Goal: Information Seeking & Learning: Learn about a topic

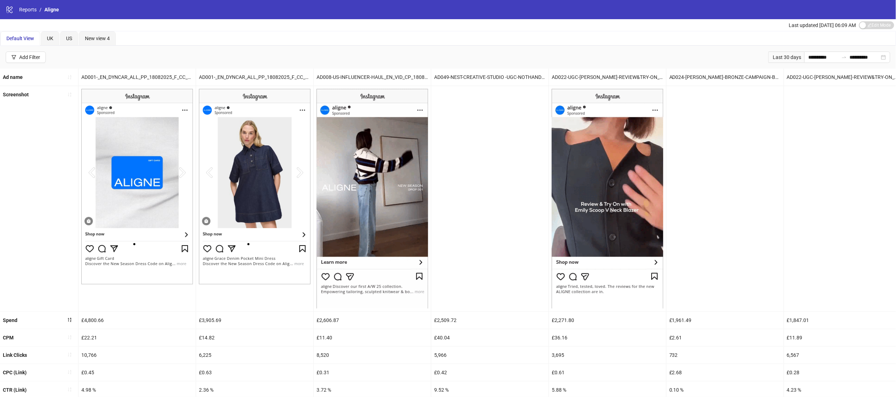
click at [276, 29] on div "Last updated Oct 01, 06:09 AM Edit Mode Edit Mode" at bounding box center [448, 25] width 896 height 12
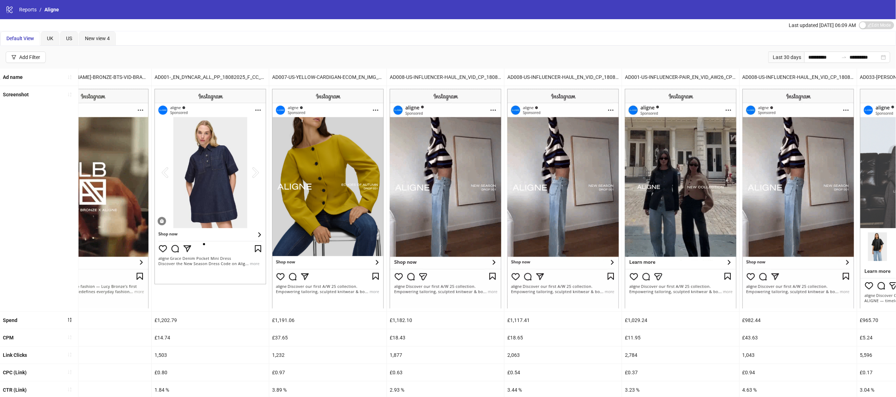
scroll to position [84, 0]
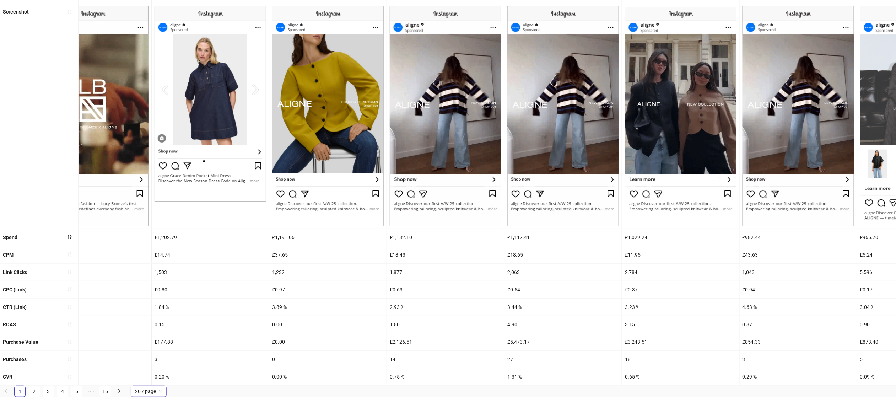
click at [146, 392] on span "20 / page" at bounding box center [148, 391] width 27 height 11
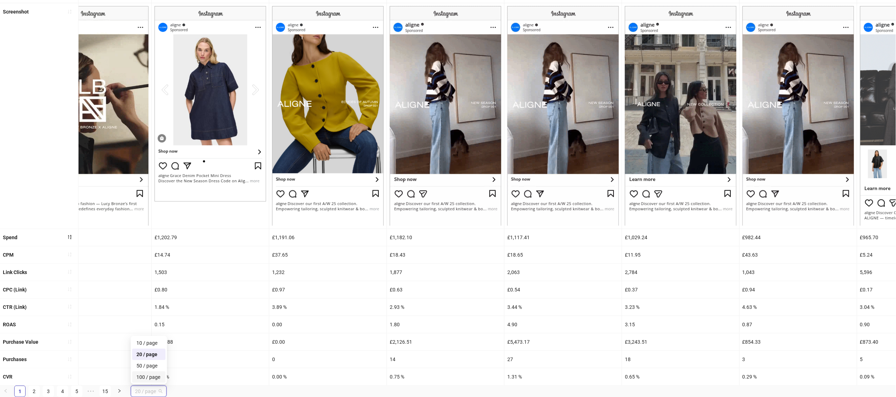
click at [143, 373] on div "100 / page" at bounding box center [148, 377] width 25 height 8
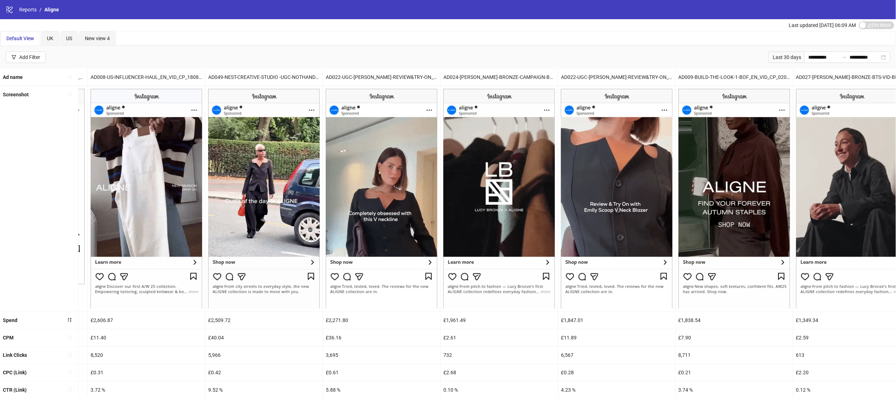
scroll to position [0, 0]
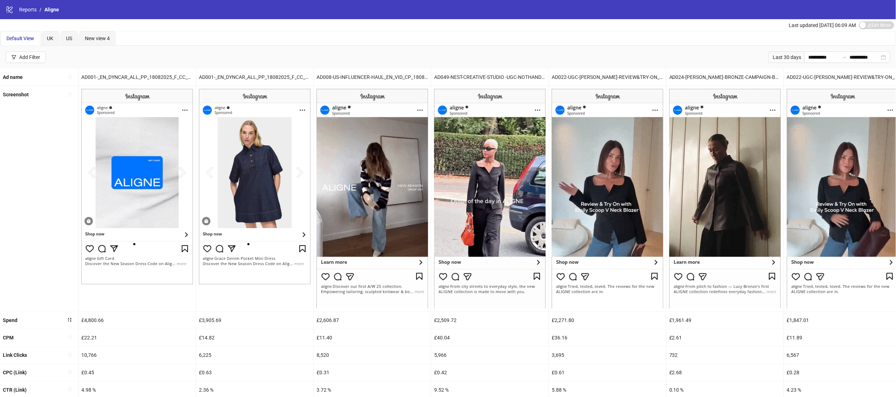
click at [597, 73] on div "AD022-UGC-[PERSON_NAME]-REVIEW&TRY-ON_EN_VID_HP_11092025_F_NSE_SC11_USP7_" at bounding box center [607, 77] width 117 height 17
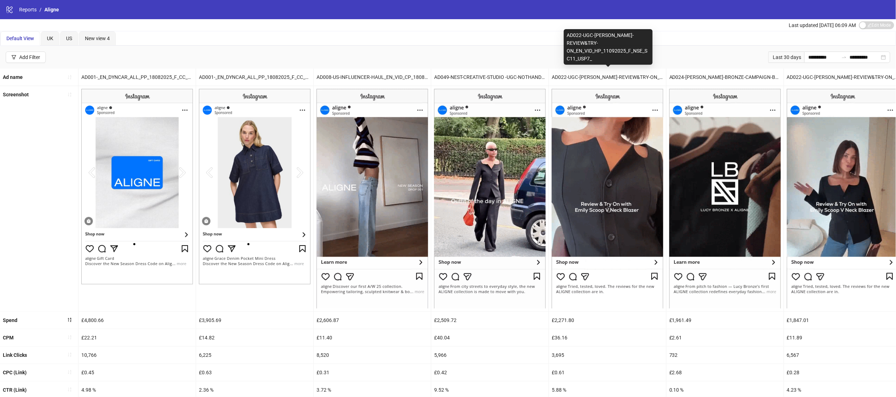
click at [597, 73] on div "AD022-UGC-[PERSON_NAME]-REVIEW&TRY-ON_EN_VID_HP_11092025_F_NSE_SC11_USP7_" at bounding box center [607, 77] width 117 height 17
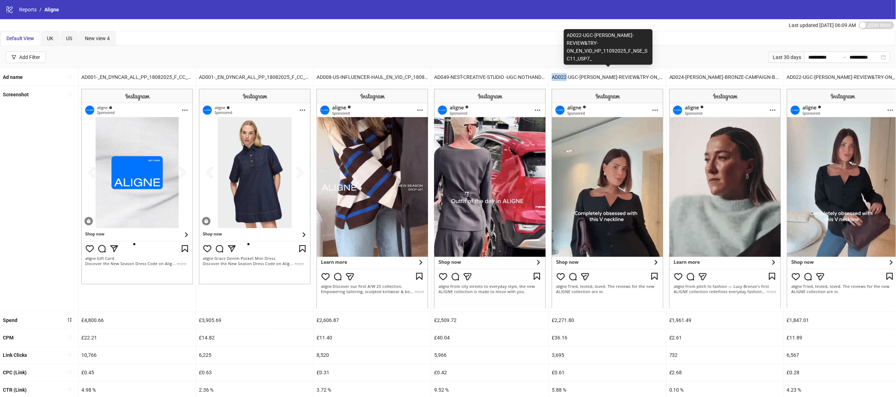
click at [597, 73] on div "AD022-UGC-[PERSON_NAME]-REVIEW&TRY-ON_EN_VID_HP_11092025_F_NSE_SC11_USP7_" at bounding box center [607, 77] width 117 height 17
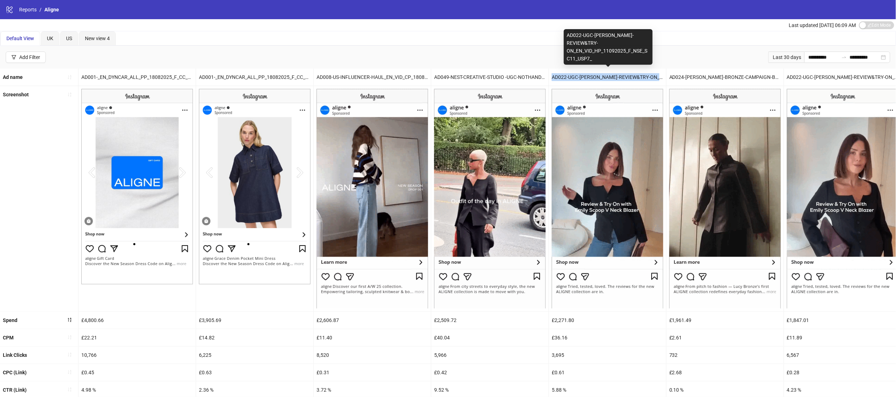
click at [597, 73] on div "AD022-UGC-[PERSON_NAME]-REVIEW&TRY-ON_EN_VID_HP_11092025_F_NSE_SC11_USP7_" at bounding box center [607, 77] width 117 height 17
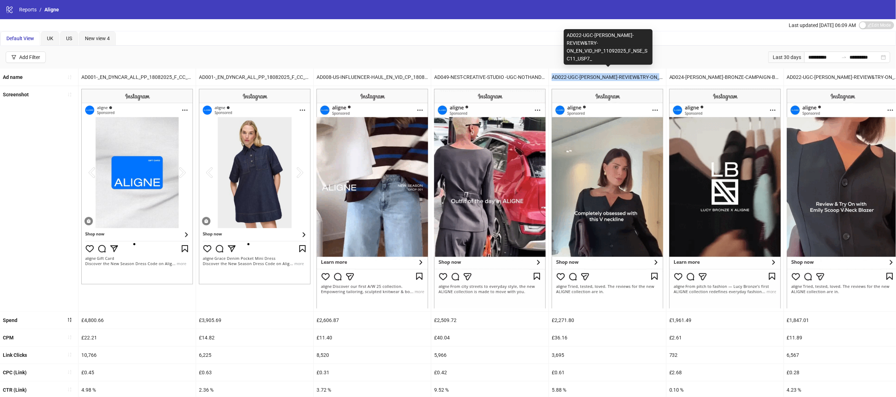
copy div "AD022-UGC-[PERSON_NAME]-REVIEW&TRY-ON_EN_VID_HP_11092025_F_NSE_SC11_USP7_"
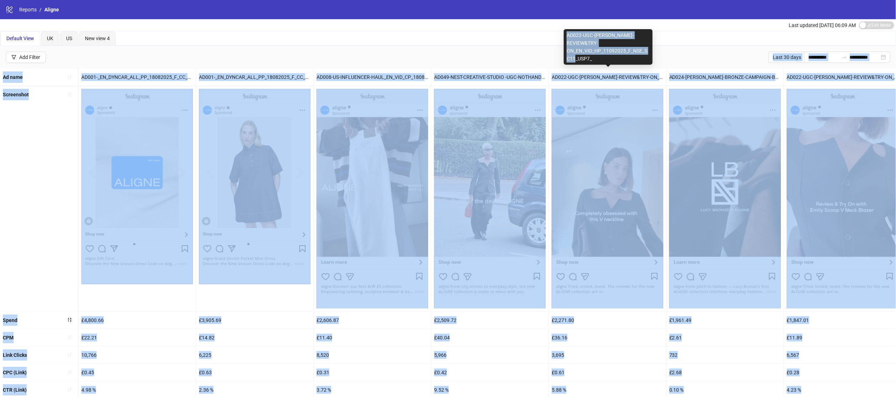
drag, startPoint x: 596, startPoint y: 58, endPoint x: 563, endPoint y: 37, distance: 39.3
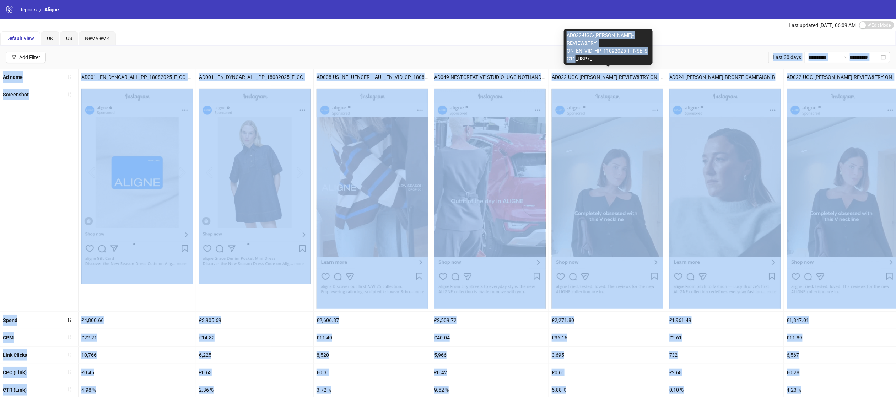
click at [563, 37] on body "**********" at bounding box center [448, 198] width 896 height 397
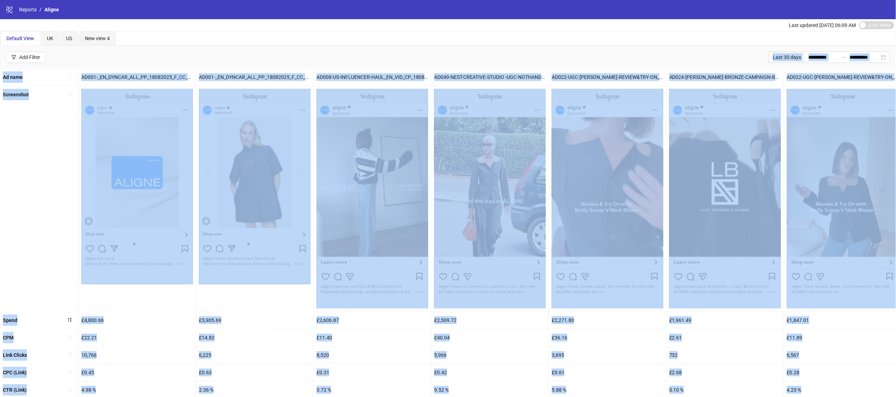
copy body "Add Filter Last 30 days Ad name AD001-_EN_DYNCAR_ALL_PP_18082025_F_CC_SC15_None…"
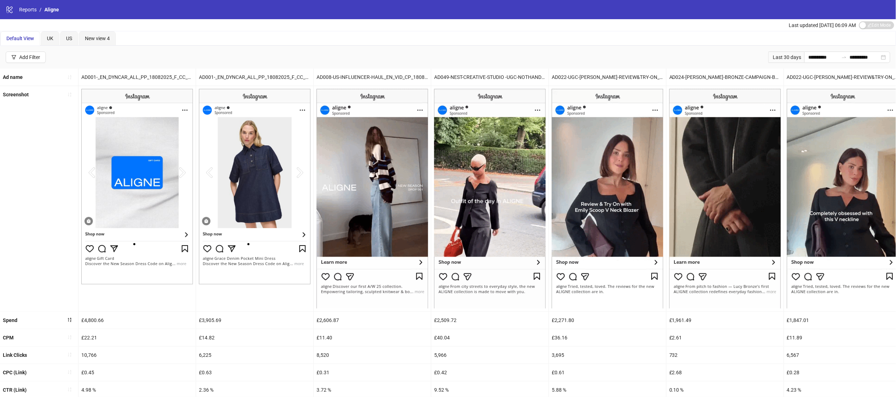
click at [564, 56] on div "**********" at bounding box center [448, 57] width 896 height 23
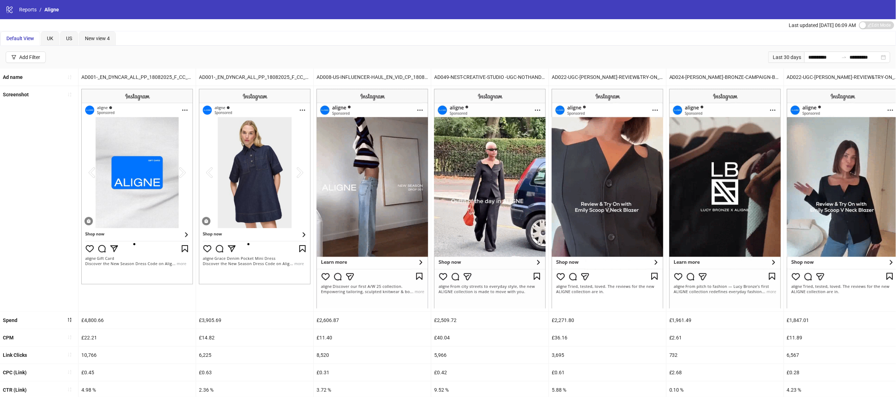
click at [609, 76] on div "AD022-UGC-[PERSON_NAME]-REVIEW&TRY-ON_EN_VID_HP_11092025_F_NSE_SC11_USP7_" at bounding box center [607, 77] width 117 height 17
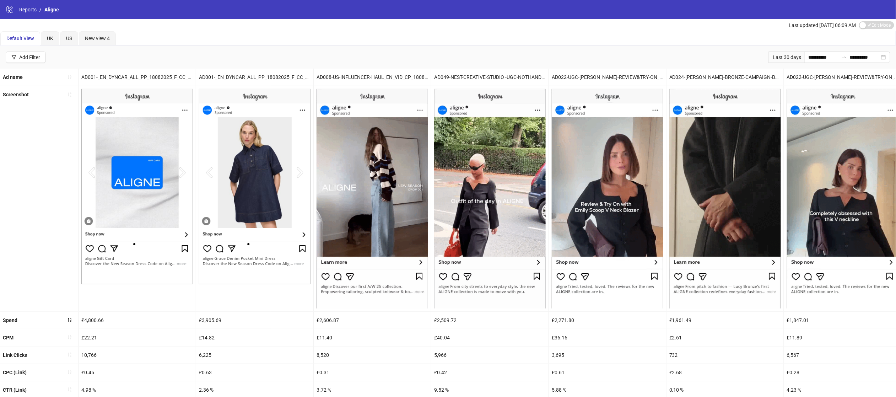
click at [609, 76] on div "AD022-UGC-[PERSON_NAME]-REVIEW&TRY-ON_EN_VID_HP_11092025_F_NSE_SC11_USP7_" at bounding box center [607, 77] width 117 height 17
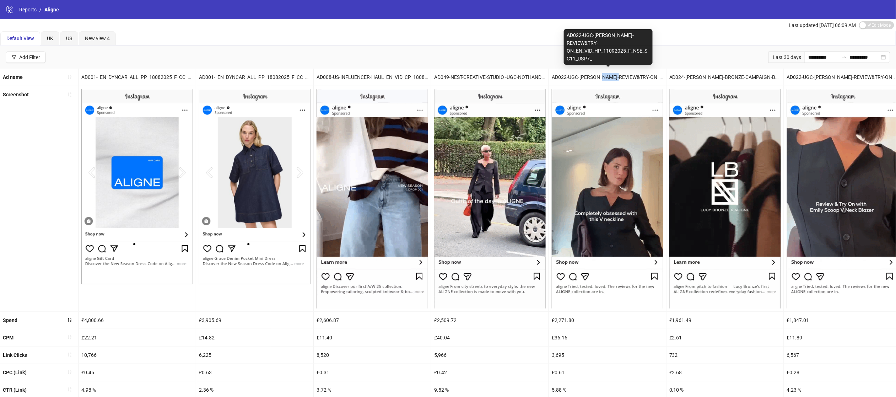
click at [609, 76] on div "AD022-UGC-[PERSON_NAME]-REVIEW&TRY-ON_EN_VID_HP_11092025_F_NSE_SC11_USP7_" at bounding box center [607, 77] width 117 height 17
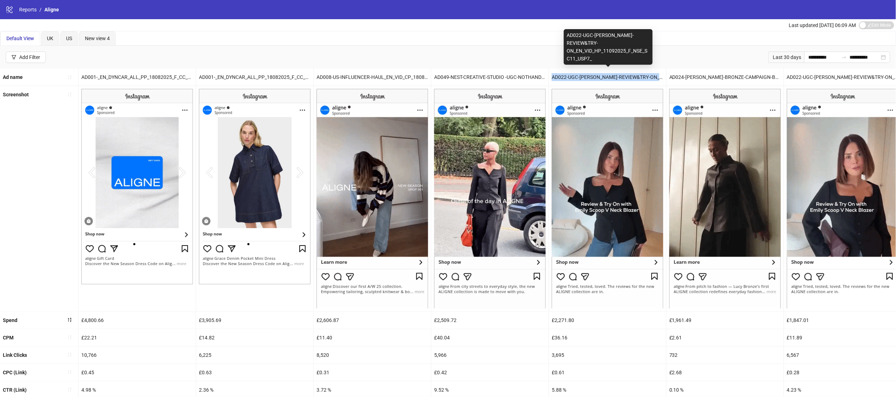
click at [584, 78] on div "AD022-UGC-[PERSON_NAME]-REVIEW&TRY-ON_EN_VID_HP_11092025_F_NSE_SC11_USP7_" at bounding box center [607, 77] width 117 height 17
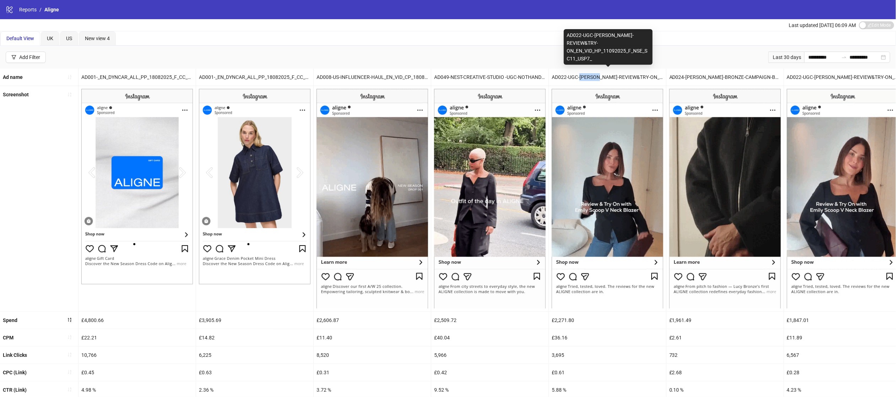
drag, startPoint x: 581, startPoint y: 77, endPoint x: 601, endPoint y: 77, distance: 19.9
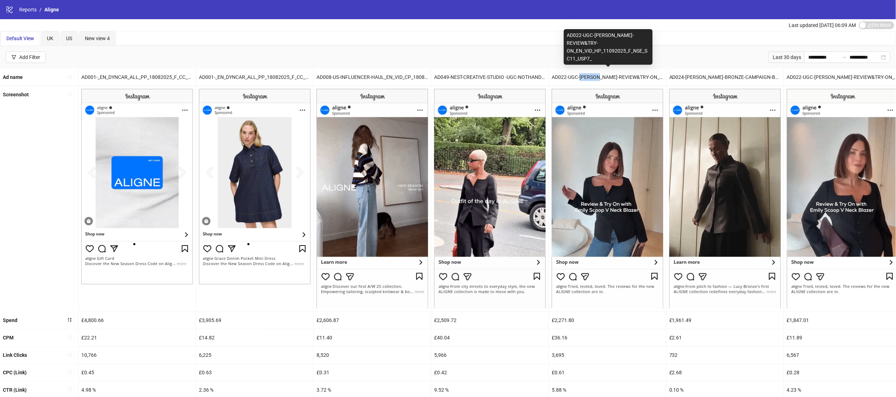
click at [601, 77] on div "AD022-UGC-RAFAELA-REVIEW&TRY-ON_EN_VID_HP_11092025_F_NSE_SC11_USP7_" at bounding box center [607, 77] width 117 height 17
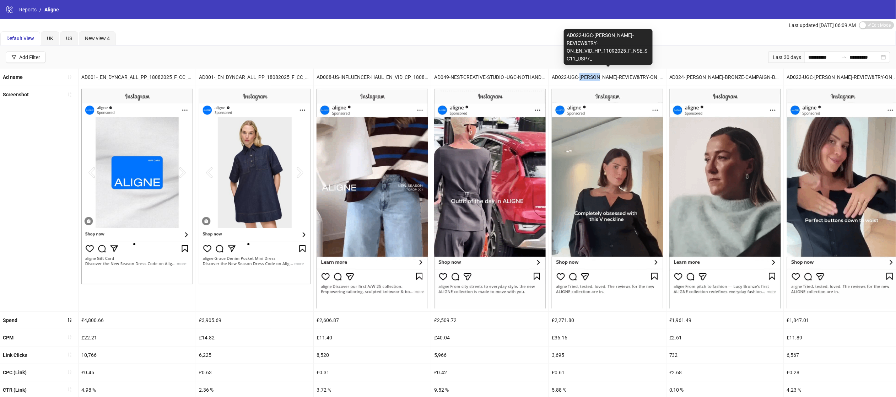
copy div "RAFAELA"
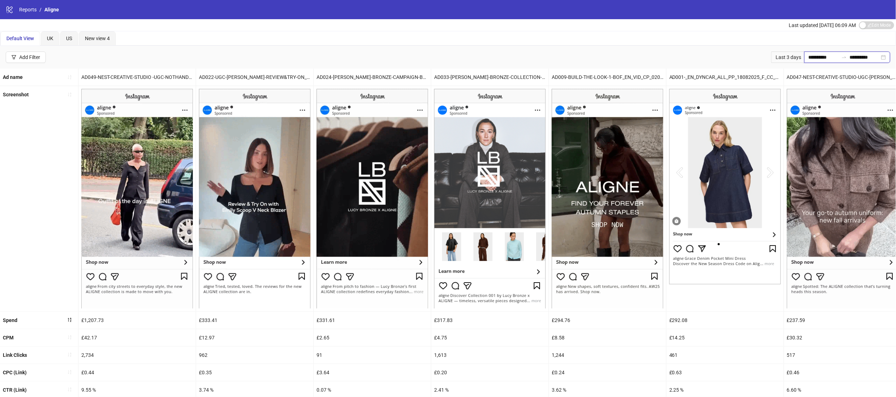
click at [827, 57] on input "**********" at bounding box center [823, 57] width 30 height 8
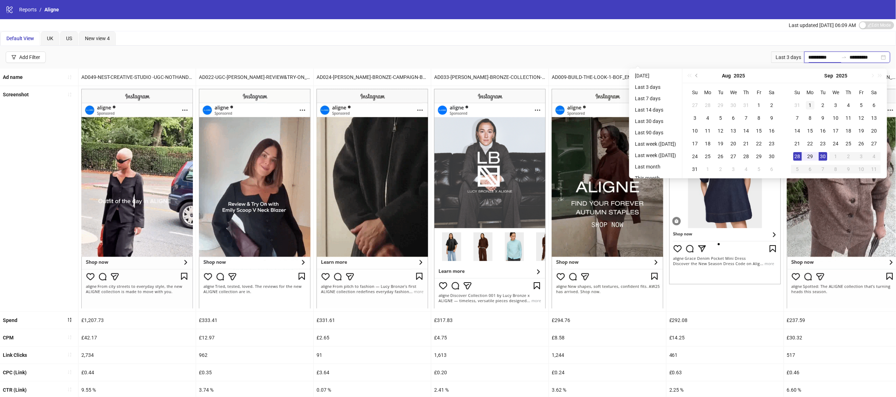
type input "**********"
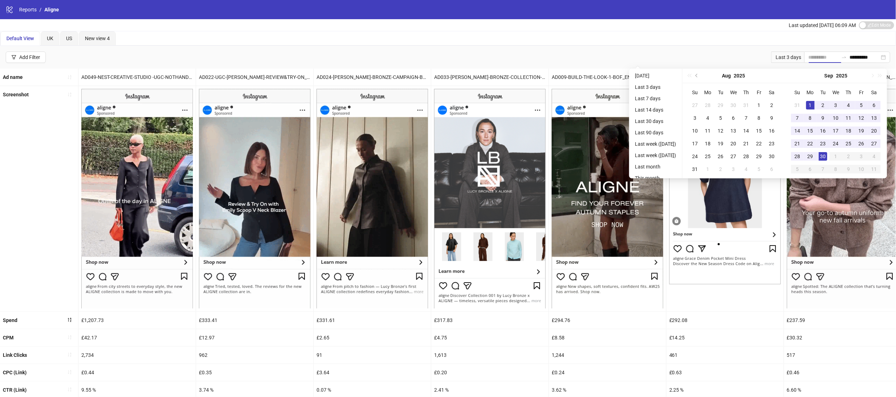
click at [811, 101] on div "1" at bounding box center [810, 105] width 9 height 9
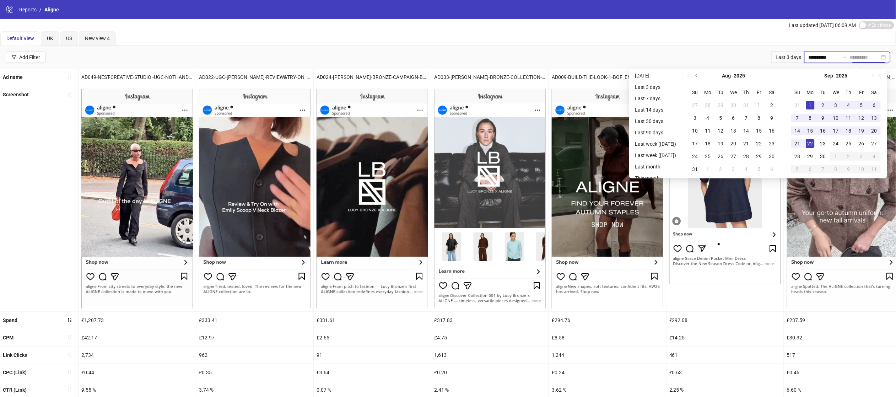
type input "**********"
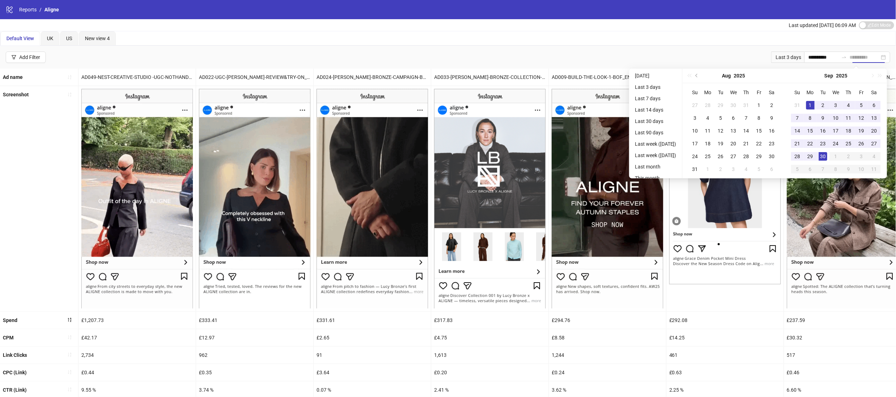
click at [824, 155] on div "30" at bounding box center [823, 156] width 9 height 9
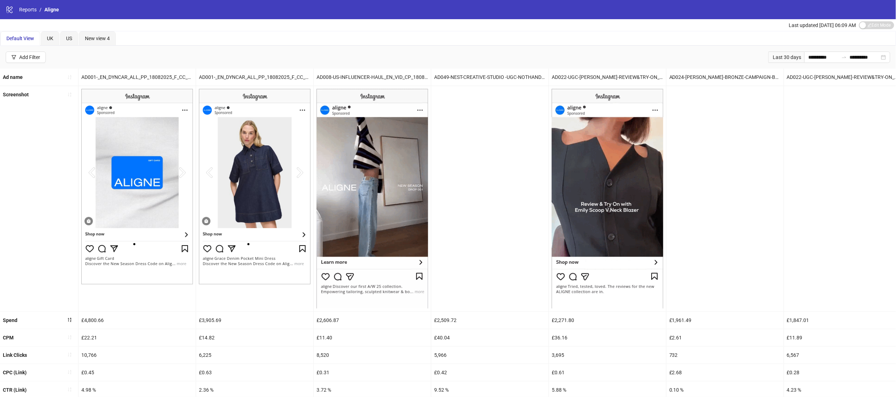
scroll to position [32, 0]
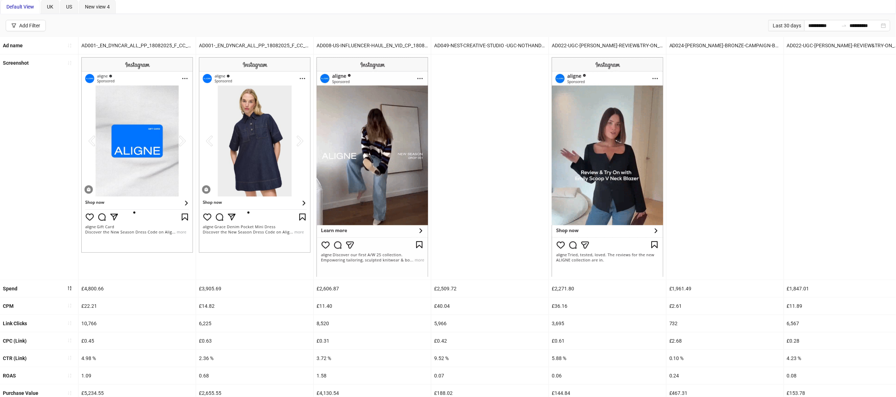
click at [587, 245] on img at bounding box center [608, 166] width 112 height 219
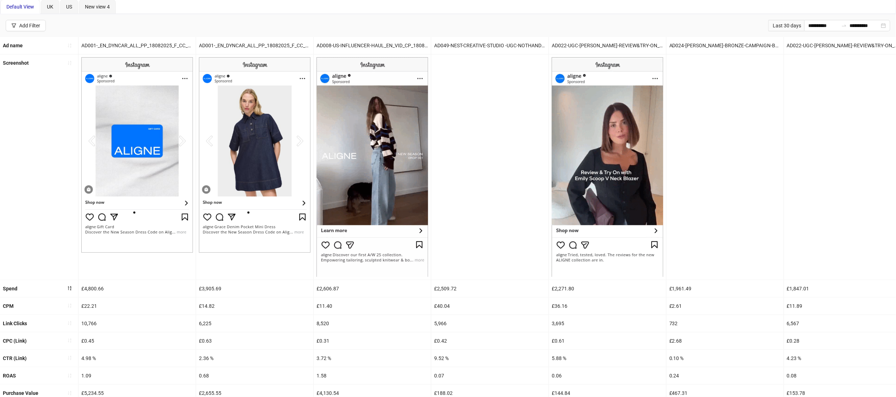
scroll to position [84, 0]
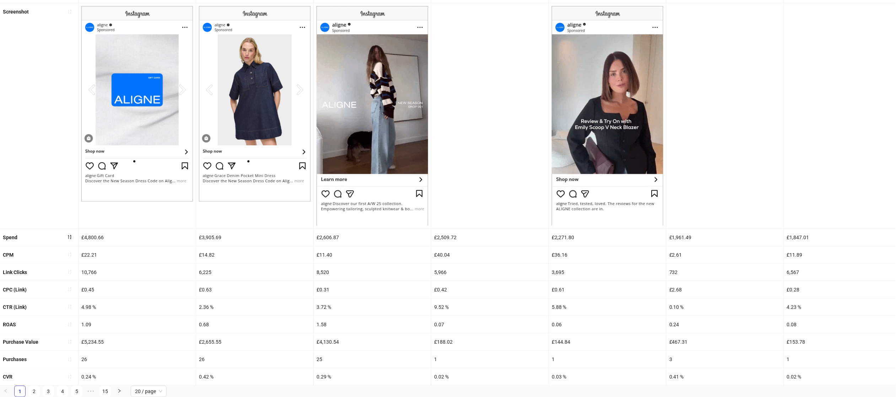
click at [573, 243] on div "£2,271.80" at bounding box center [607, 237] width 117 height 17
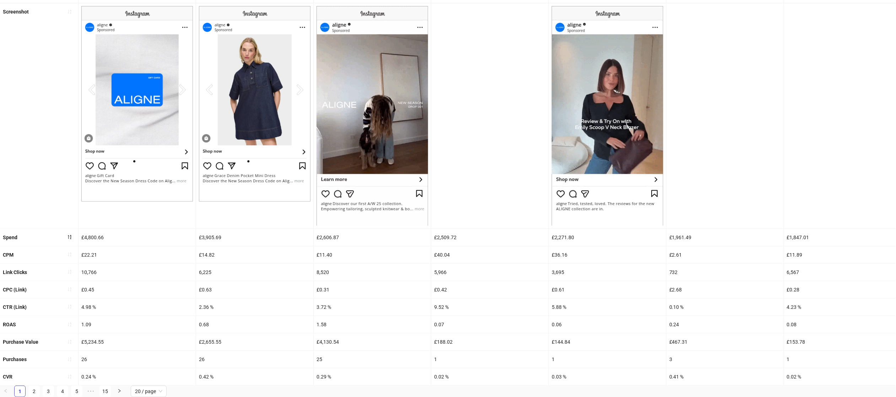
click at [562, 230] on div "£2,271.80" at bounding box center [607, 237] width 117 height 17
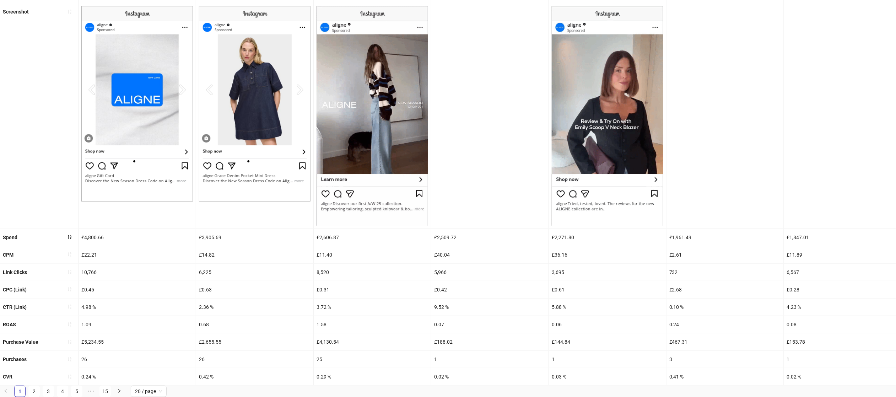
click at [562, 238] on div "£2,271.80" at bounding box center [607, 237] width 117 height 17
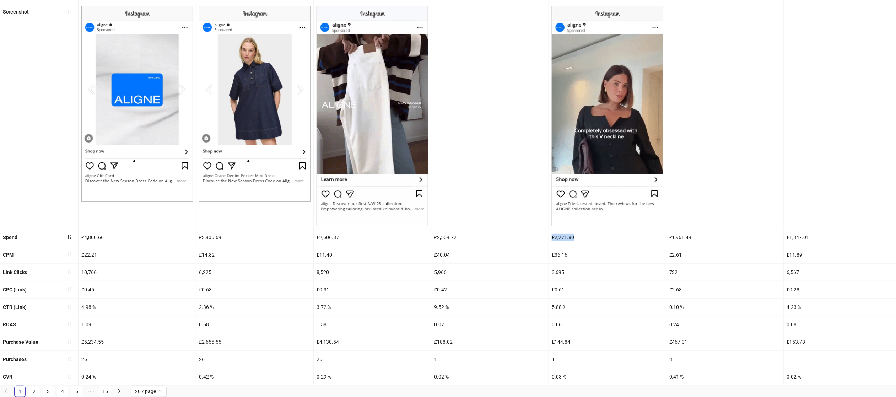
scroll to position [0, 0]
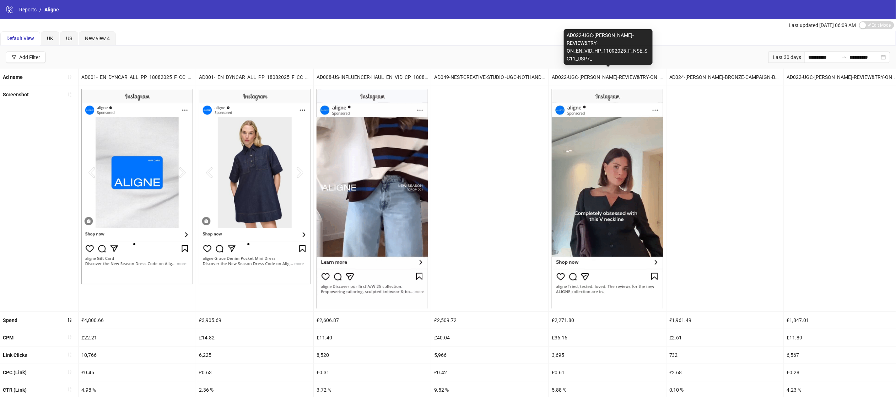
click at [619, 73] on div "AD022-UGC-[PERSON_NAME]-REVIEW&TRY-ON_EN_VID_HP_11092025_F_NSE_SC11_USP7_" at bounding box center [607, 77] width 117 height 17
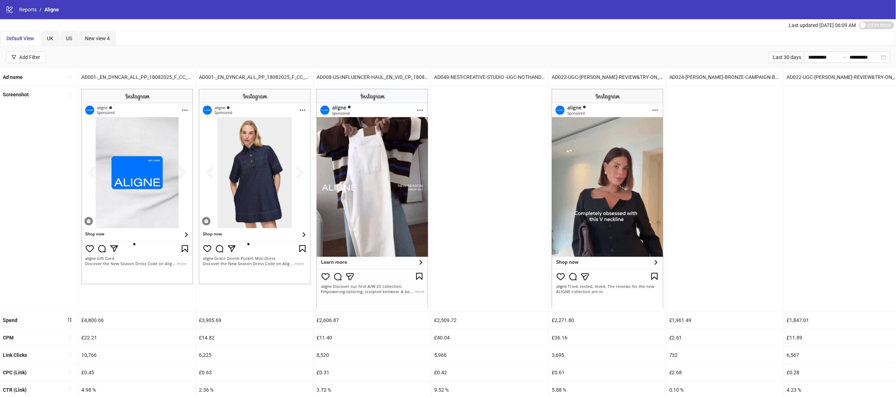
click at [130, 50] on div "**********" at bounding box center [448, 57] width 896 height 23
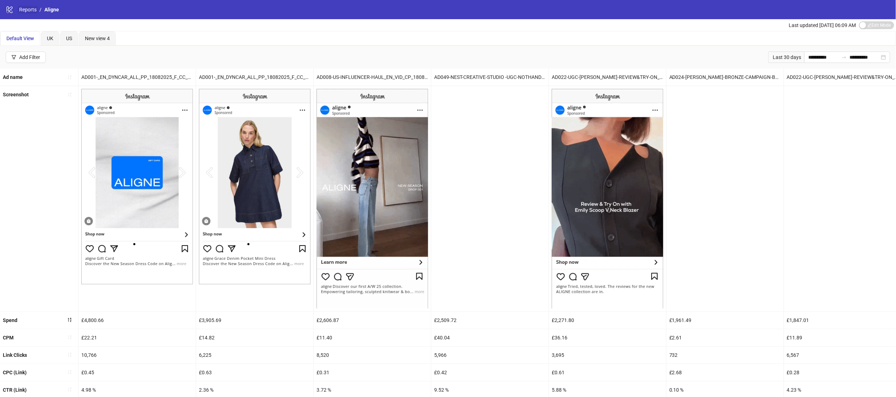
click at [27, 12] on link "Reports" at bounding box center [28, 10] width 20 height 8
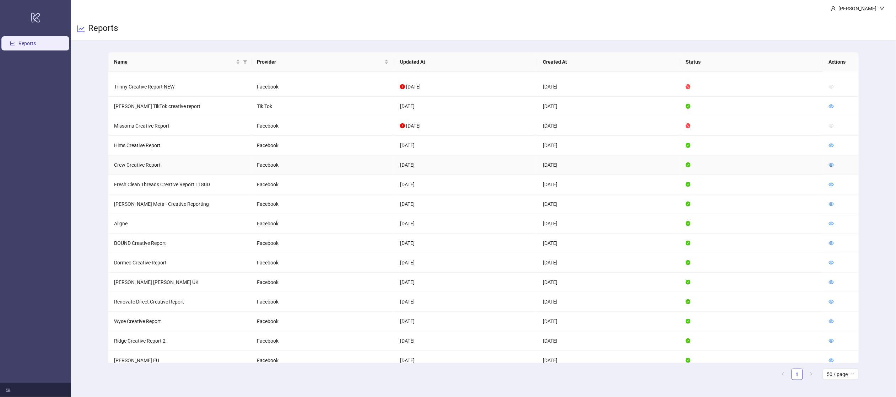
scroll to position [208, 0]
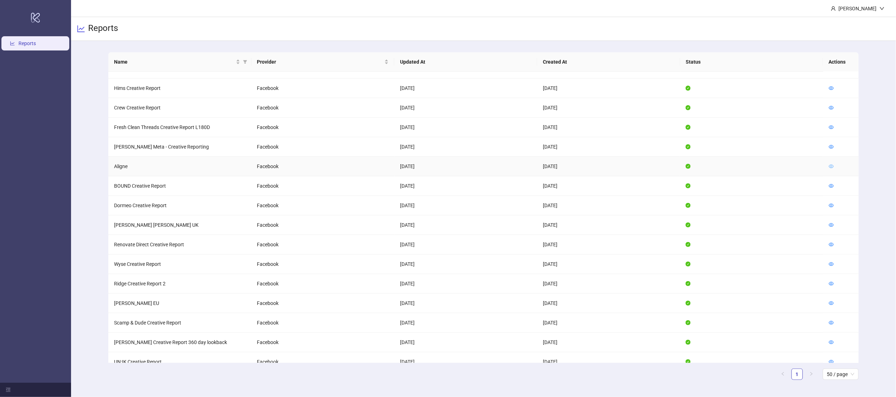
click at [829, 168] on icon "eye" at bounding box center [831, 166] width 5 height 5
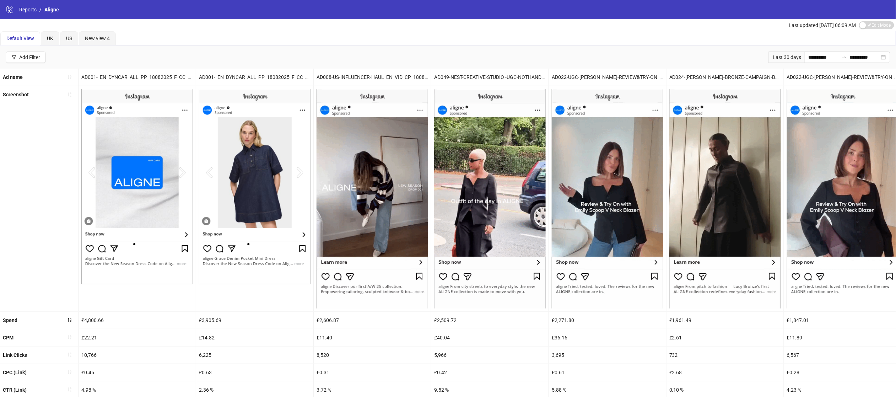
scroll to position [84, 0]
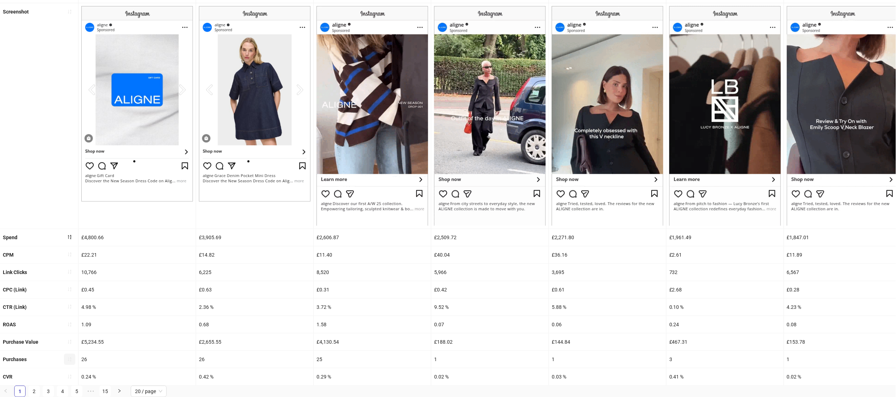
click at [72, 359] on button "button" at bounding box center [69, 358] width 11 height 11
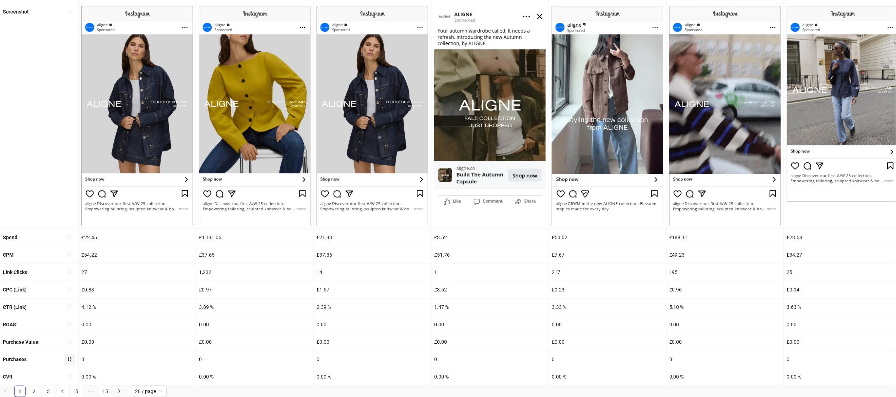
click at [66, 357] on button "button" at bounding box center [69, 358] width 11 height 11
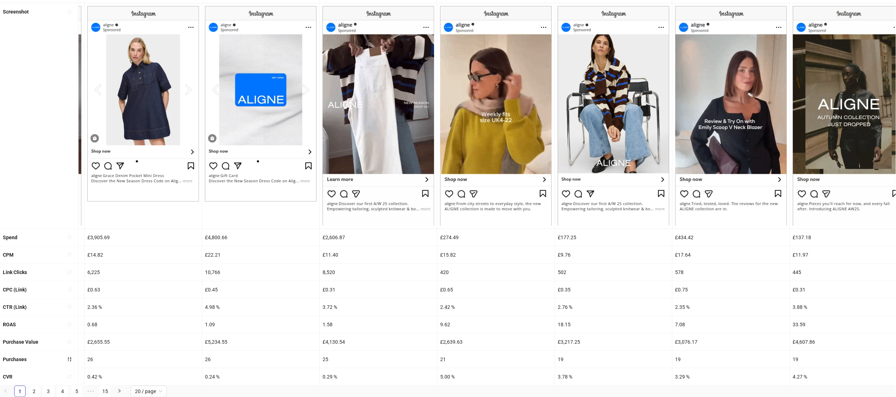
click at [460, 357] on div "21" at bounding box center [495, 359] width 117 height 17
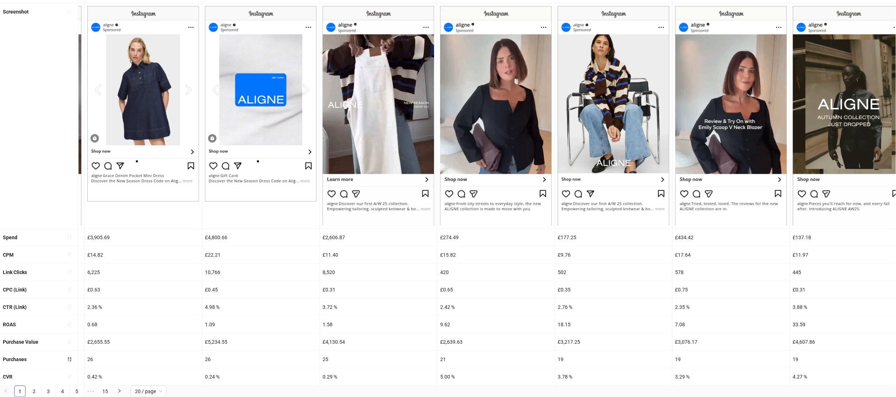
click at [443, 238] on div "£274.49" at bounding box center [495, 237] width 117 height 17
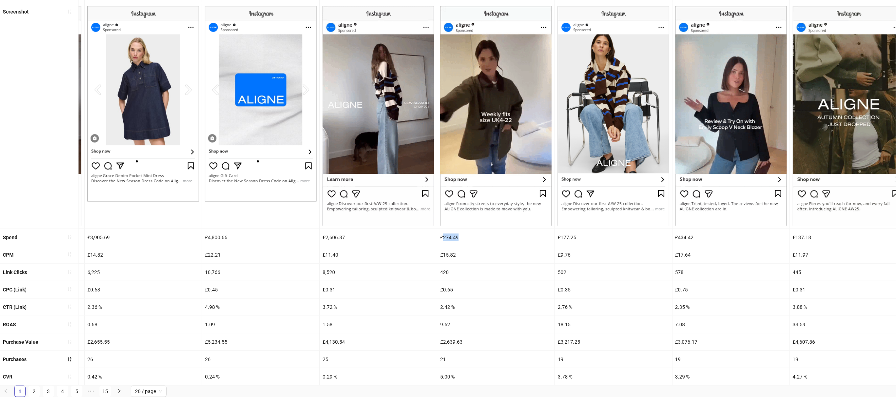
drag, startPoint x: 444, startPoint y: 236, endPoint x: 464, endPoint y: 236, distance: 20.2
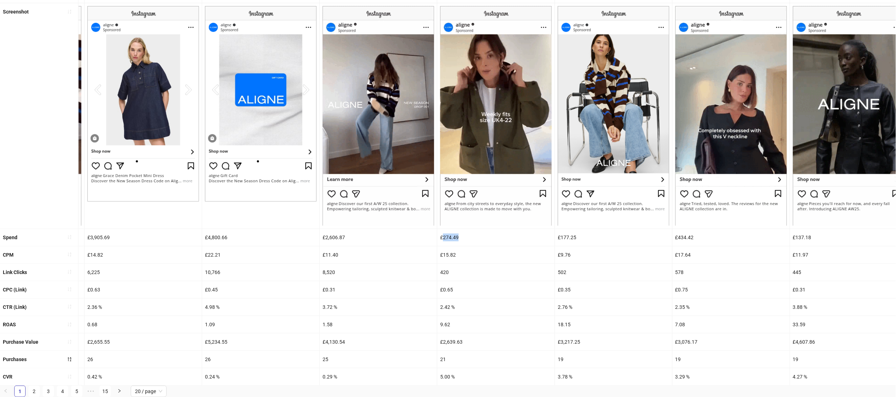
click at [464, 236] on div "£274.49" at bounding box center [495, 237] width 117 height 17
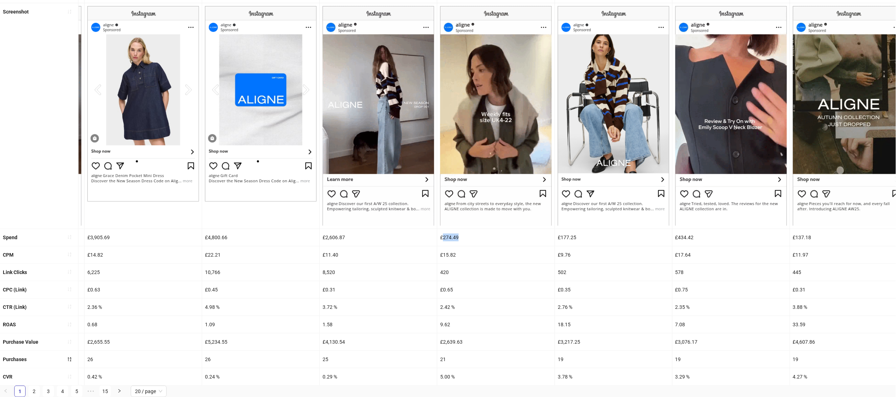
copy div "274.49"
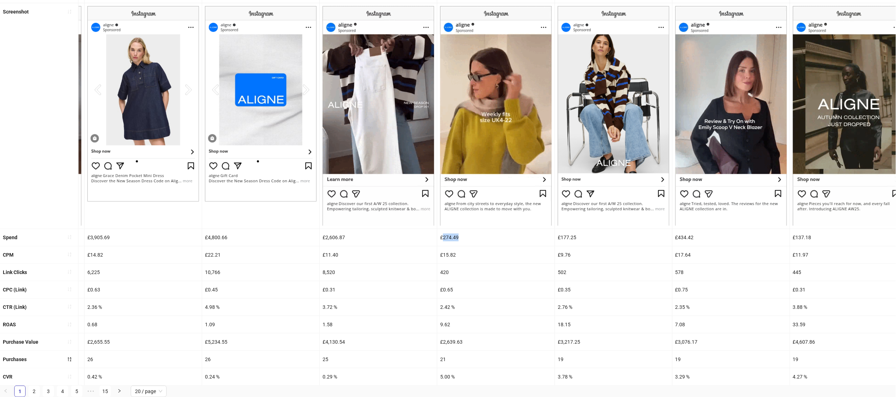
click at [456, 378] on div "5.00 %" at bounding box center [495, 376] width 117 height 17
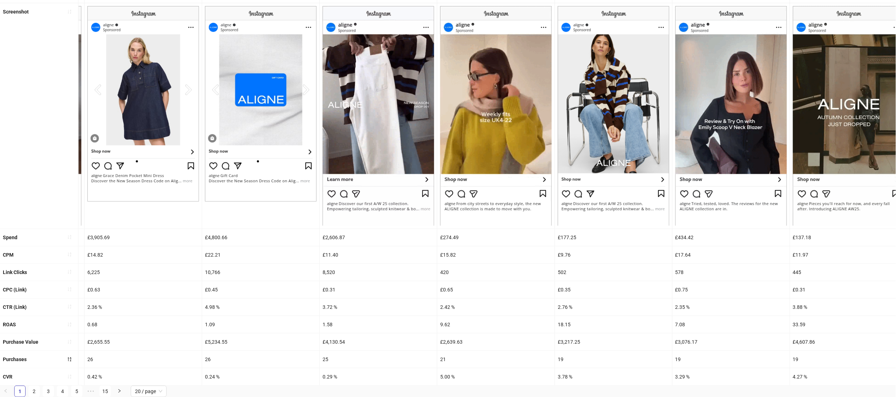
click at [456, 378] on div "5.00 %" at bounding box center [495, 376] width 117 height 17
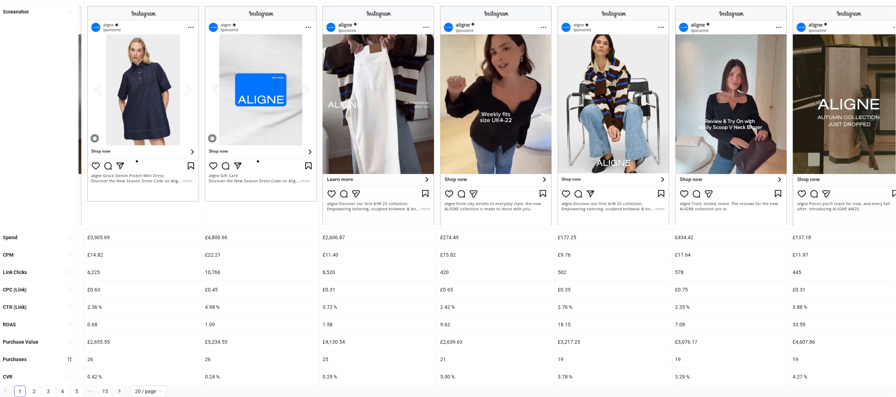
click at [447, 376] on div "5.00 %" at bounding box center [495, 376] width 117 height 17
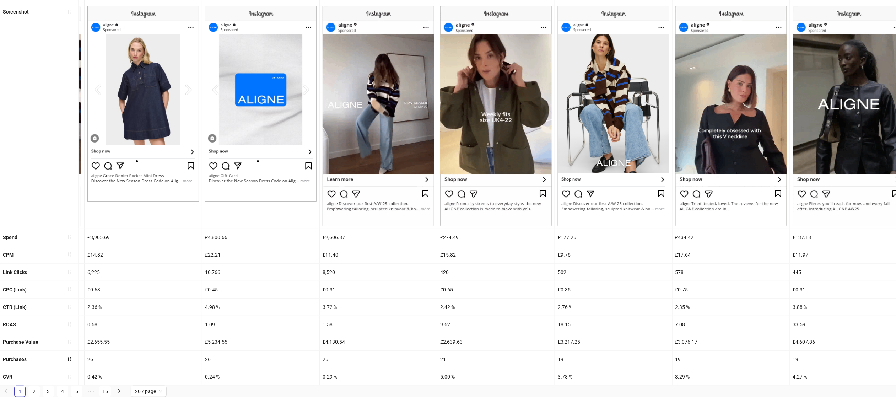
click at [449, 236] on div "£274.49" at bounding box center [495, 237] width 117 height 17
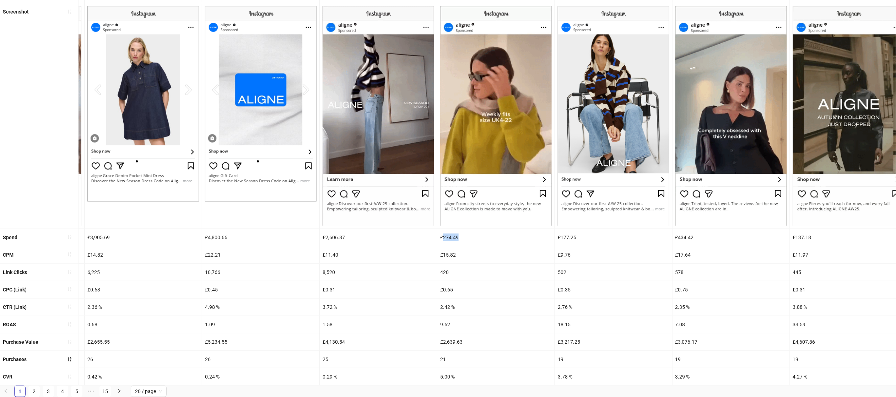
click at [449, 236] on div "£274.49" at bounding box center [495, 237] width 117 height 17
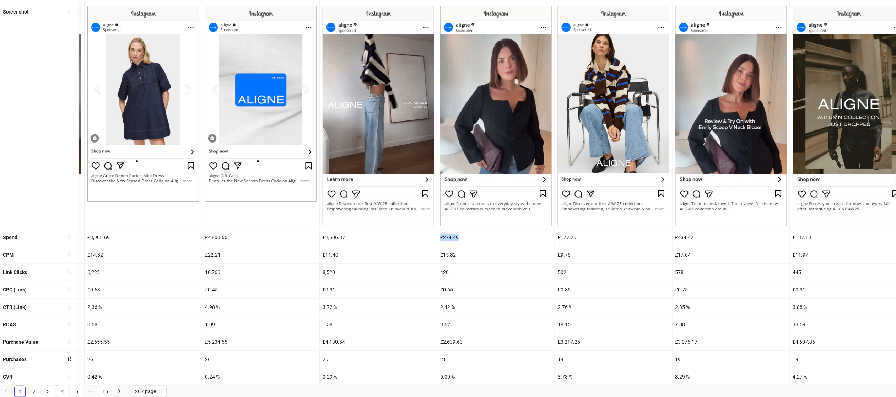
click at [449, 236] on div "£274.49" at bounding box center [495, 237] width 117 height 17
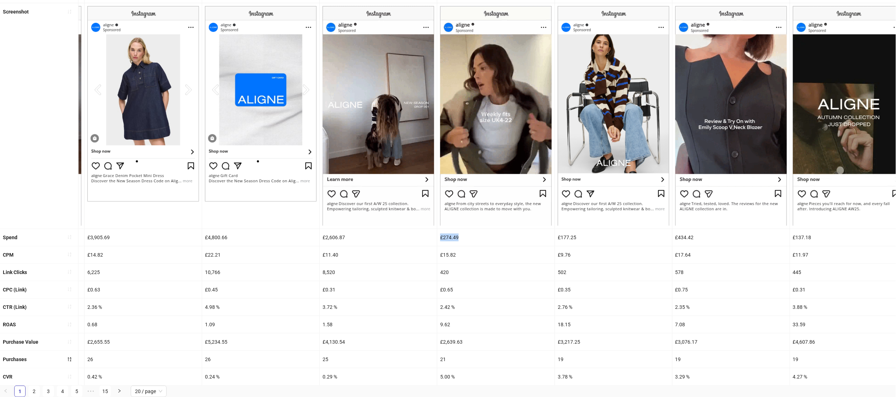
copy div "£274.49"
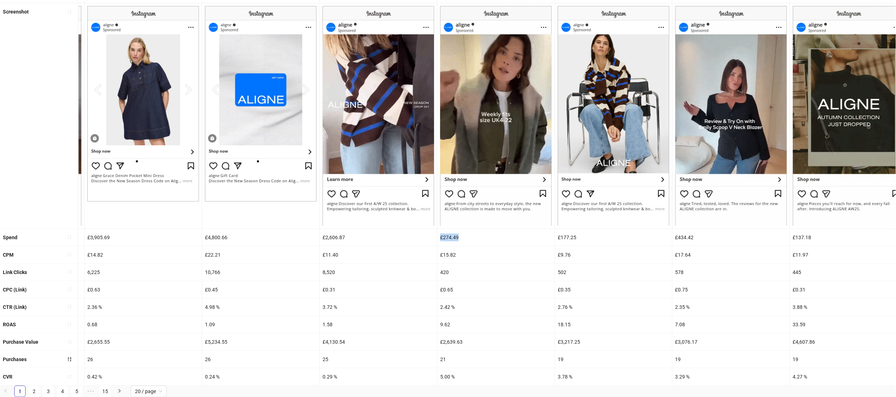
click at [459, 221] on img at bounding box center [496, 115] width 112 height 219
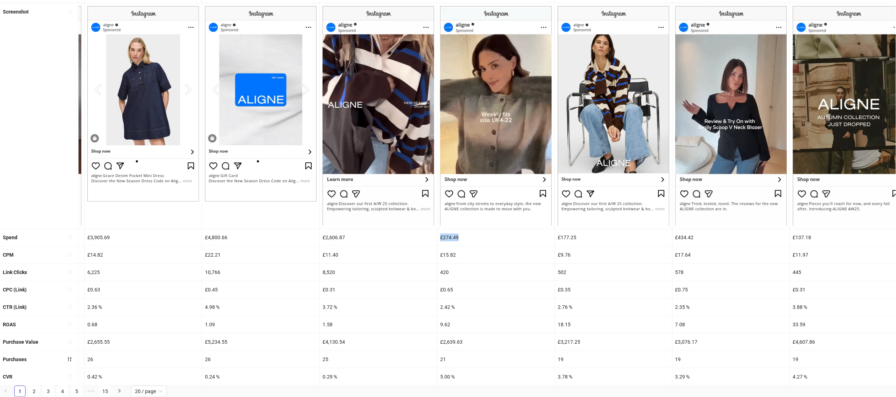
click at [451, 232] on div "£274.49" at bounding box center [495, 237] width 117 height 17
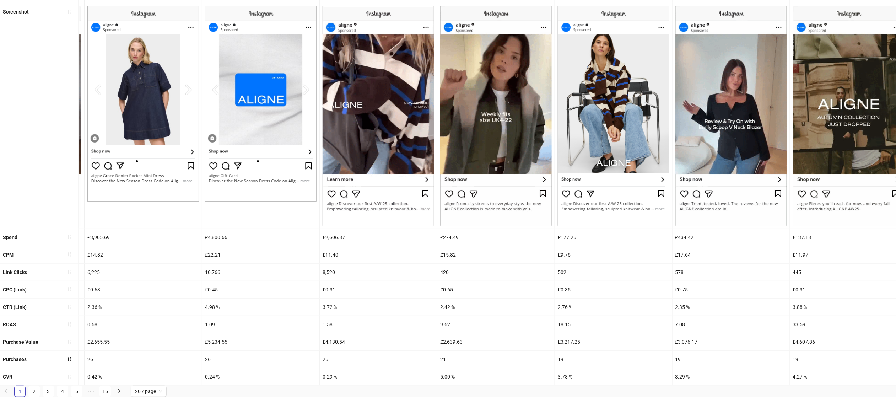
click at [451, 232] on div "£274.49" at bounding box center [495, 237] width 117 height 17
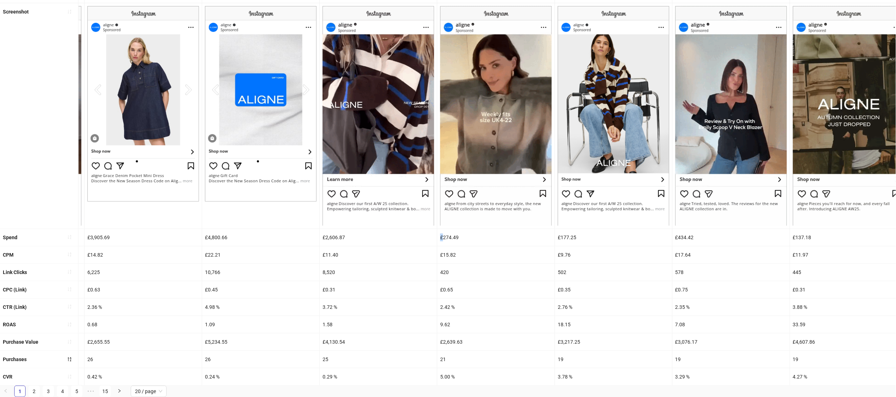
click at [451, 232] on div "£274.49" at bounding box center [495, 237] width 117 height 17
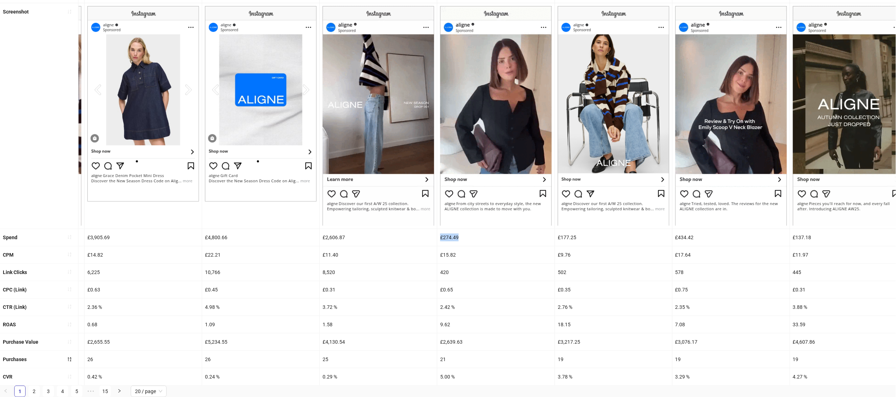
scroll to position [3, 0]
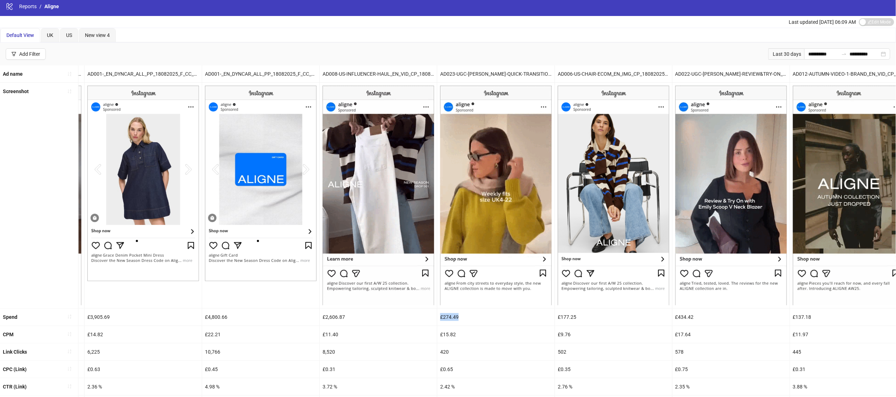
click at [464, 72] on div "AD023-UGC-[PERSON_NAME]-QUICK-TRANSITIONS_EN_VID_HP_11092025_F_NSE_SC11_USP7_" at bounding box center [495, 73] width 117 height 17
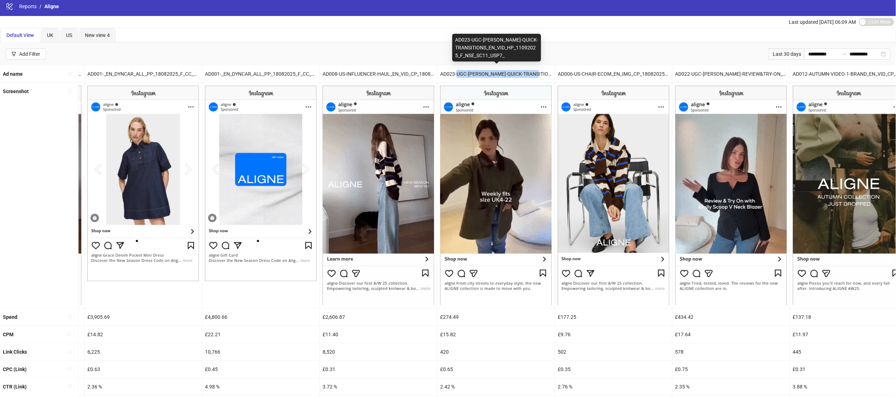
drag, startPoint x: 458, startPoint y: 73, endPoint x: 536, endPoint y: 76, distance: 77.9
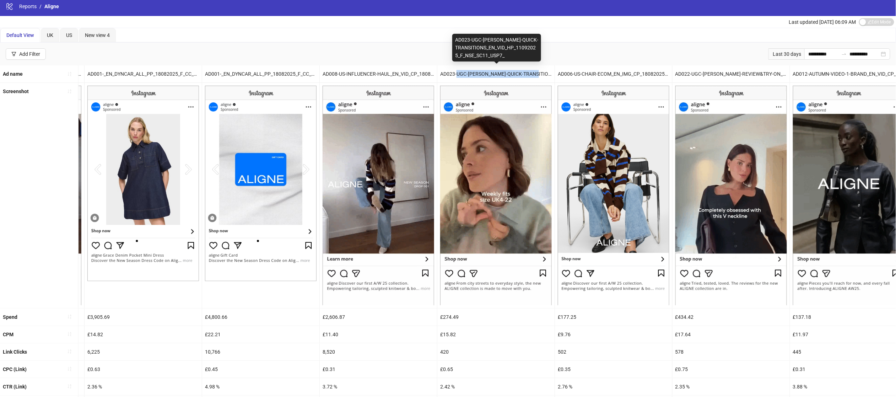
click at [536, 76] on div "AD023-UGC-[PERSON_NAME]-QUICK-TRANSITIONS_EN_VID_HP_11092025_F_NSE_SC11_USP7_" at bounding box center [495, 73] width 117 height 17
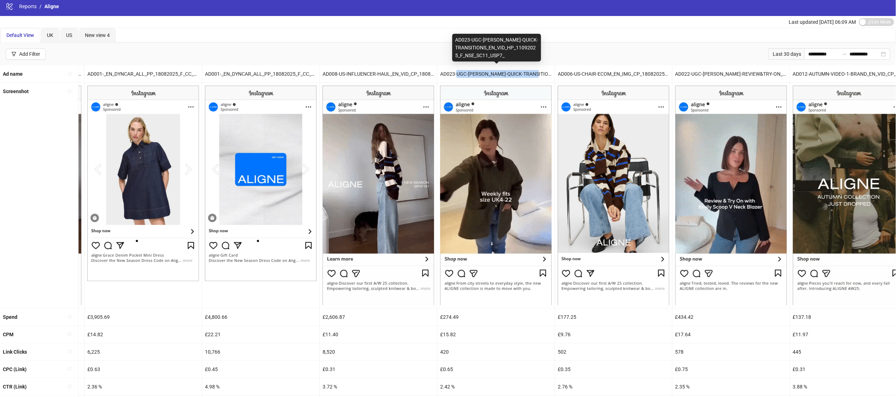
copy div "UGC-RAFAELA-QUICK-TRANSITIONS"
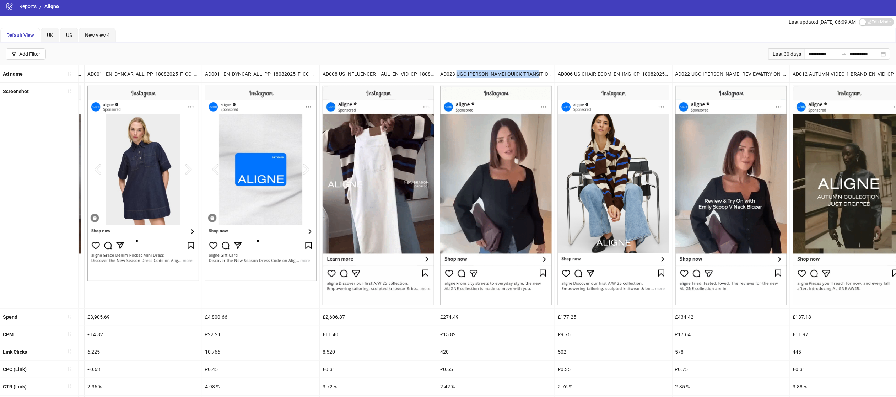
scroll to position [84, 0]
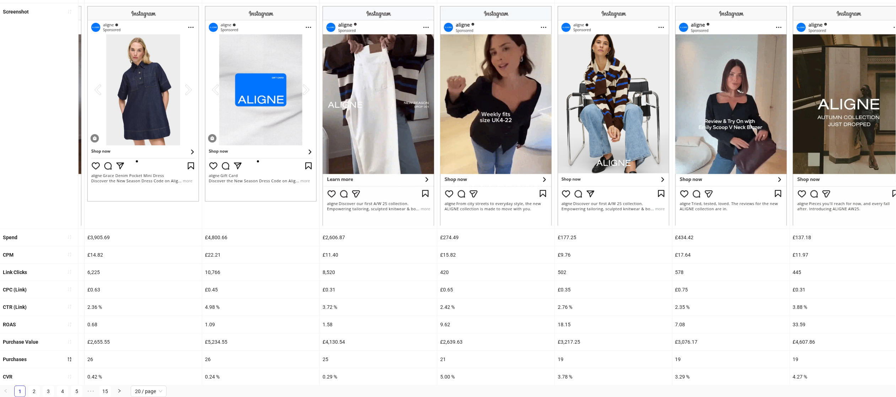
click at [450, 255] on div "£15.82" at bounding box center [495, 254] width 117 height 17
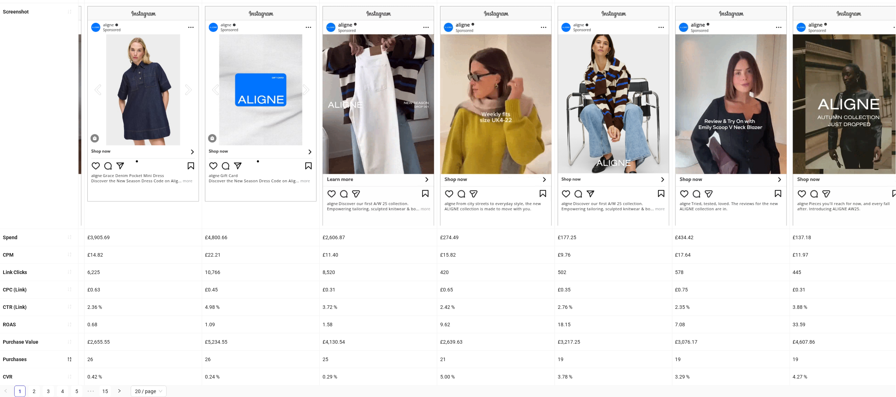
click at [448, 306] on div "2.42 %" at bounding box center [495, 306] width 117 height 17
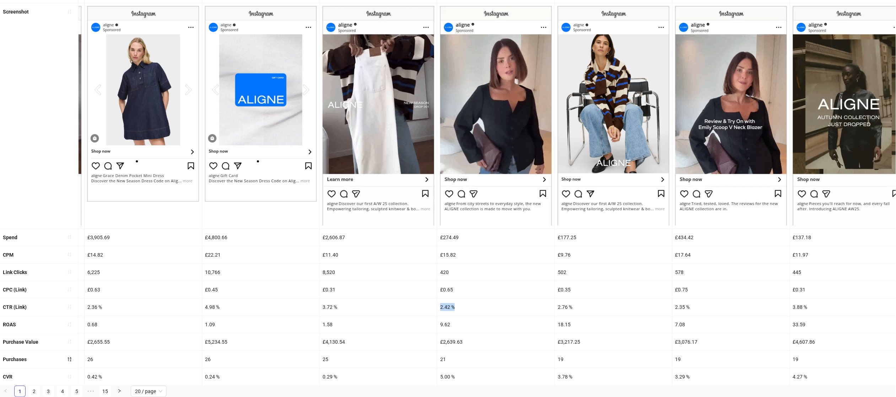
click at [448, 306] on div "2.42 %" at bounding box center [495, 306] width 117 height 17
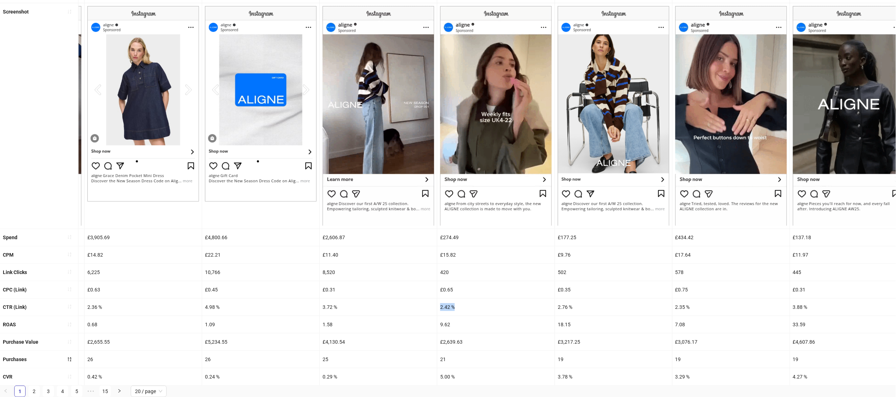
copy div "2.42 %"
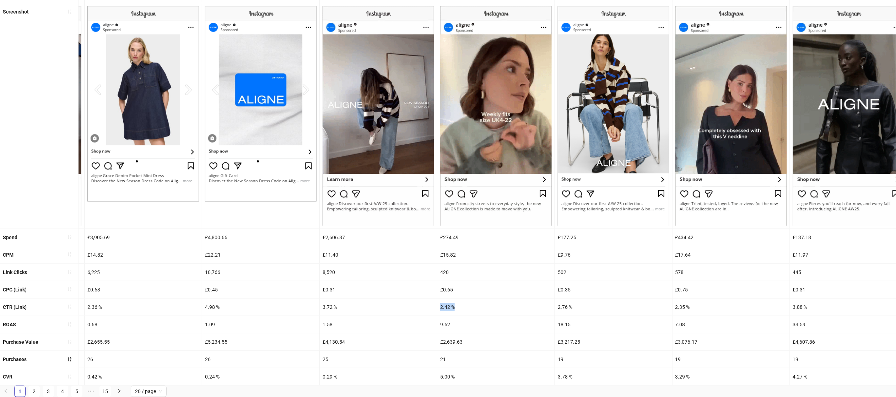
click at [463, 286] on div "£0.65" at bounding box center [495, 289] width 117 height 17
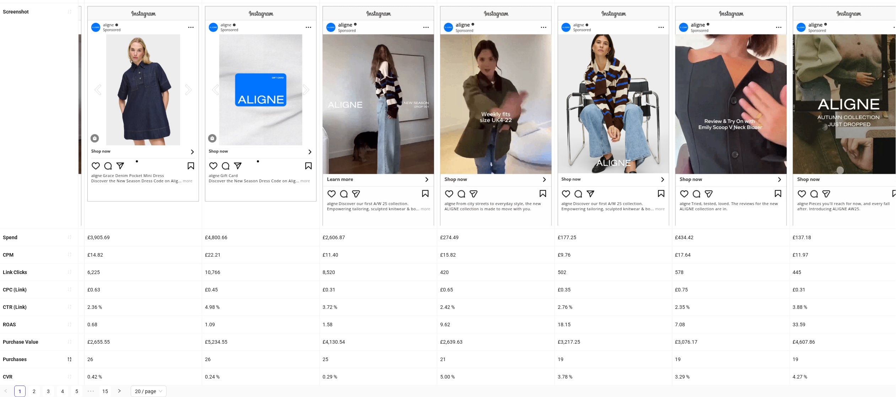
click at [446, 323] on div "9.62" at bounding box center [495, 324] width 117 height 17
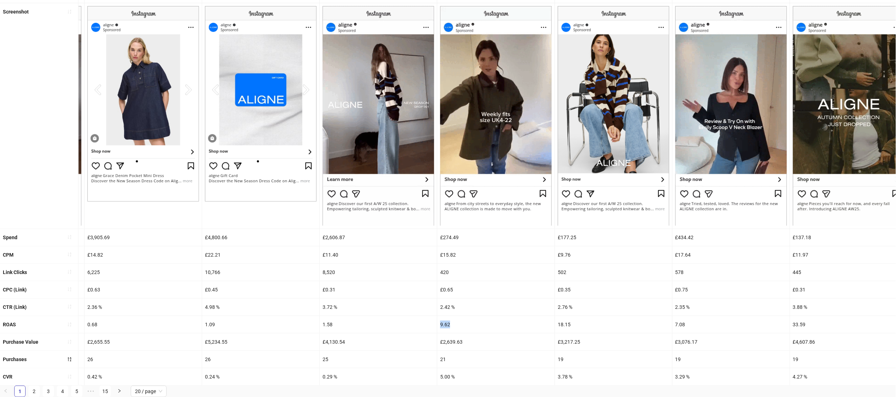
click at [446, 323] on div "9.62" at bounding box center [495, 324] width 117 height 17
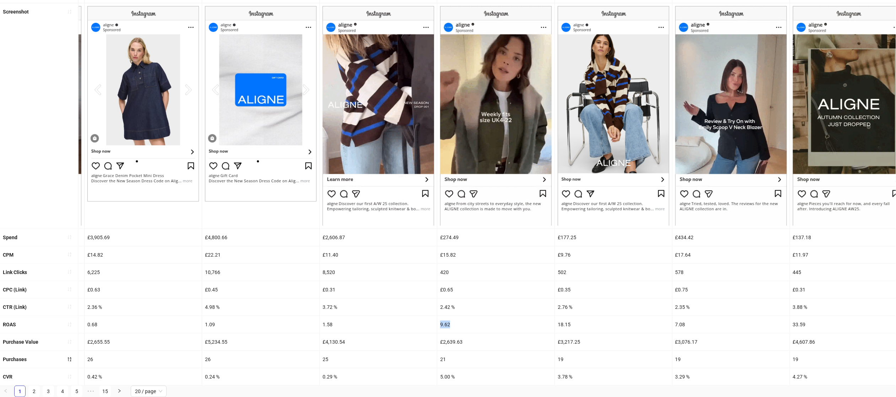
click at [446, 323] on div "9.62" at bounding box center [495, 324] width 117 height 17
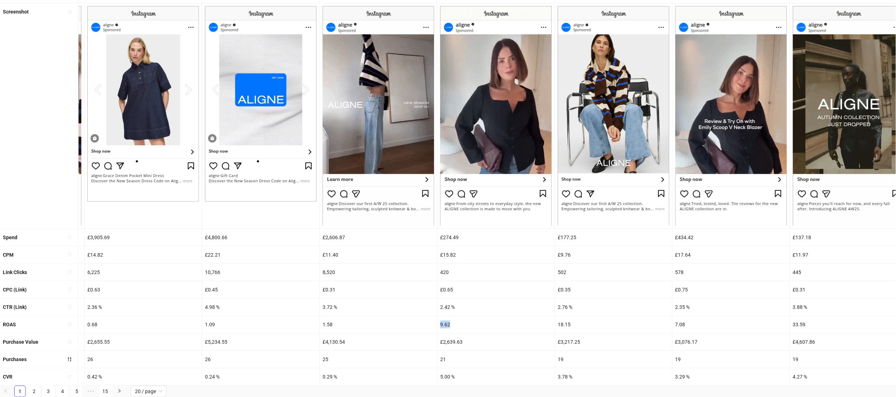
copy div "9.62"
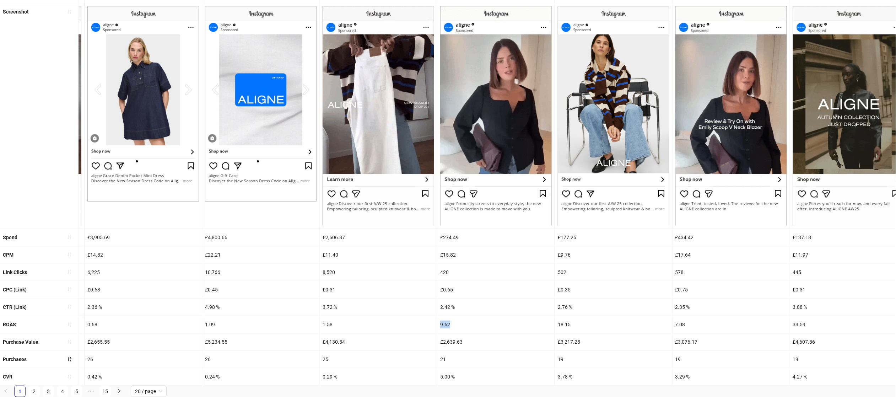
click at [448, 378] on div "5.00 %" at bounding box center [495, 376] width 117 height 17
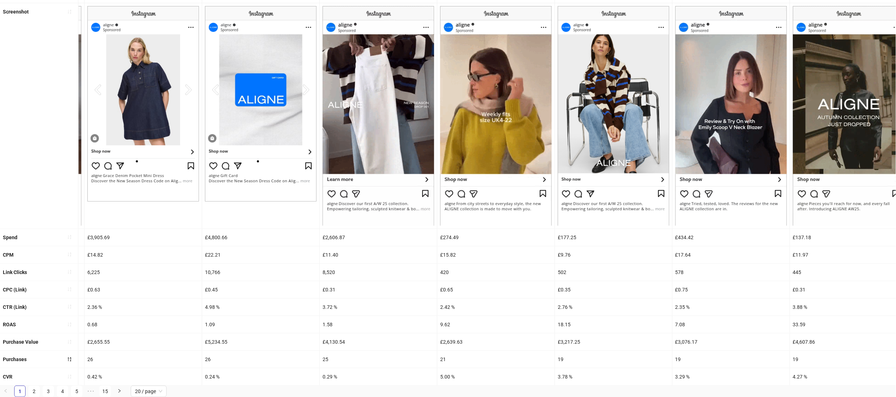
click at [448, 378] on div "5.00 %" at bounding box center [495, 376] width 117 height 17
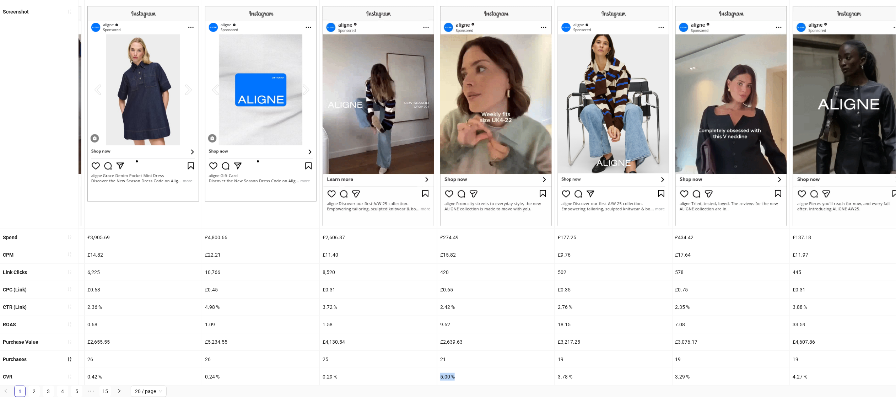
click at [458, 291] on div "£0.65" at bounding box center [495, 289] width 117 height 17
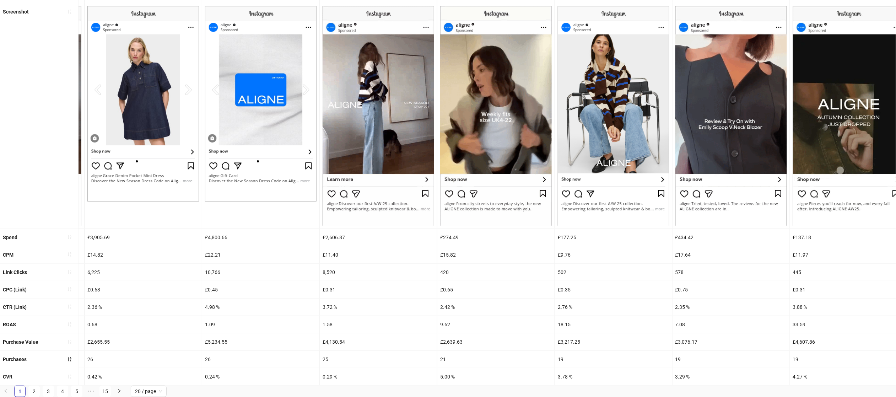
click at [459, 253] on div "£15.82" at bounding box center [495, 254] width 117 height 17
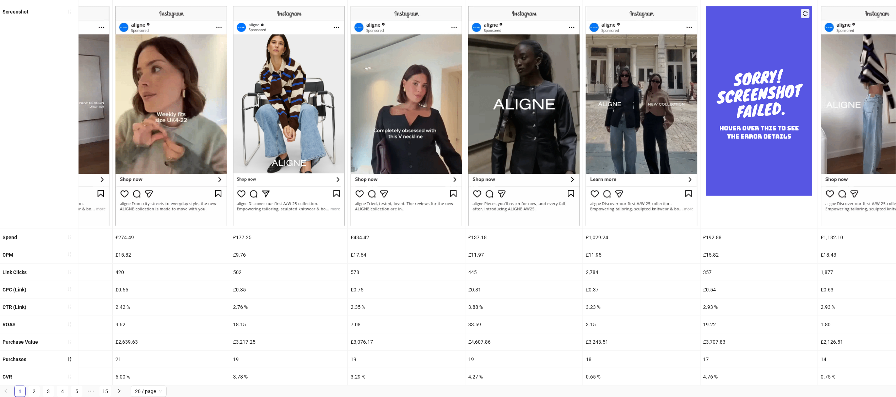
scroll to position [0, 681]
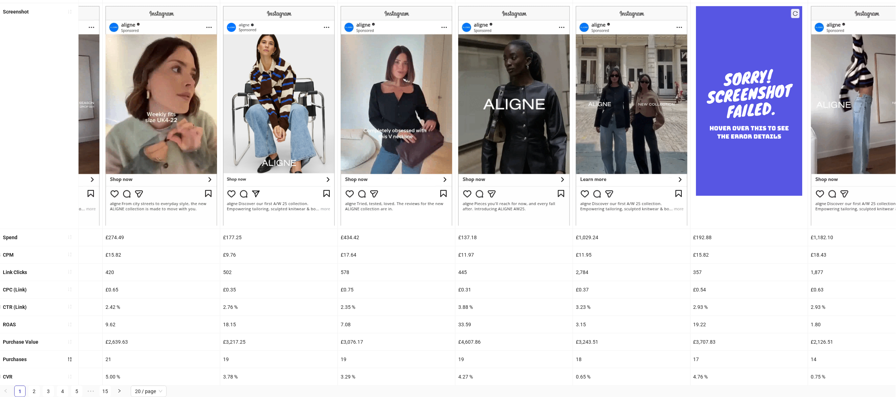
click at [378, 256] on div "£17.64" at bounding box center [396, 254] width 117 height 17
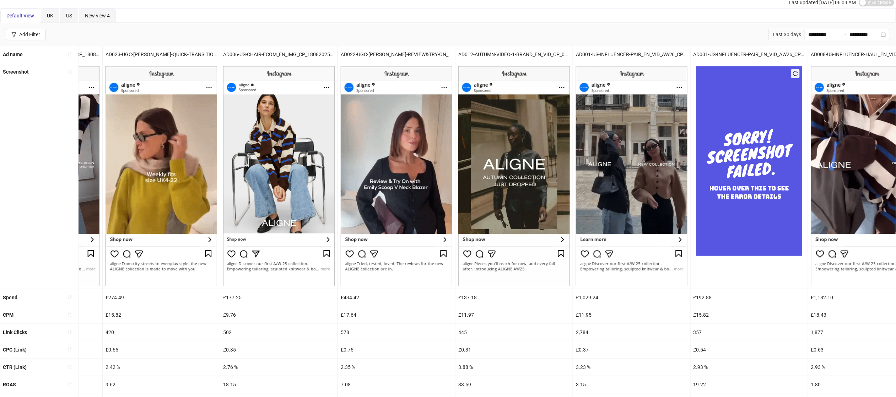
scroll to position [0, 640]
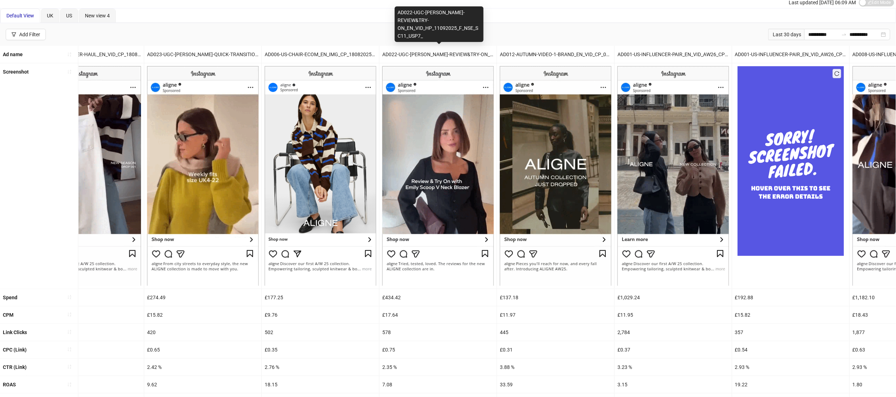
click at [441, 57] on div "AD022-UGC-[PERSON_NAME]-REVIEW&TRY-ON_EN_VID_HP_11092025_F_NSE_SC11_USP7_" at bounding box center [437, 54] width 117 height 17
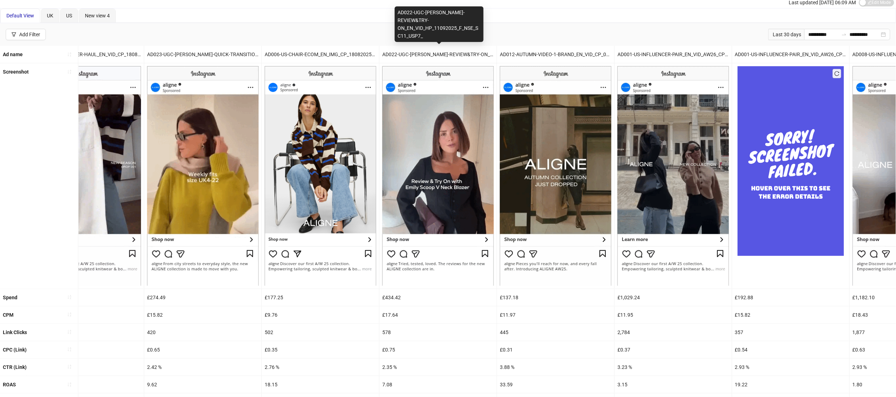
click at [441, 57] on div "AD022-UGC-[PERSON_NAME]-REVIEW&TRY-ON_EN_VID_HP_11092025_F_NSE_SC11_USP7_" at bounding box center [437, 54] width 117 height 17
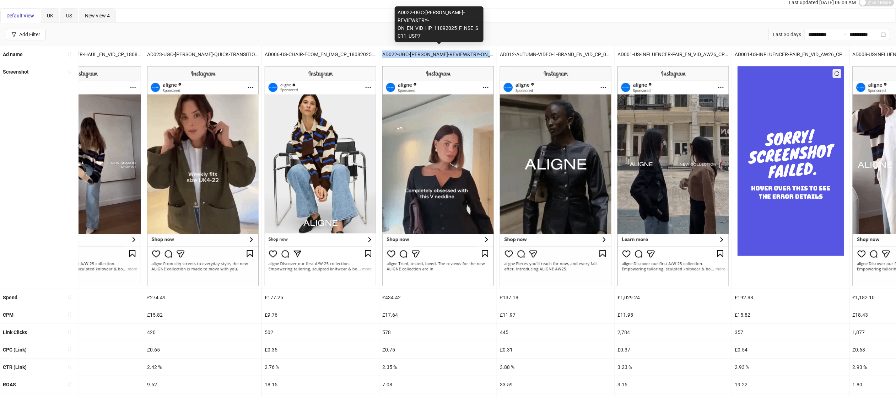
copy div "AD022-UGC-[PERSON_NAME]-REVIEW&TRY-ON_EN_VID_HP_11092025_F_NSE_SC11_USP7_"
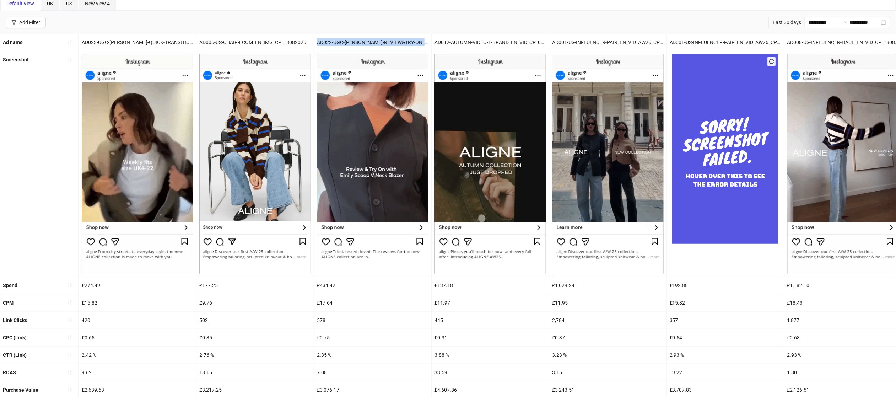
scroll to position [84, 0]
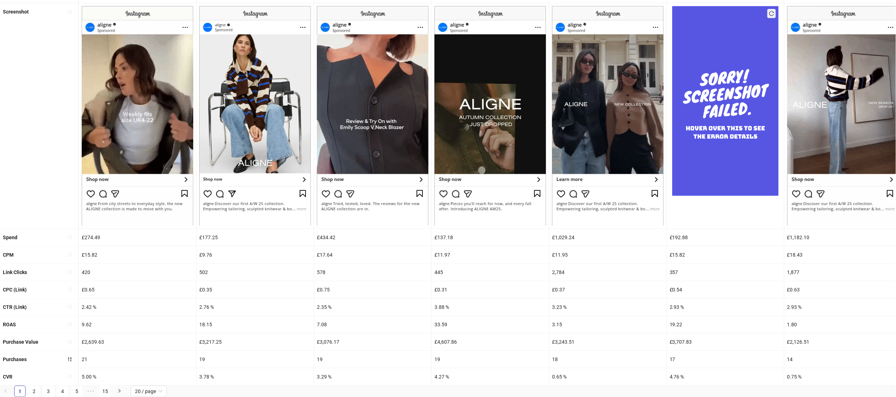
click at [324, 238] on div "£434.42" at bounding box center [372, 237] width 117 height 17
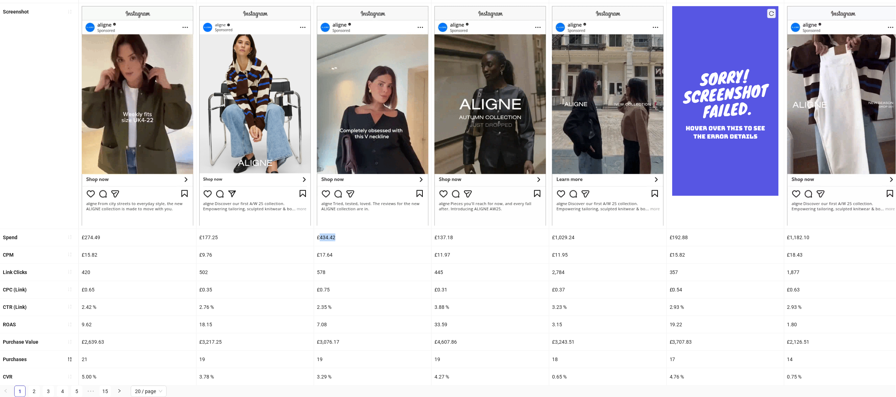
drag, startPoint x: 320, startPoint y: 236, endPoint x: 343, endPoint y: 236, distance: 23.8
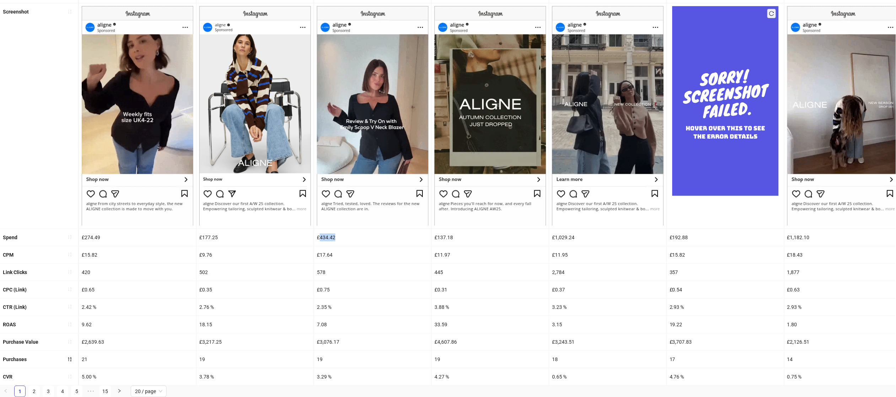
click at [343, 236] on div "£434.42" at bounding box center [372, 237] width 117 height 17
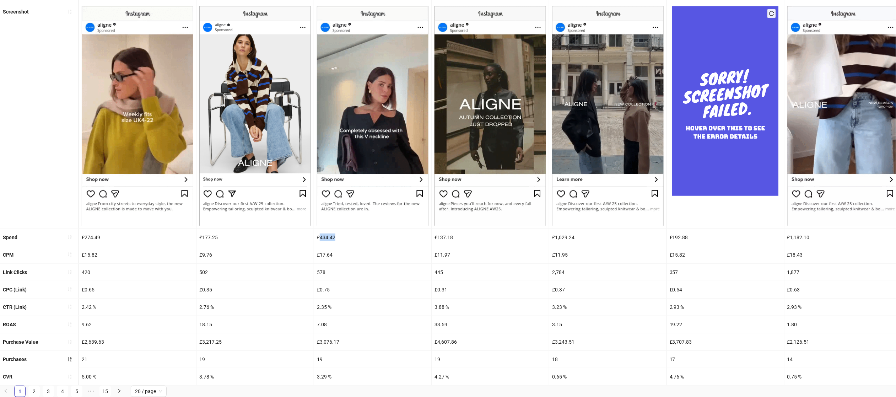
copy div "434.42"
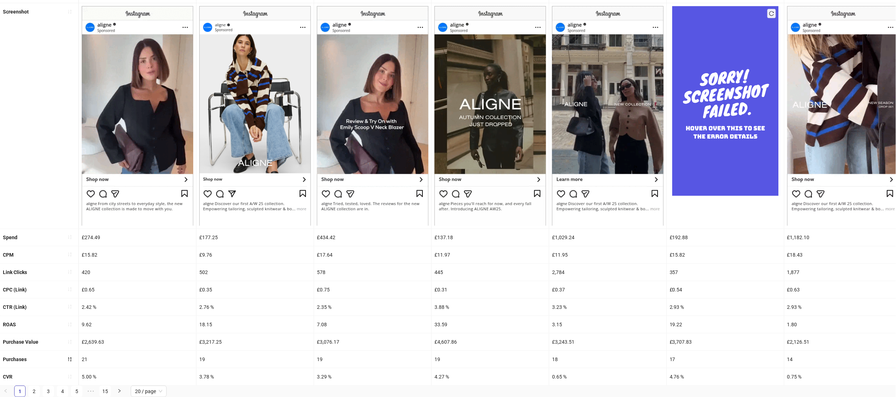
click at [325, 321] on div "7.08" at bounding box center [372, 324] width 117 height 17
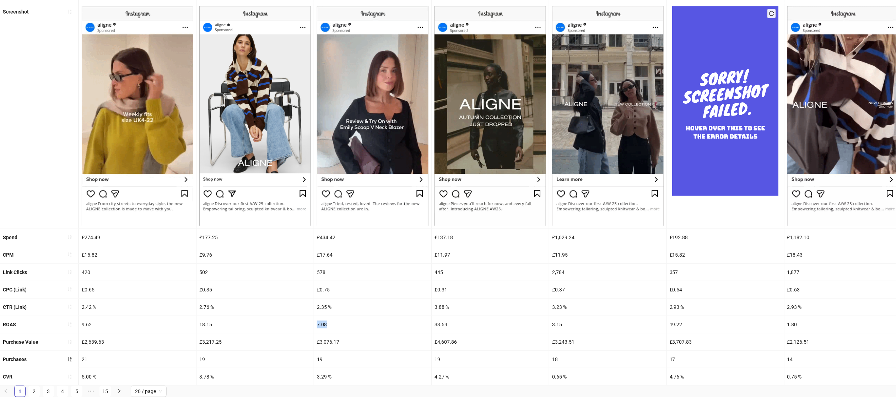
click at [325, 321] on div "7.08" at bounding box center [372, 324] width 117 height 17
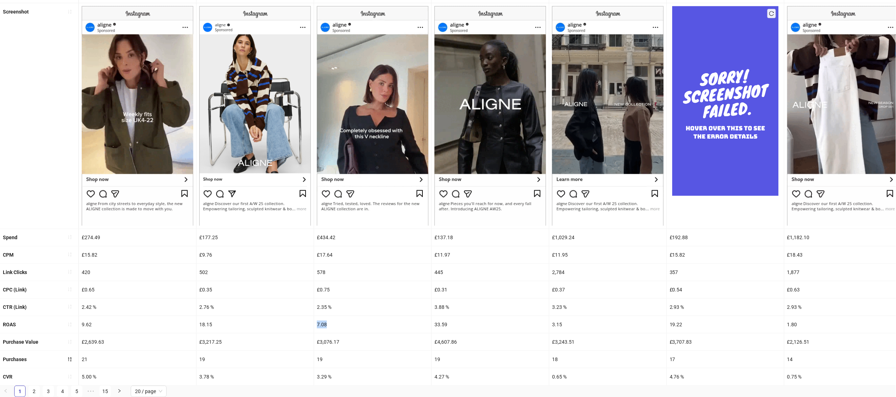
copy div "7.08"
click at [322, 306] on div "2.35 %" at bounding box center [372, 306] width 117 height 17
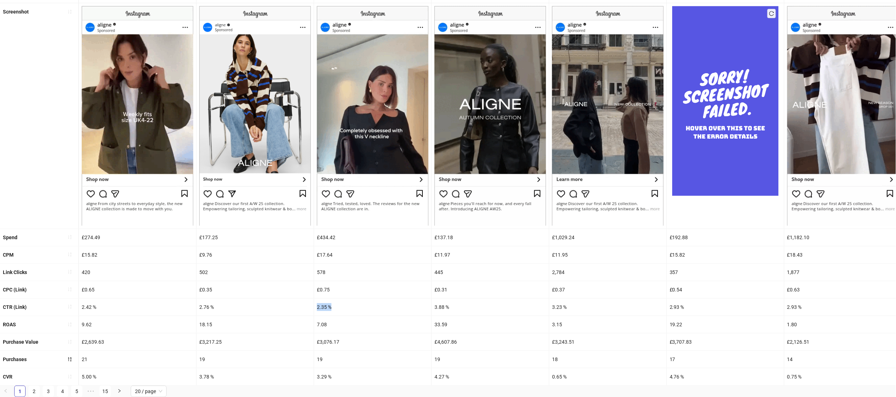
click at [322, 306] on div "2.35 %" at bounding box center [372, 306] width 117 height 17
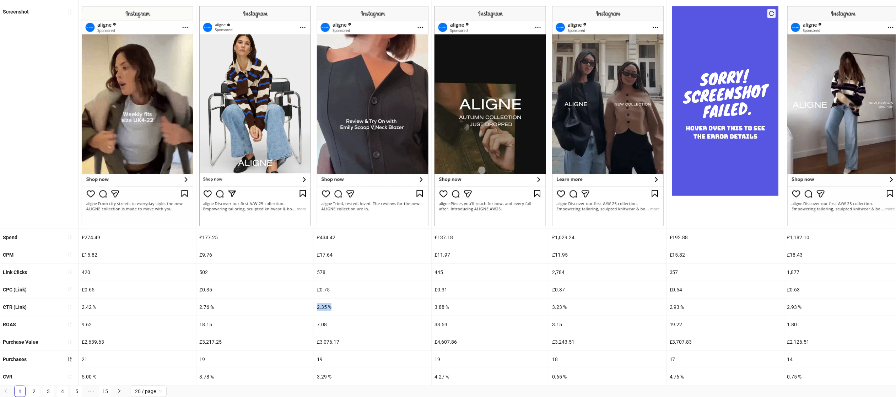
copy div "2.35 %"
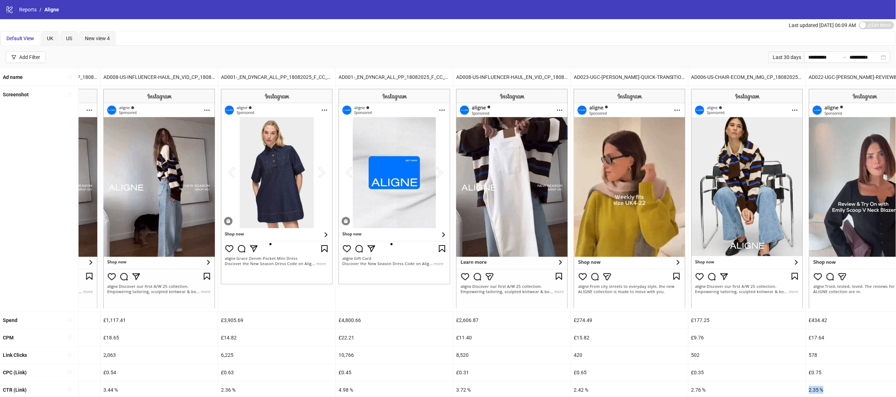
scroll to position [0, 0]
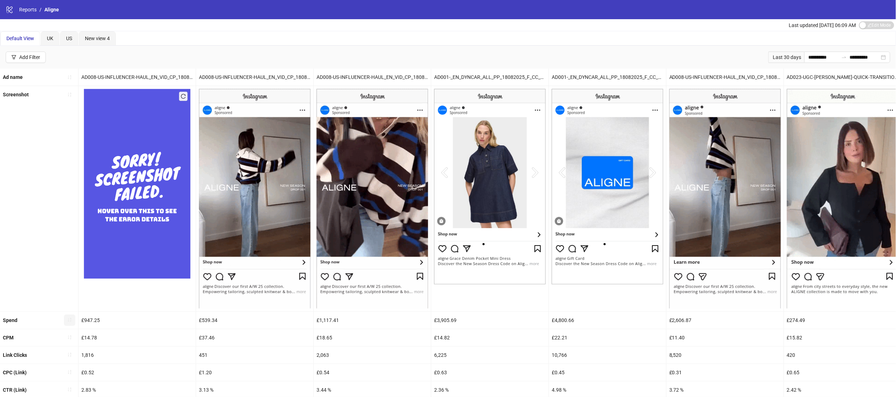
click at [67, 319] on icon "sort-ascending" at bounding box center [69, 319] width 5 height 5
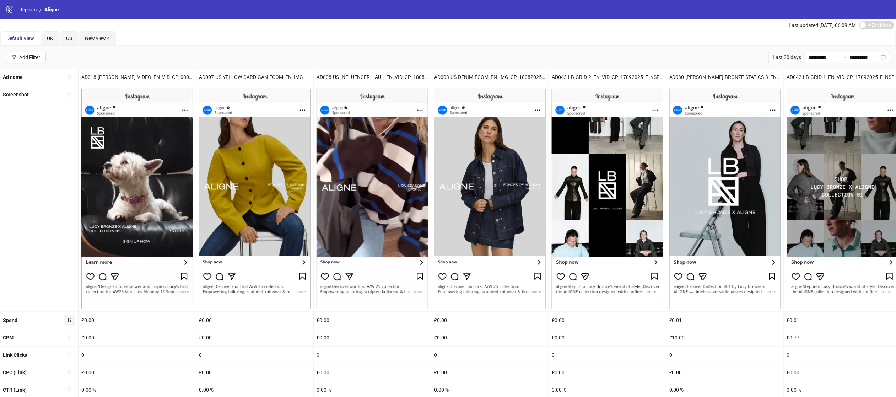
click at [72, 317] on button "button" at bounding box center [69, 319] width 11 height 11
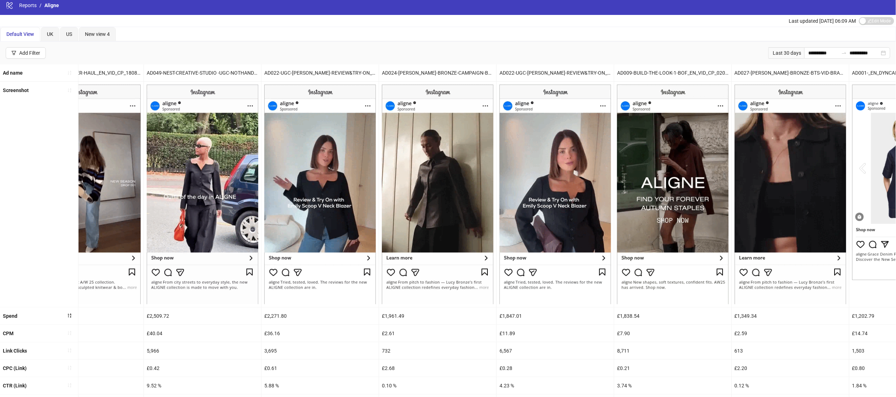
scroll to position [3, 0]
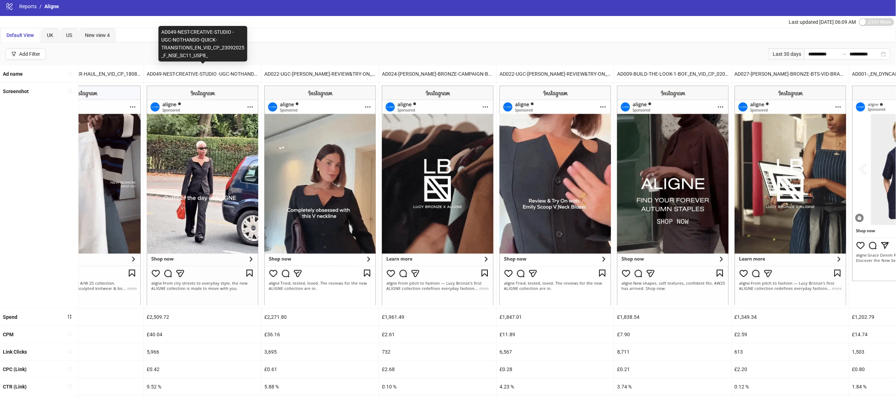
click at [185, 72] on div "AD049-NEST-CREATIVE-STUDIO -UGC-NOTHANDO-QUICK-TRANSITIONS_EN_VID_CP_23092025_F…" at bounding box center [202, 73] width 117 height 17
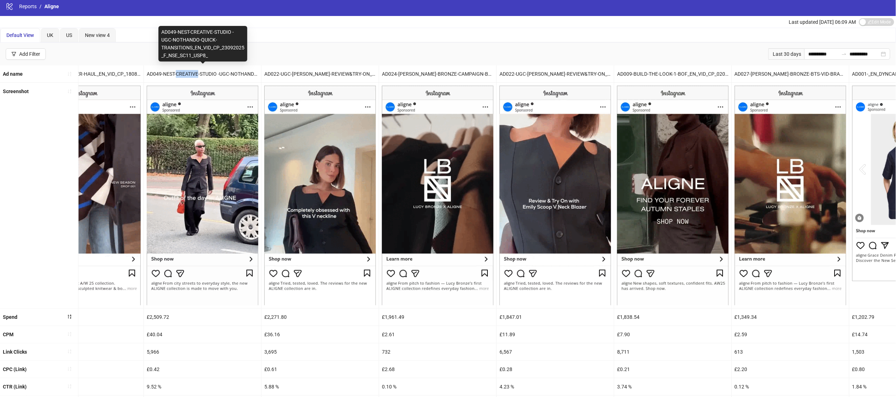
click at [185, 72] on div "AD049-NEST-CREATIVE-STUDIO -UGC-NOTHANDO-QUICK-TRANSITIONS_EN_VID_CP_23092025_F…" at bounding box center [202, 73] width 117 height 17
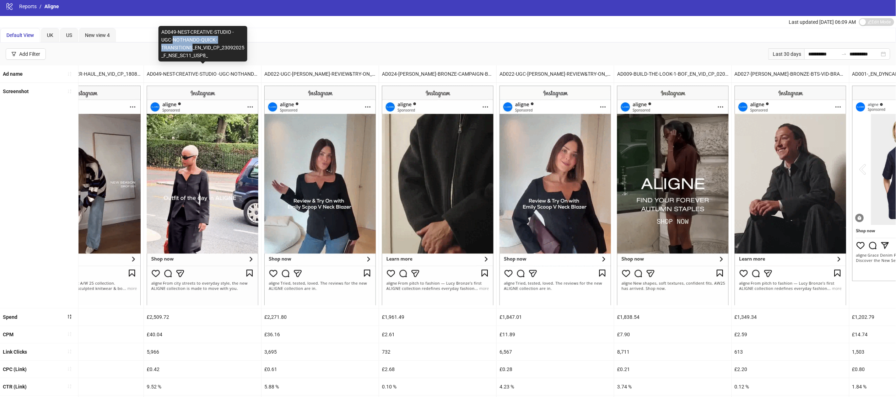
drag, startPoint x: 173, startPoint y: 39, endPoint x: 193, endPoint y: 48, distance: 21.8
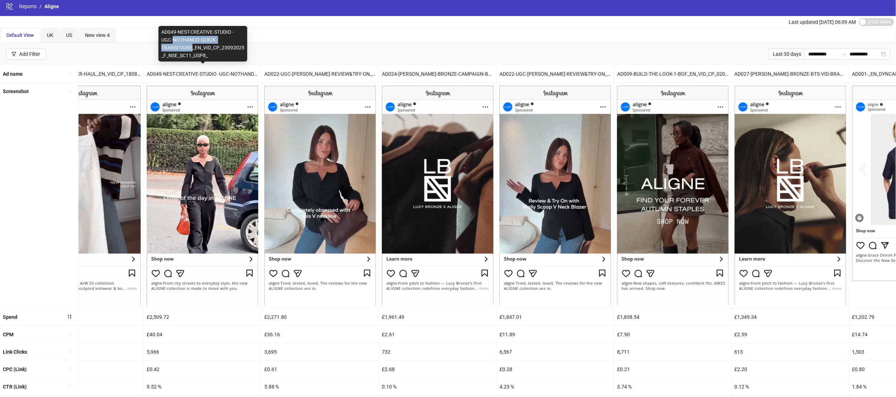
click at [193, 48] on div "AD049-NEST-CREATIVE-STUDIO -UGC-NOTHANDO-QUICK-TRANSITIONS_EN_VID_CP_23092025_F…" at bounding box center [202, 44] width 89 height 36
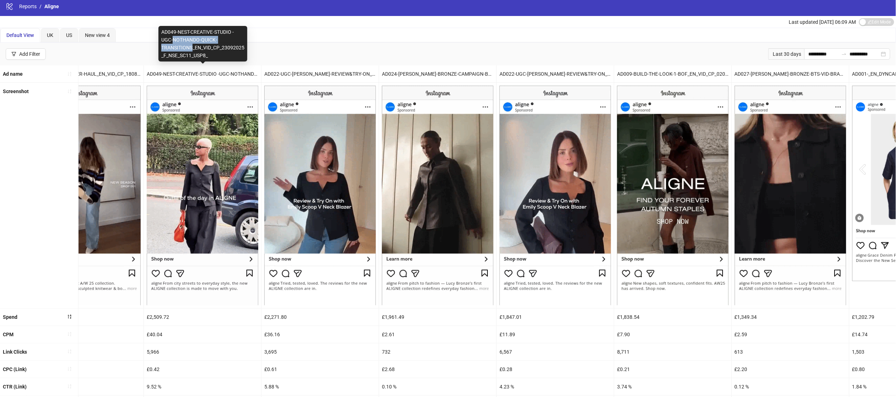
copy div "NOTHANDO-QUICK-TRANSITIONS"
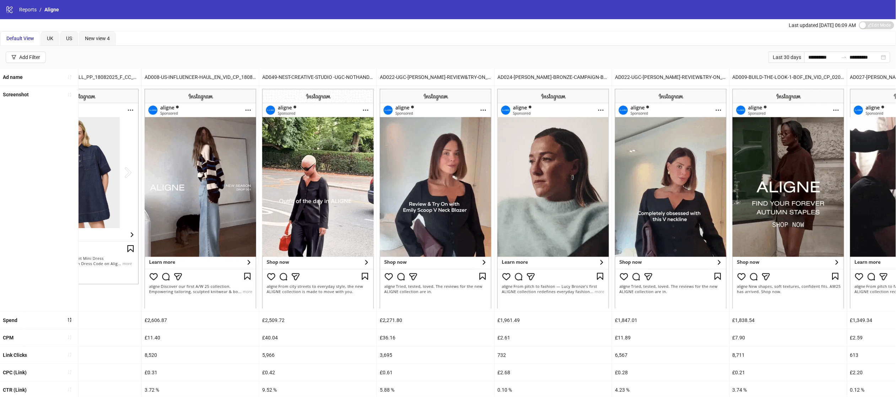
scroll to position [0, 273]
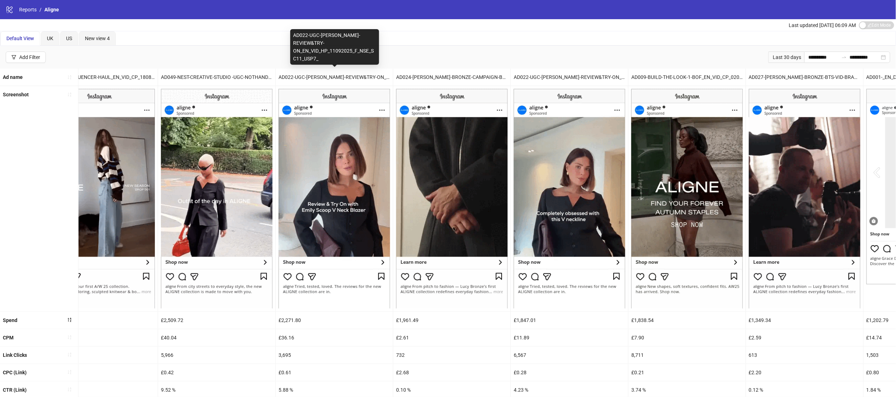
click at [360, 77] on div "AD022-UGC-[PERSON_NAME]-REVIEW&TRY-ON_EN_VID_HP_11092025_F_NSE_SC11_USP7_" at bounding box center [334, 77] width 117 height 17
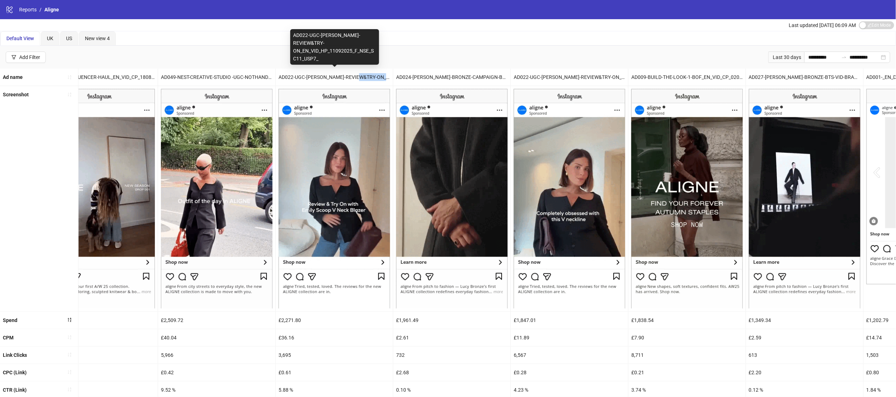
click at [360, 77] on div "AD022-UGC-[PERSON_NAME]-REVIEW&TRY-ON_EN_VID_HP_11092025_F_NSE_SC11_USP7_" at bounding box center [334, 77] width 117 height 17
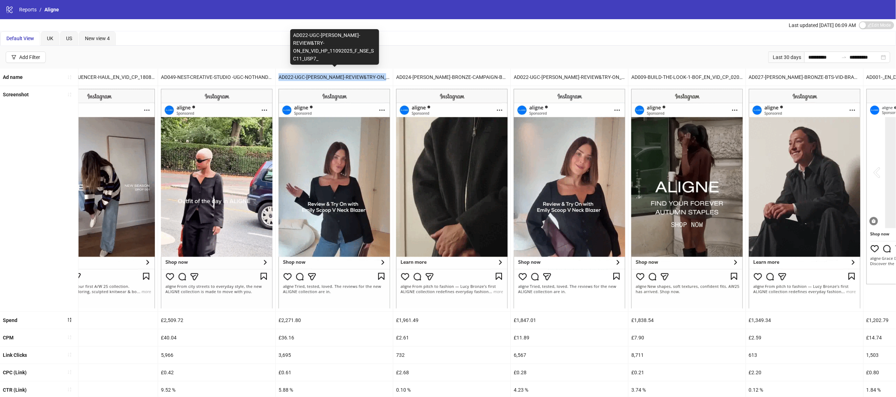
click at [360, 77] on div "AD022-UGC-[PERSON_NAME]-REVIEW&TRY-ON_EN_VID_HP_11092025_F_NSE_SC11_USP7_" at bounding box center [334, 77] width 117 height 17
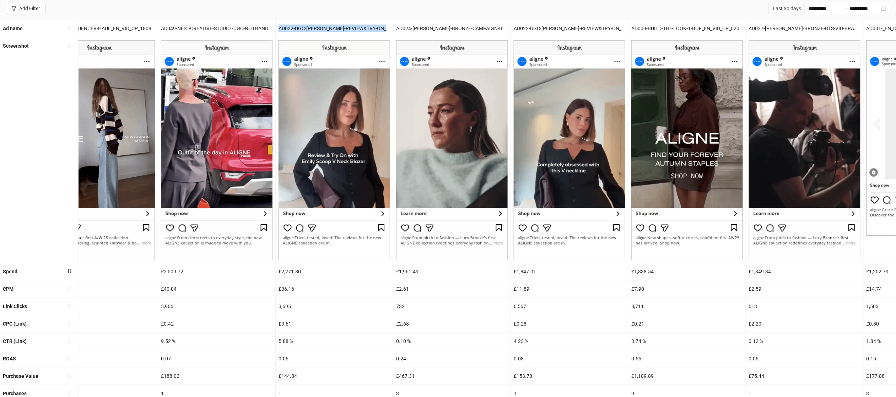
scroll to position [84, 0]
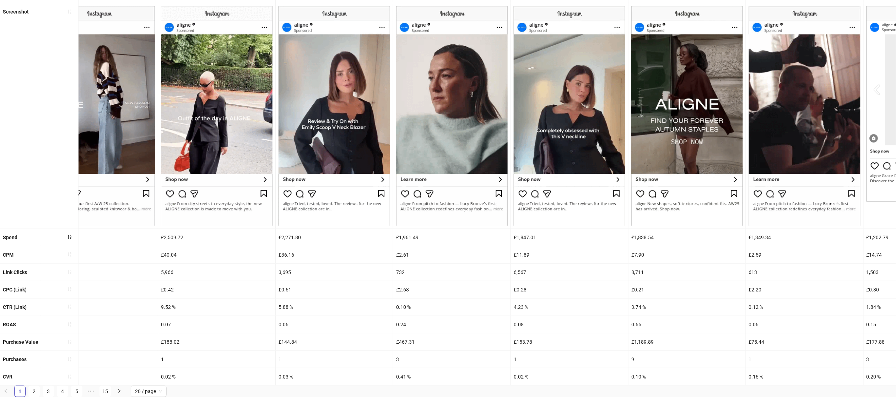
click at [287, 236] on div "£2,271.80" at bounding box center [334, 237] width 117 height 17
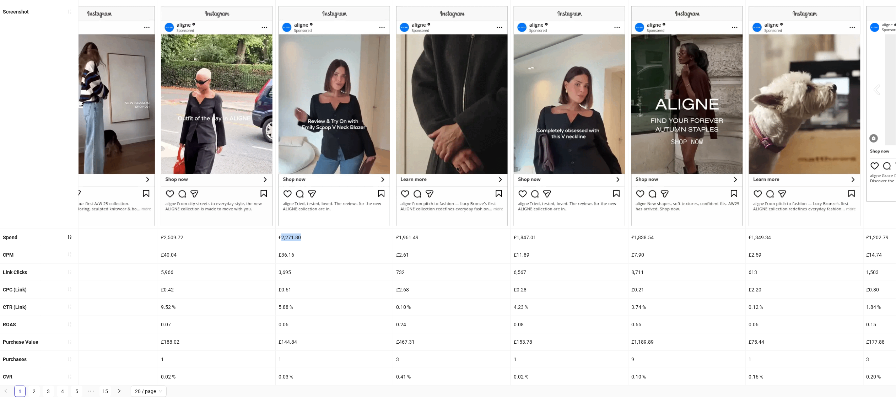
click at [287, 236] on div "£2,271.80" at bounding box center [334, 237] width 117 height 17
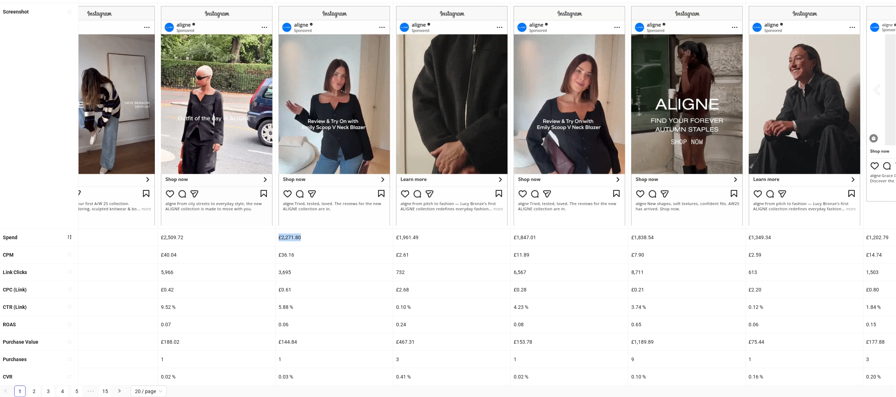
click at [287, 236] on div "£2,271.80" at bounding box center [334, 237] width 117 height 17
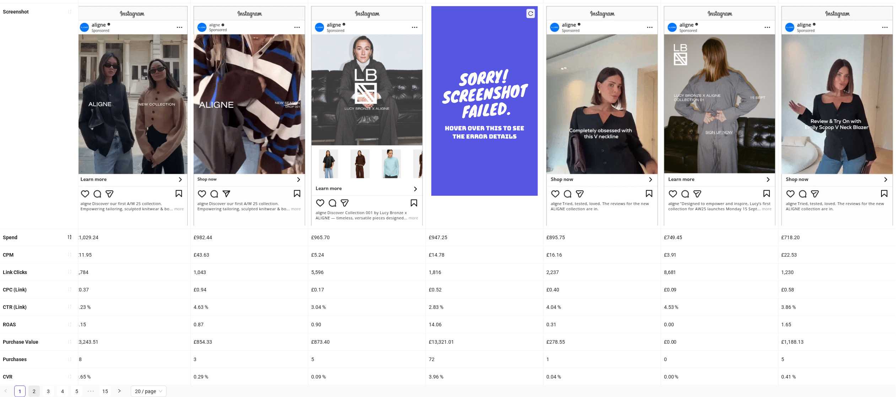
click at [35, 389] on link "2" at bounding box center [34, 391] width 11 height 11
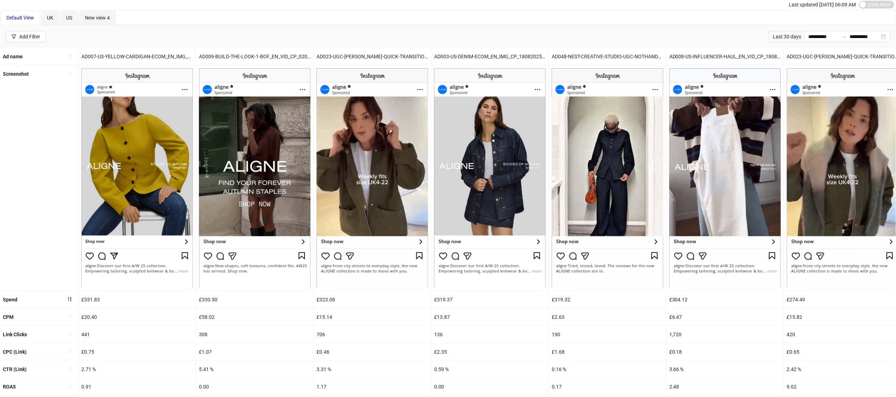
scroll to position [20, 0]
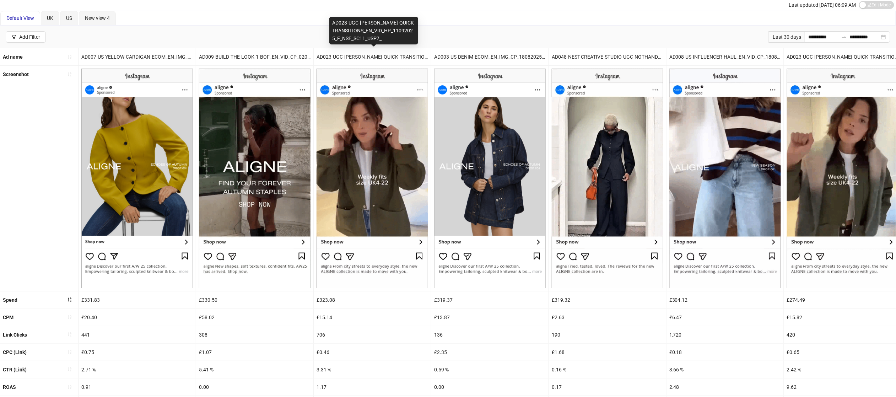
click at [367, 51] on div "AD023-UGC-[PERSON_NAME]-QUICK-TRANSITIONS_EN_VID_HP_11092025_F_NSE_SC11_USP7_" at bounding box center [372, 56] width 117 height 17
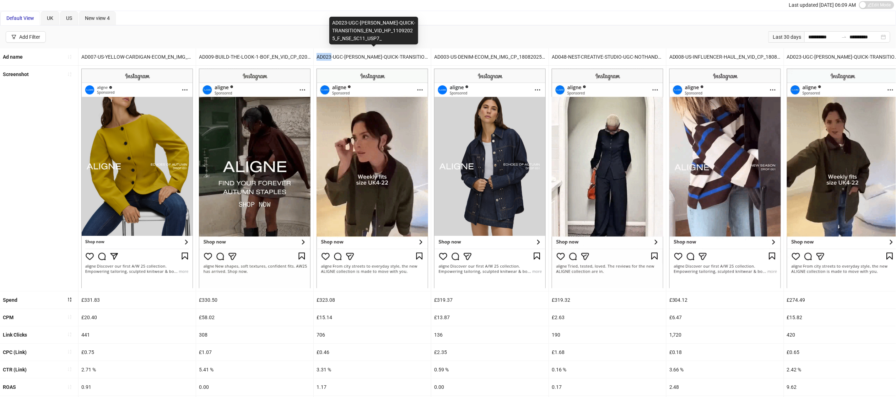
click at [367, 56] on div "AD023-UGC-[PERSON_NAME]-QUICK-TRANSITIONS_EN_VID_HP_11092025_F_NSE_SC11_USP7_" at bounding box center [372, 56] width 117 height 17
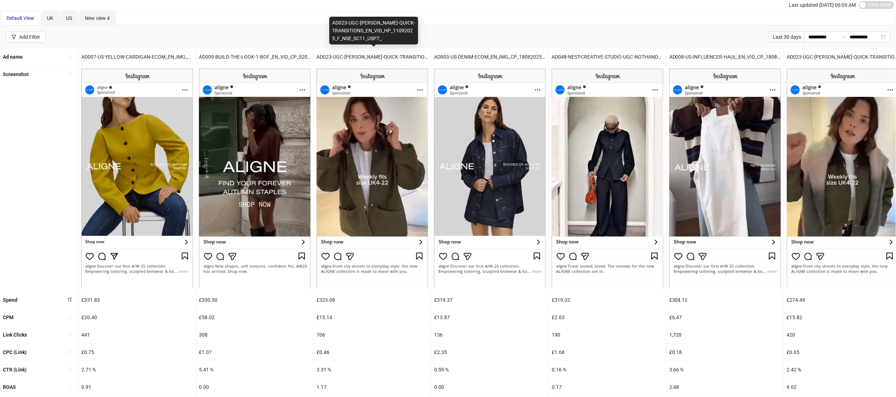
click at [367, 56] on div "AD023-UGC-[PERSON_NAME]-QUICK-TRANSITIONS_EN_VID_HP_11092025_F_NSE_SC11_USP7_" at bounding box center [372, 56] width 117 height 17
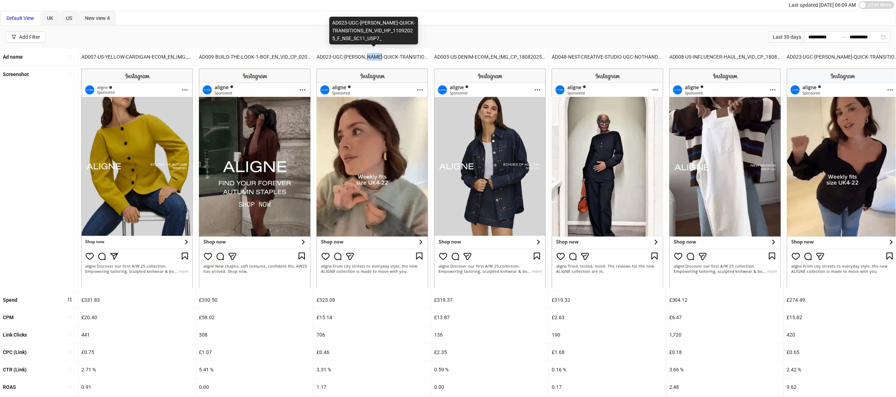
click at [367, 56] on div "AD023-UGC-[PERSON_NAME]-QUICK-TRANSITIONS_EN_VID_HP_11092025_F_NSE_SC11_USP7_" at bounding box center [372, 56] width 117 height 17
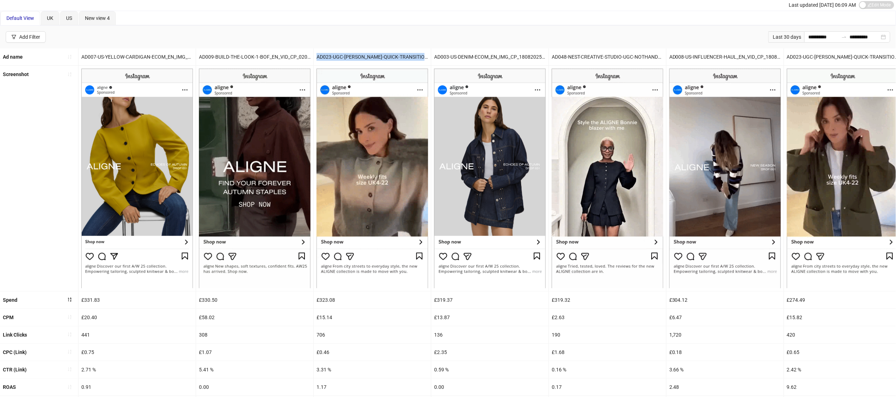
scroll to position [84, 0]
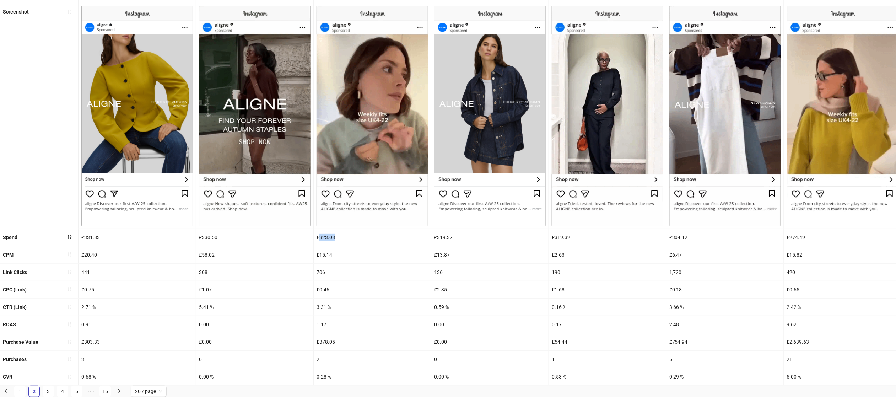
drag, startPoint x: 320, startPoint y: 235, endPoint x: 347, endPoint y: 235, distance: 27.4
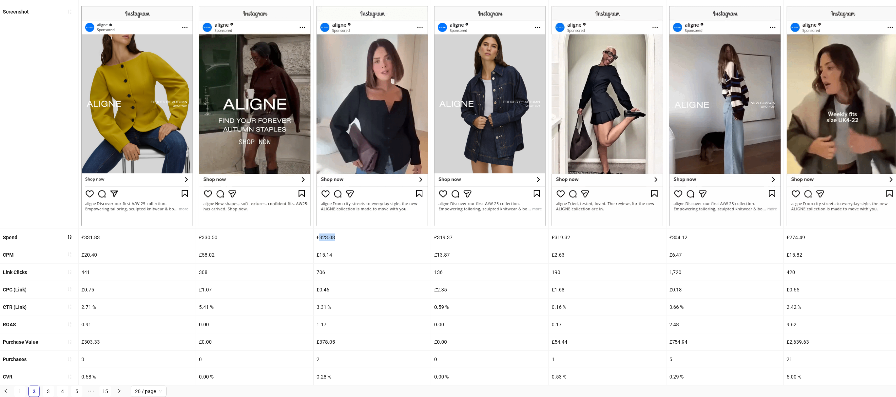
click at [347, 235] on div "£323.08" at bounding box center [372, 237] width 117 height 17
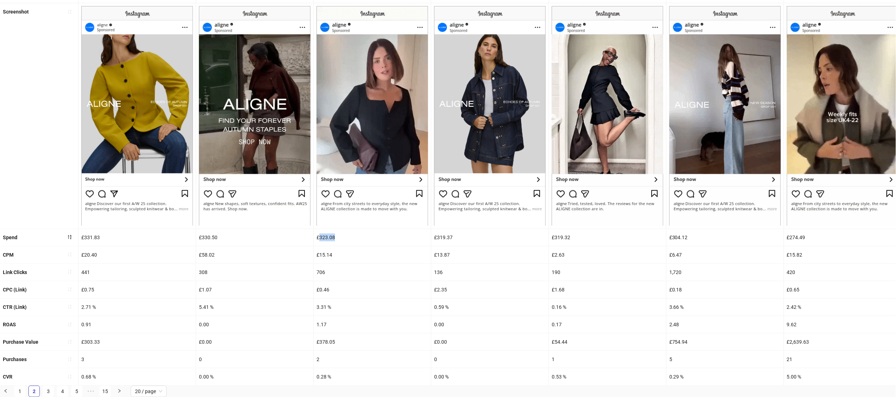
click at [357, 289] on div "£0.46" at bounding box center [372, 289] width 117 height 17
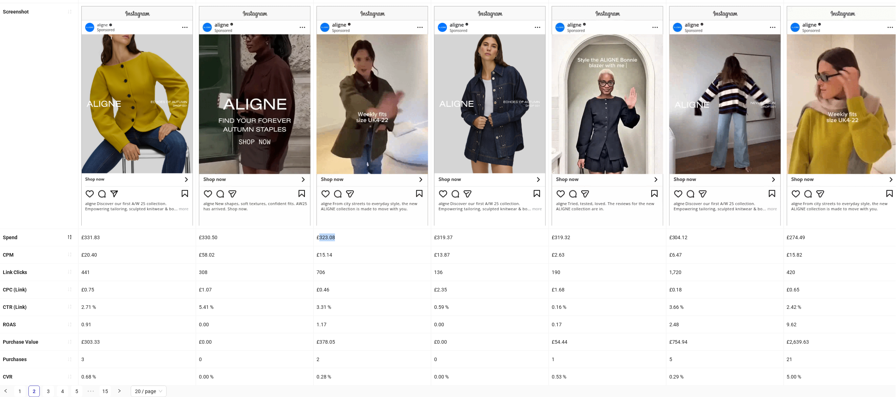
drag, startPoint x: 321, startPoint y: 235, endPoint x: 354, endPoint y: 235, distance: 33.0
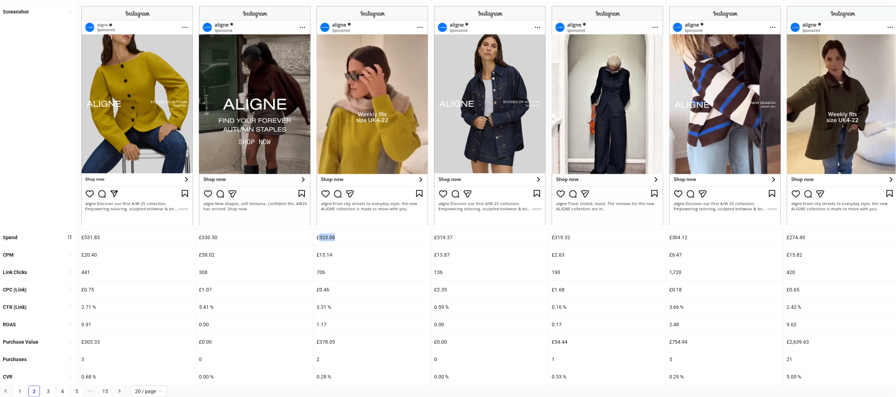
click at [354, 235] on div "£323.08" at bounding box center [372, 237] width 117 height 17
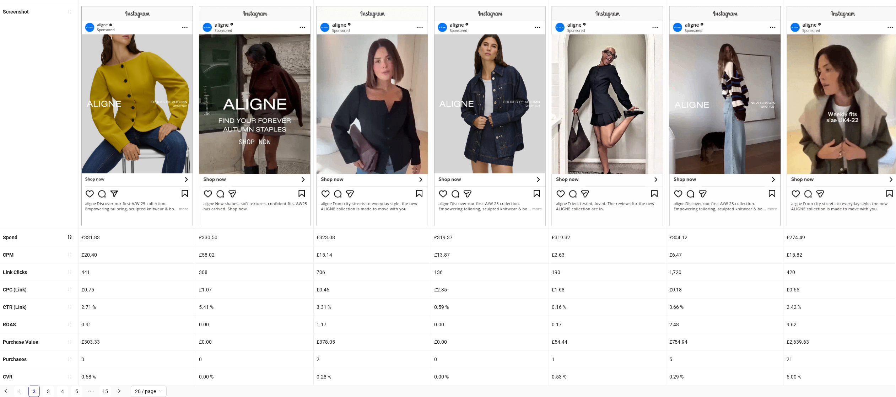
click at [324, 324] on div "1.17" at bounding box center [372, 324] width 117 height 17
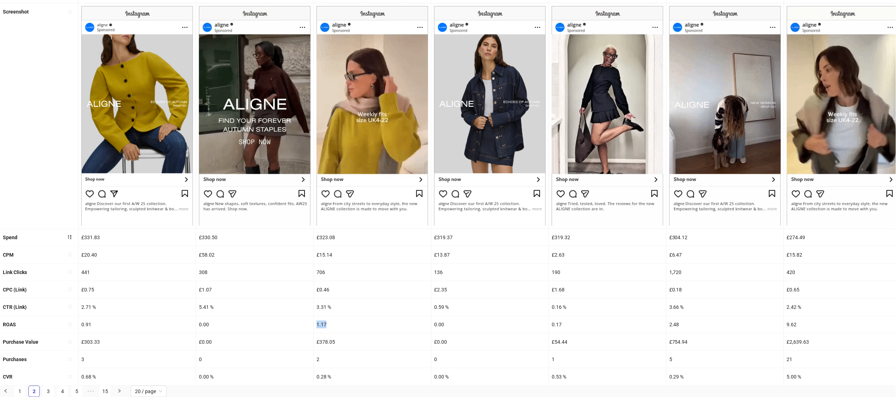
click at [324, 324] on div "1.17" at bounding box center [372, 324] width 117 height 17
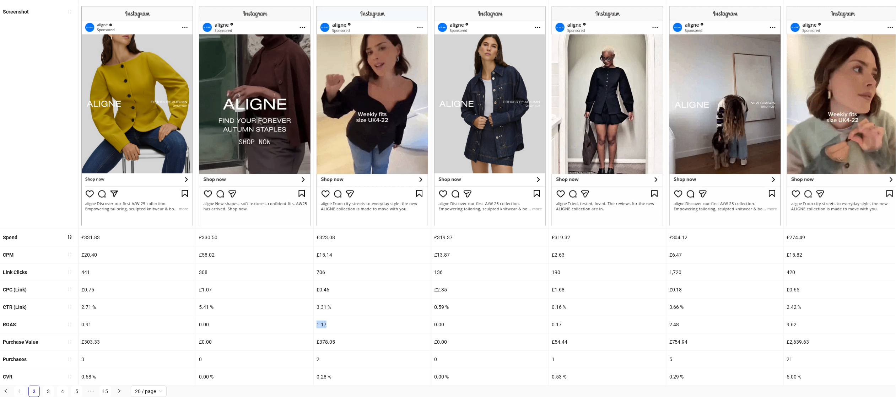
click at [324, 324] on div "1.17" at bounding box center [372, 324] width 117 height 17
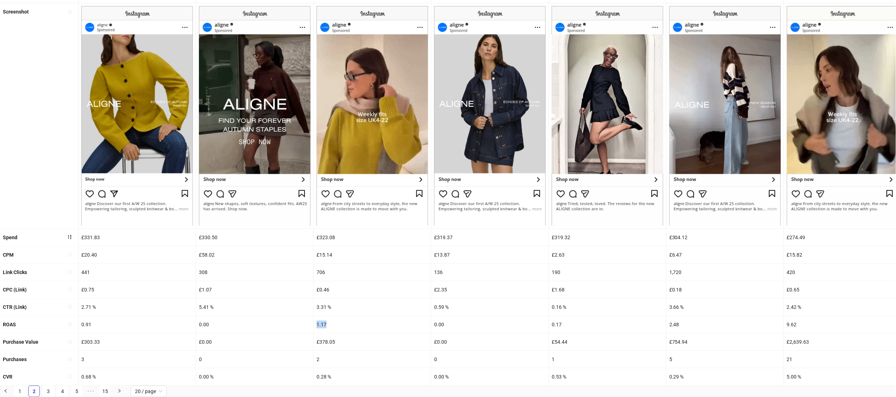
click at [327, 354] on div "2" at bounding box center [372, 359] width 117 height 17
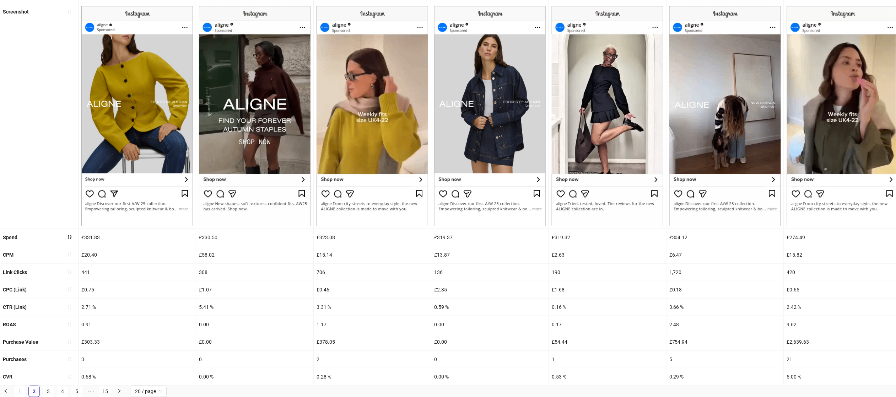
click at [321, 305] on div "3.31 %" at bounding box center [372, 306] width 117 height 17
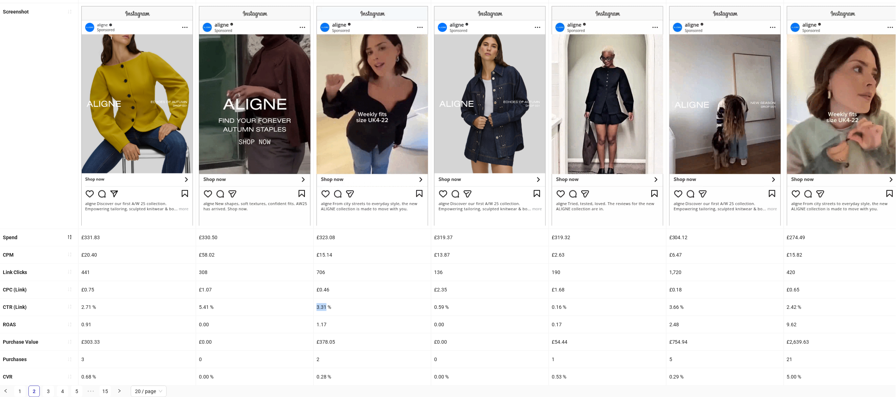
click at [321, 305] on div "3.31 %" at bounding box center [372, 306] width 117 height 17
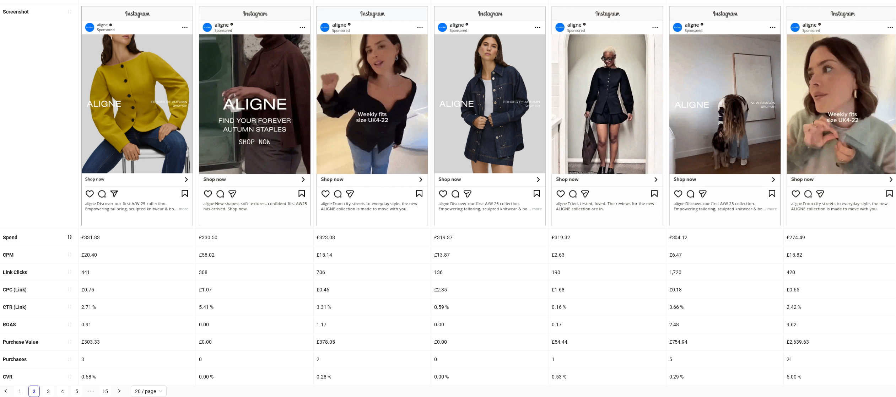
click at [323, 376] on div "0.28 %" at bounding box center [372, 376] width 117 height 17
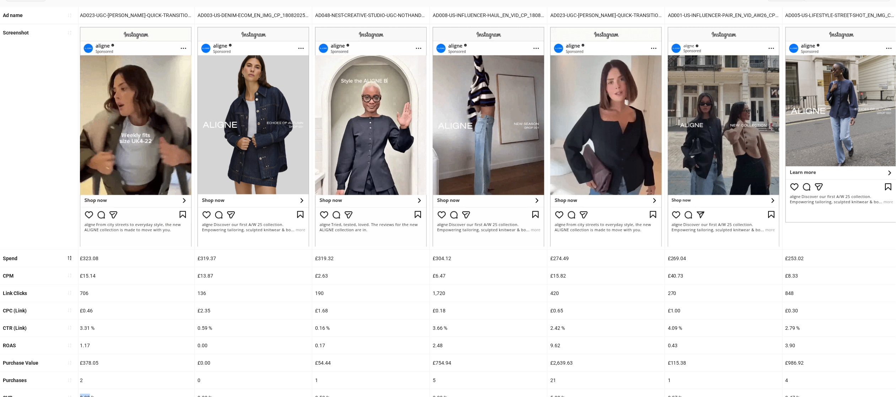
scroll to position [56, 0]
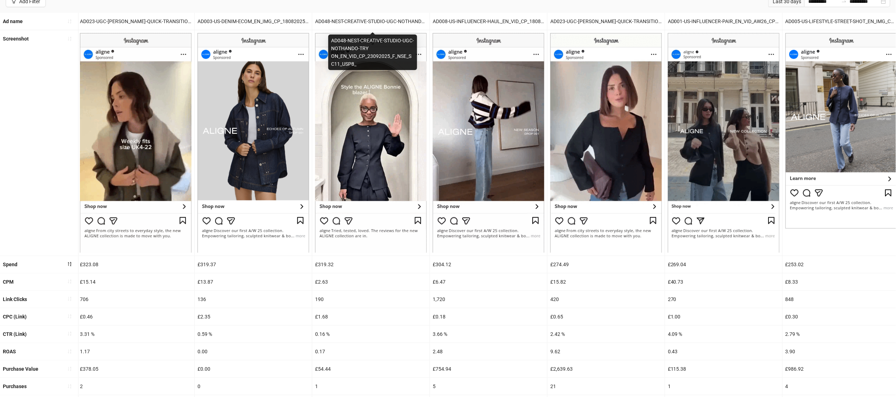
click at [354, 16] on div "AD048-NEST-CREATIVE-STUDIO-UGC-NOTHANDO-TRY ON_EN_VID_CP_23092025_F_NSE_SC11_US…" at bounding box center [370, 21] width 117 height 17
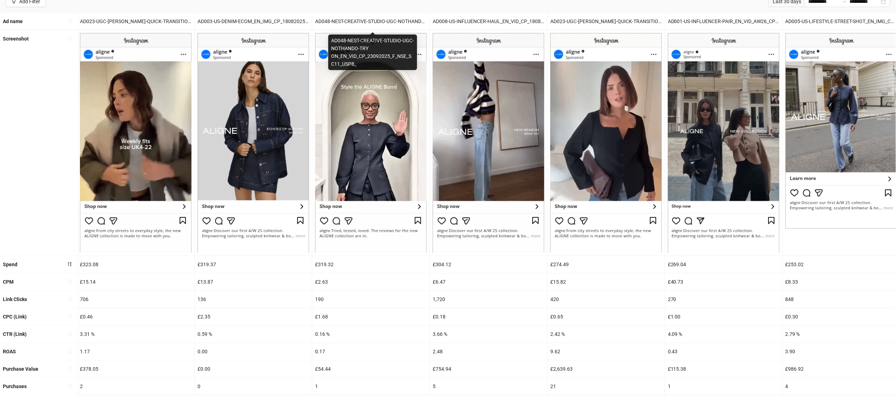
click at [354, 16] on div "AD048-NEST-CREATIVE-STUDIO-UGC-NOTHANDO-TRY ON_EN_VID_CP_23092025_F_NSE_SC11_US…" at bounding box center [370, 21] width 117 height 17
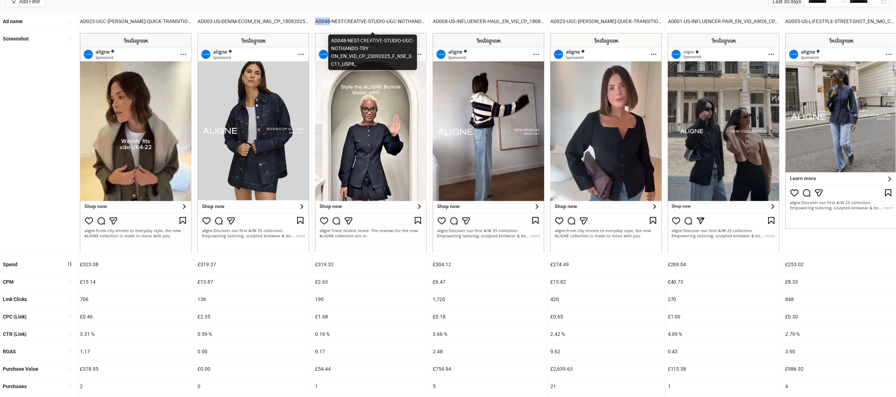
click at [353, 21] on div "AD048-NEST-CREATIVE-STUDIO-UGC-NOTHANDO-TRY ON_EN_VID_CP_23092025_F_NSE_SC11_US…" at bounding box center [370, 21] width 117 height 17
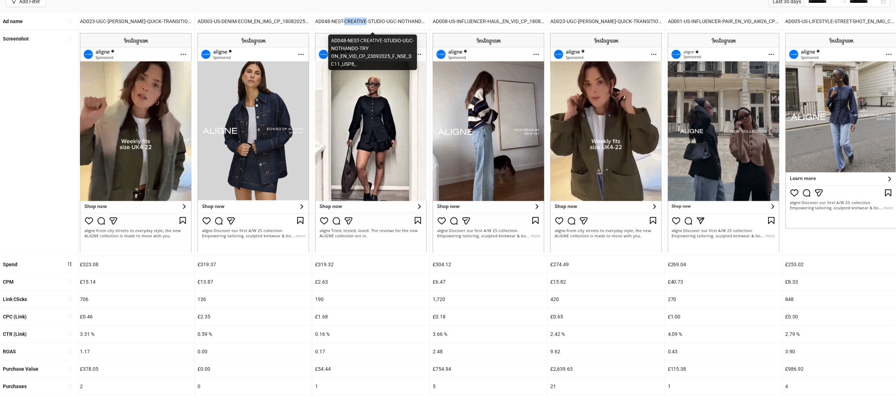
click at [353, 21] on div "AD048-NEST-CREATIVE-STUDIO-UGC-NOTHANDO-TRY ON_EN_VID_CP_23092025_F_NSE_SC11_US…" at bounding box center [370, 21] width 117 height 17
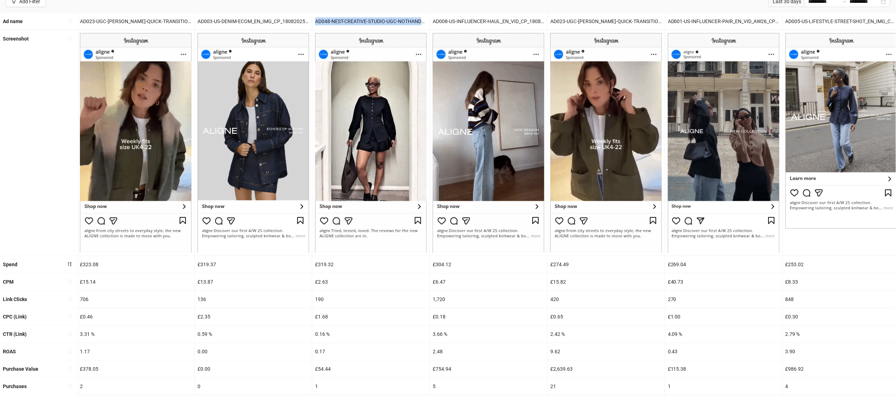
click at [390, 346] on div "0.17" at bounding box center [370, 351] width 117 height 17
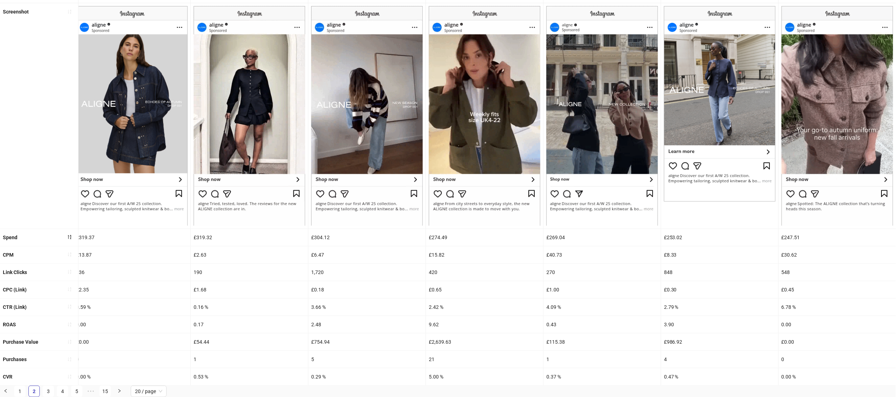
scroll to position [0, 1536]
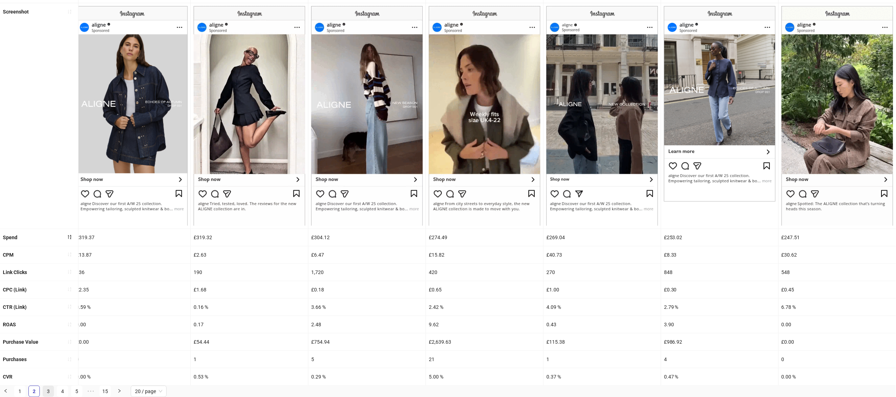
click at [48, 389] on link "3" at bounding box center [48, 391] width 11 height 11
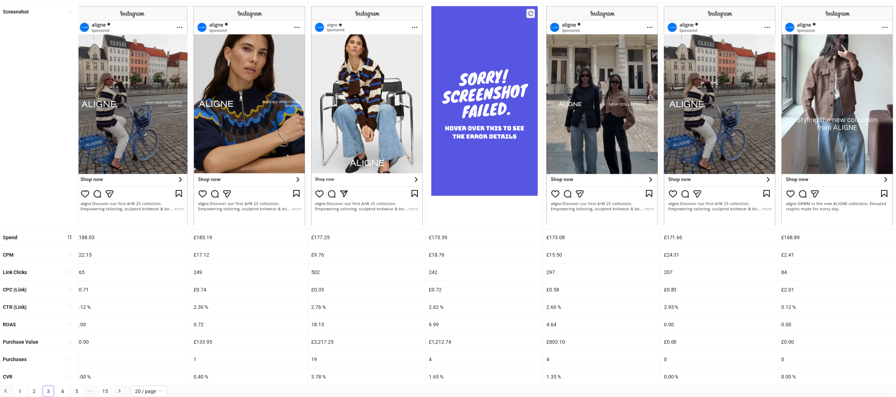
scroll to position [0, 0]
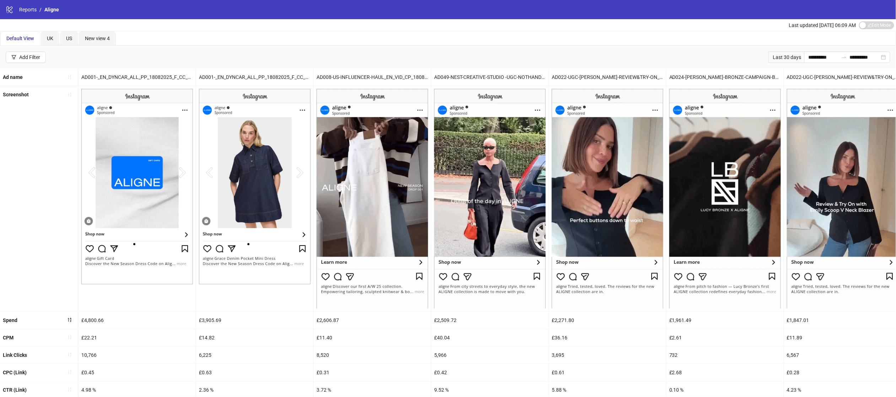
scroll to position [84, 0]
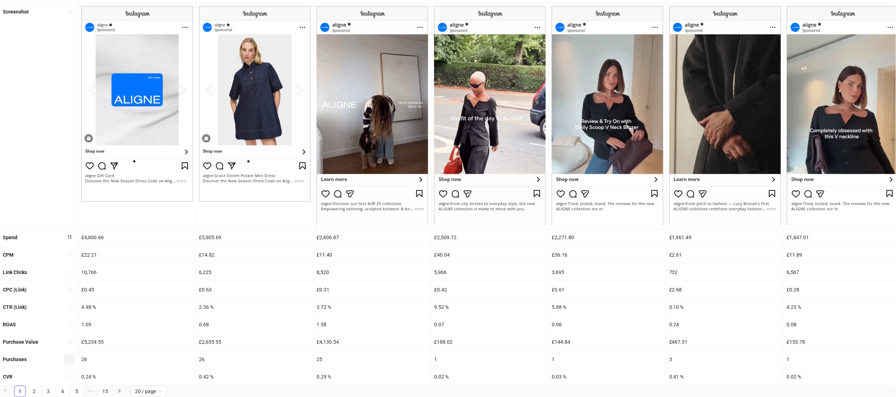
click at [74, 362] on button "button" at bounding box center [69, 358] width 11 height 11
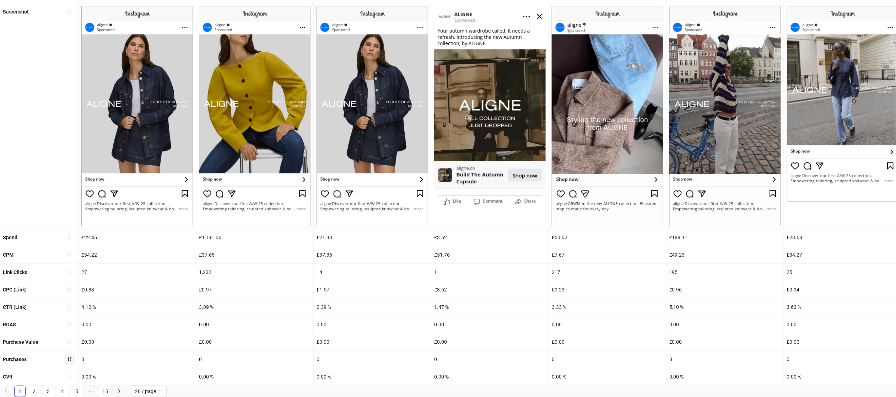
click at [70, 358] on icon "sort-ascending" at bounding box center [69, 359] width 5 height 5
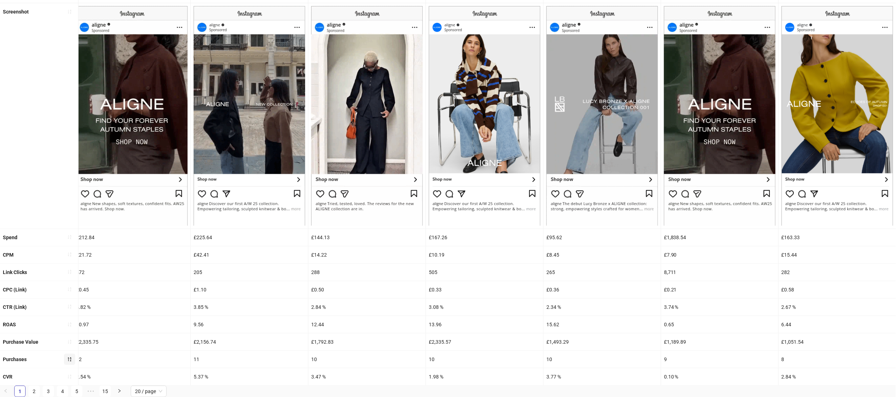
click at [322, 237] on div "£144.13" at bounding box center [366, 237] width 117 height 17
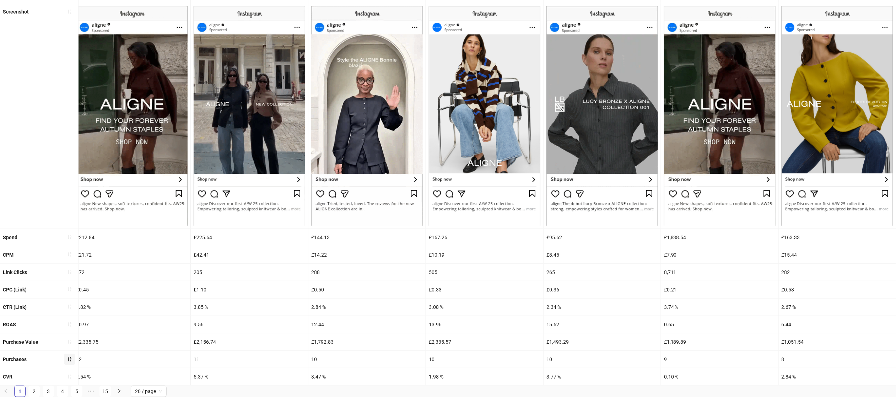
click at [322, 237] on div "£144.13" at bounding box center [366, 237] width 117 height 17
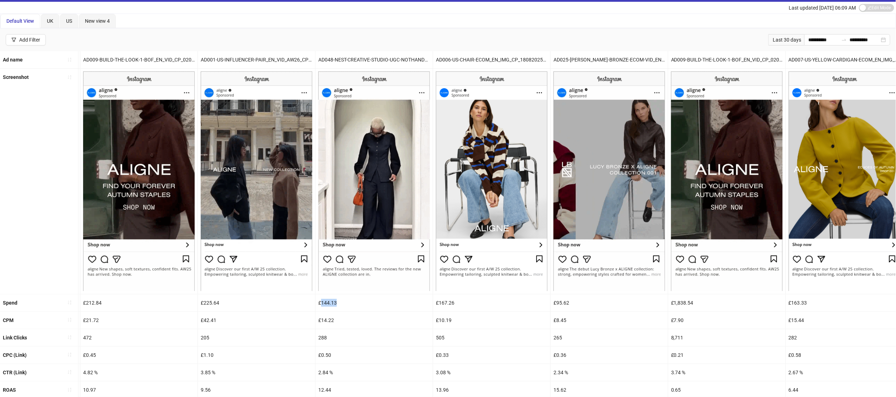
scroll to position [0, 0]
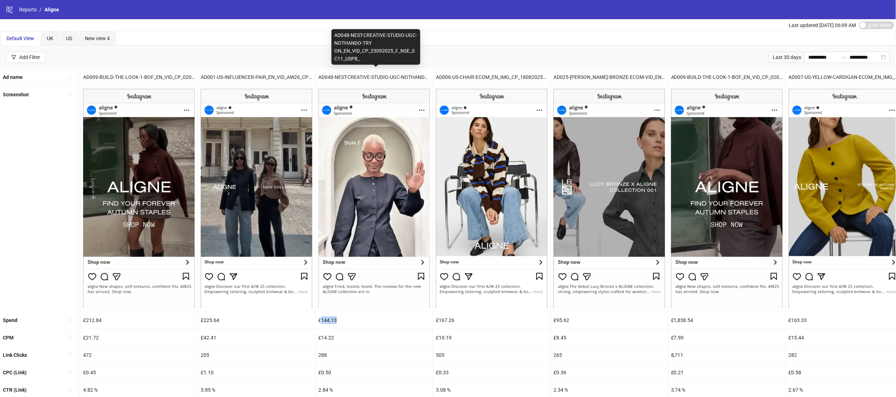
click at [397, 77] on div "AD048-NEST-CREATIVE-STUDIO-UGC-NOTHANDO-TRY ON_EN_VID_CP_23092025_F_NSE_SC11_US…" at bounding box center [373, 77] width 117 height 17
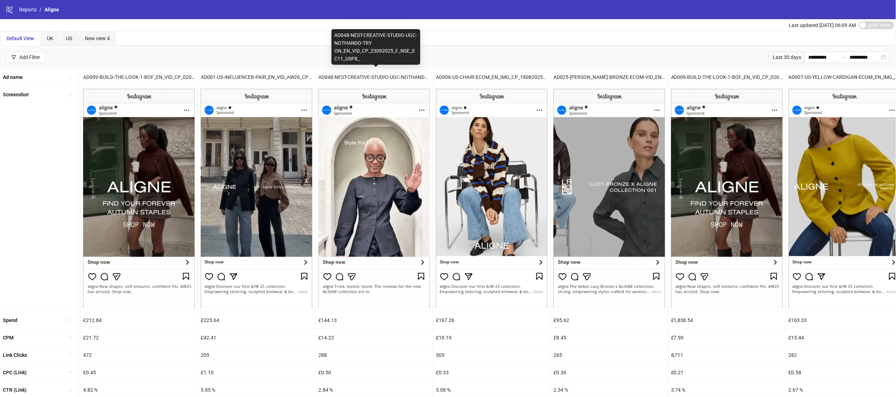
click at [397, 77] on div "AD048-NEST-CREATIVE-STUDIO-UGC-NOTHANDO-TRY ON_EN_VID_CP_23092025_F_NSE_SC11_US…" at bounding box center [373, 77] width 117 height 17
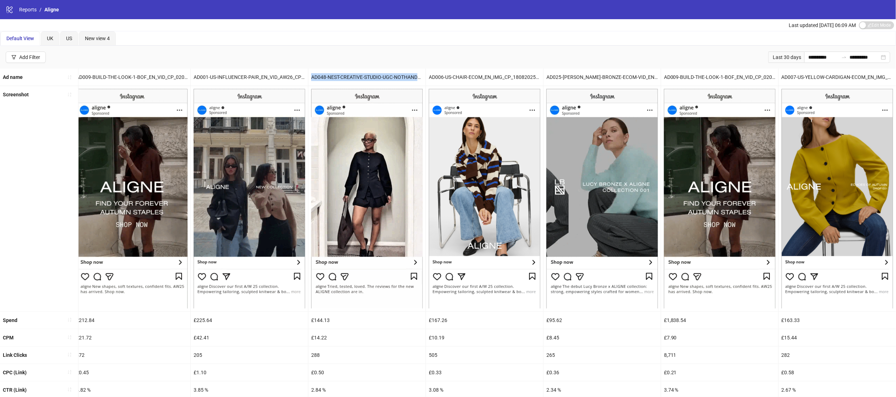
scroll to position [0, 1535]
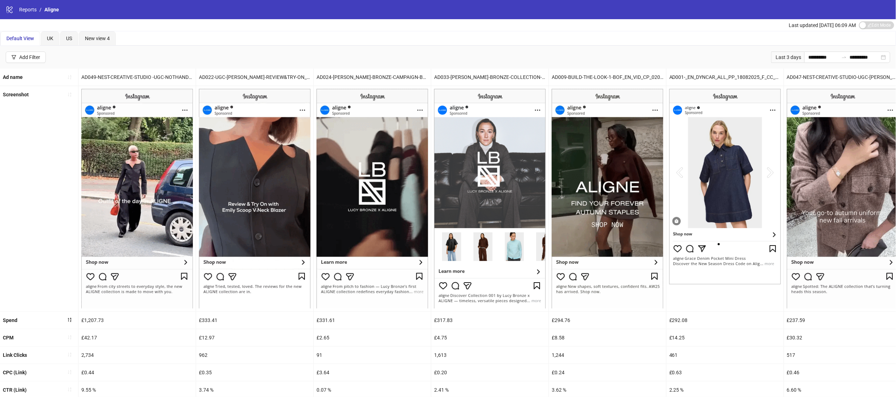
scroll to position [84, 0]
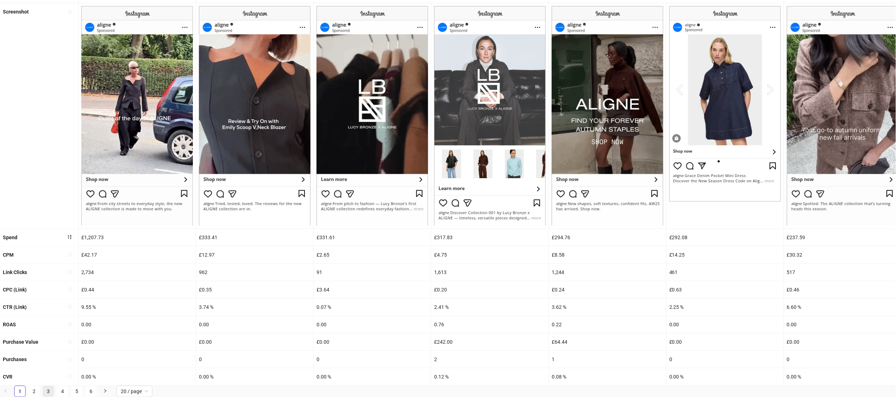
click at [48, 391] on link "3" at bounding box center [48, 391] width 11 height 11
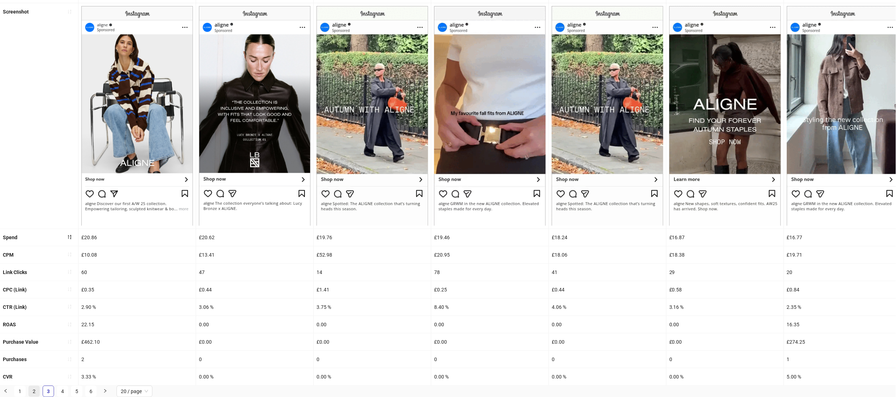
click at [36, 393] on link "2" at bounding box center [34, 391] width 11 height 11
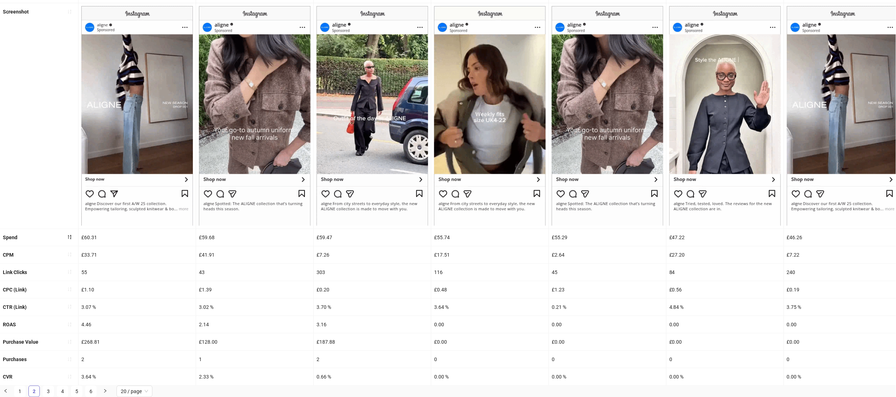
scroll to position [0, 0]
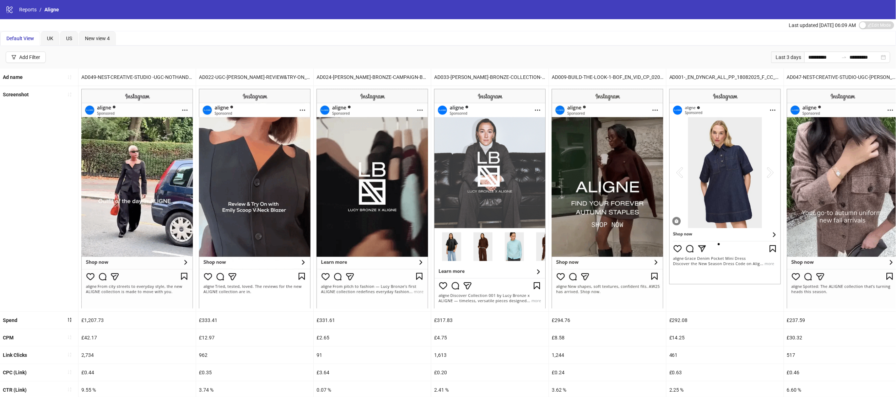
scroll to position [84, 0]
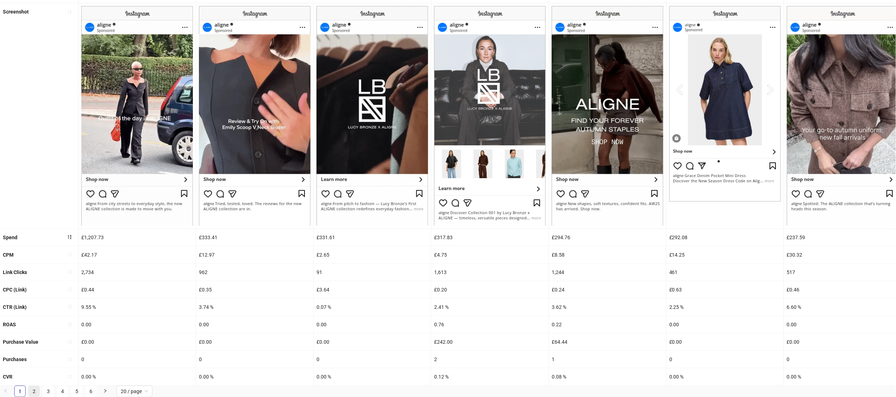
click at [36, 388] on link "2" at bounding box center [34, 391] width 11 height 11
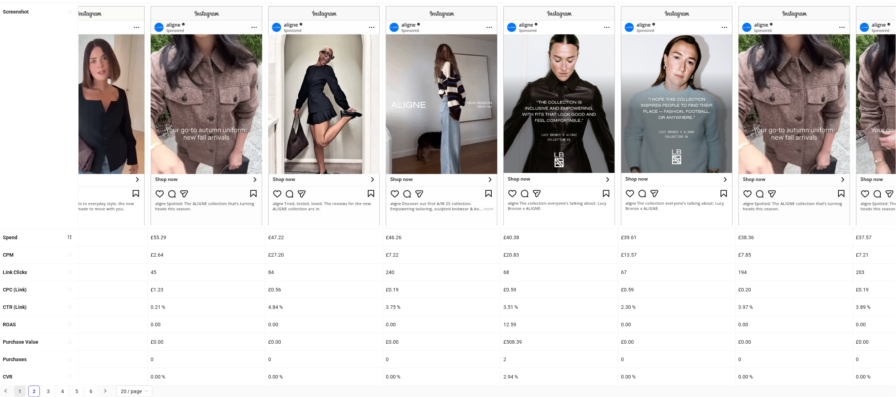
click at [24, 389] on link "1" at bounding box center [20, 391] width 11 height 11
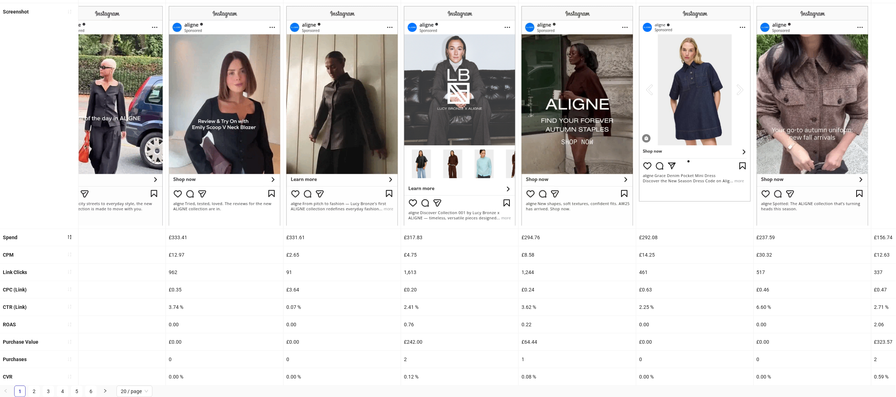
scroll to position [0, 0]
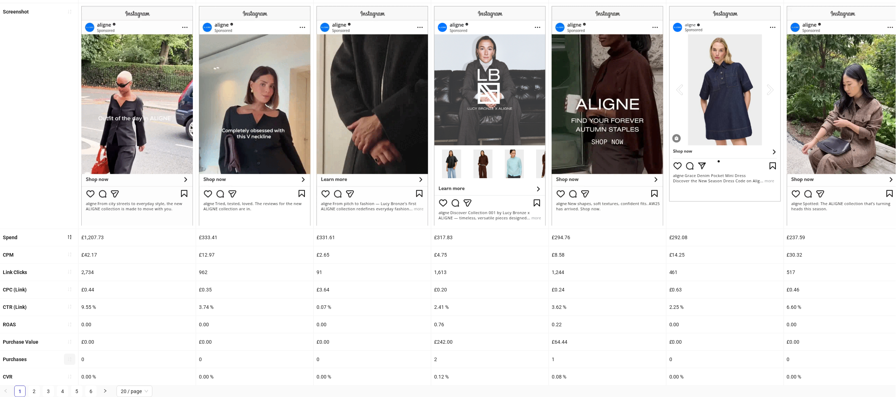
click at [68, 362] on button "button" at bounding box center [69, 358] width 11 height 11
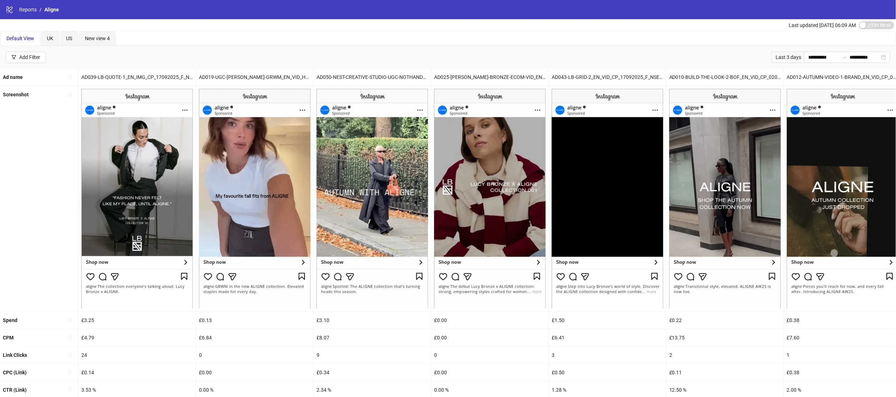
scroll to position [84, 0]
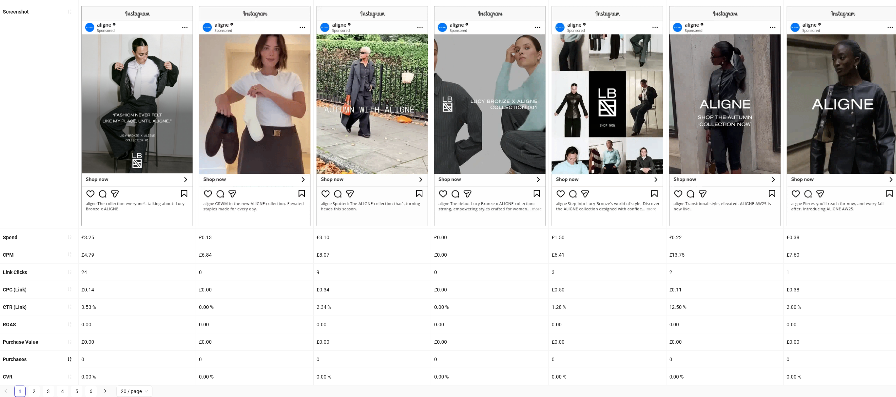
click at [69, 360] on icon "sort-ascending" at bounding box center [69, 359] width 5 height 5
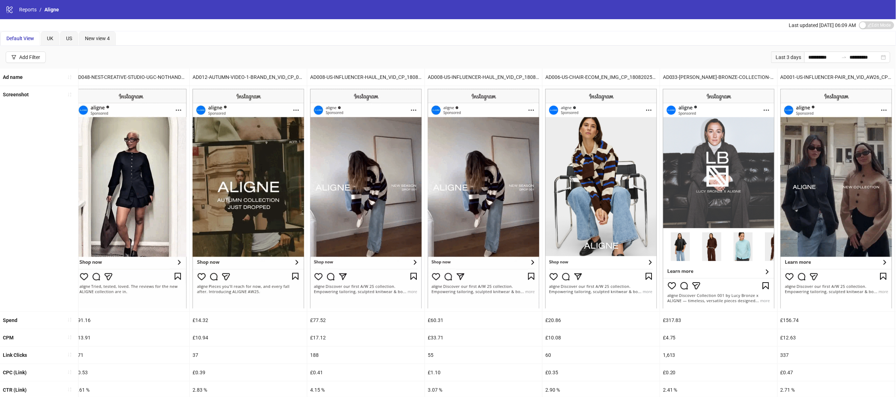
scroll to position [0, 0]
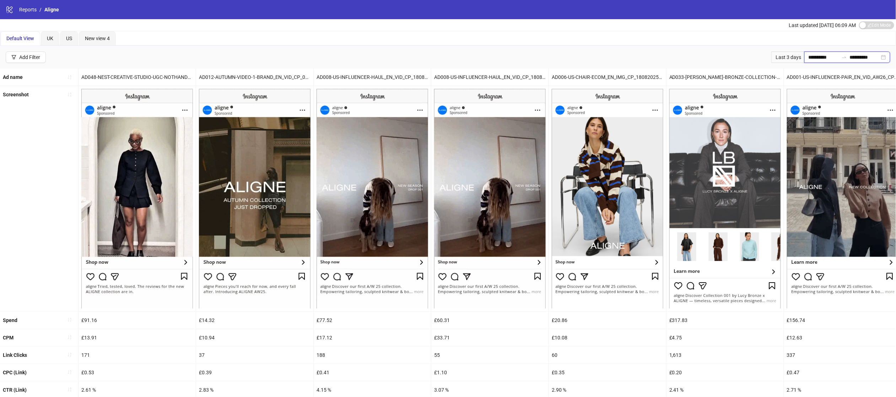
click at [816, 53] on input "**********" at bounding box center [823, 57] width 30 height 8
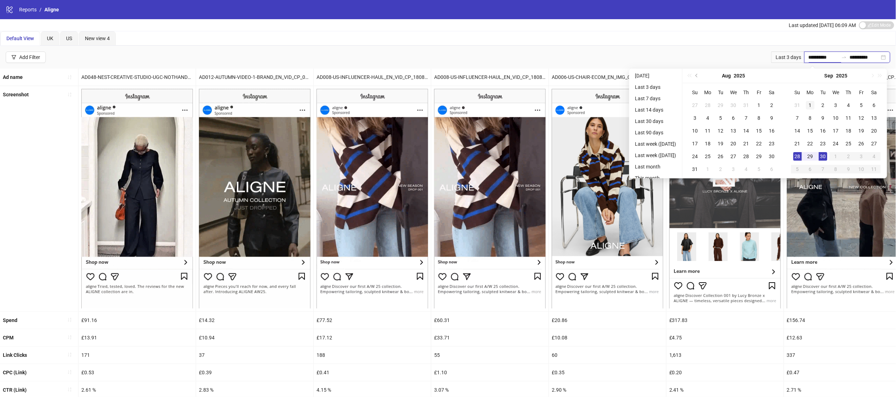
type input "**********"
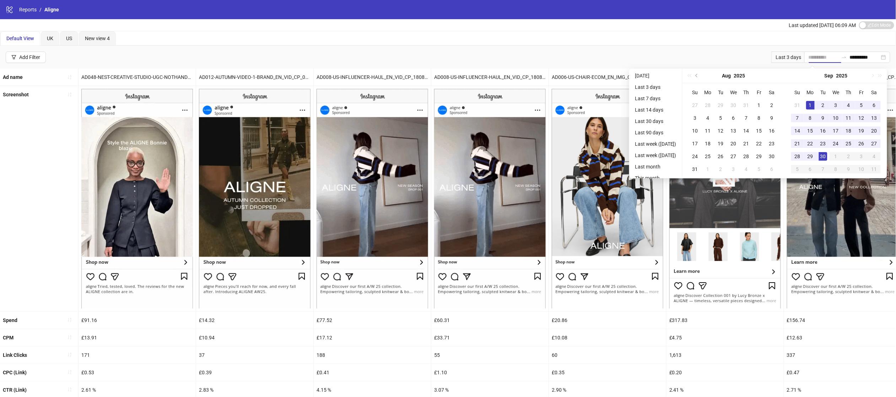
click at [813, 101] on div "1" at bounding box center [810, 105] width 9 height 9
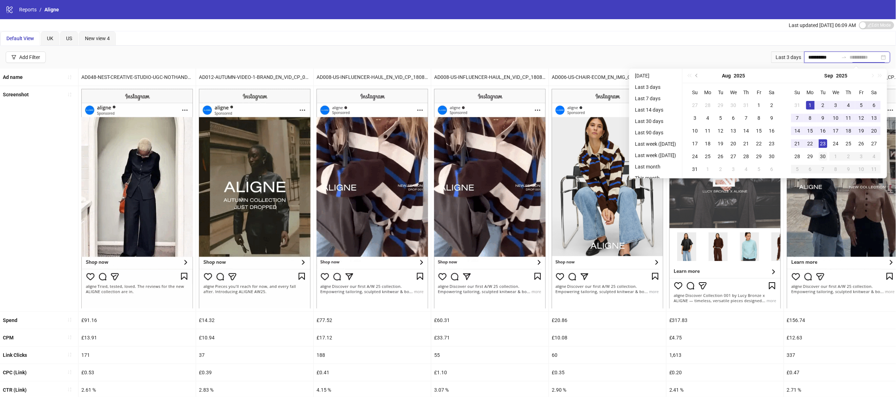
type input "**********"
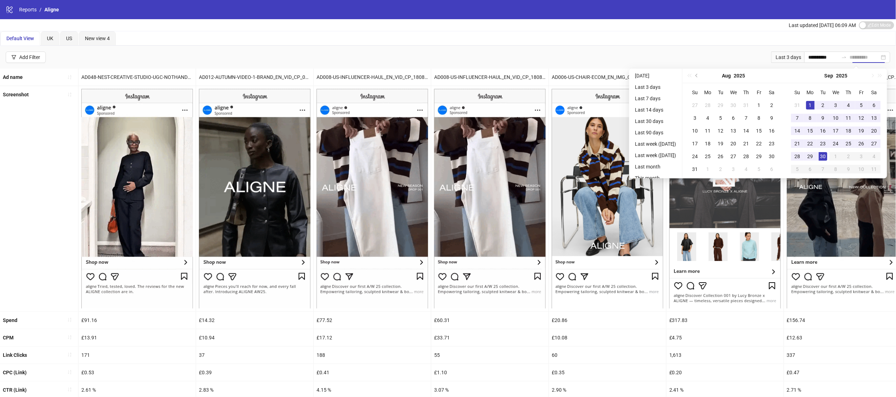
click at [826, 153] on div "30" at bounding box center [823, 156] width 9 height 9
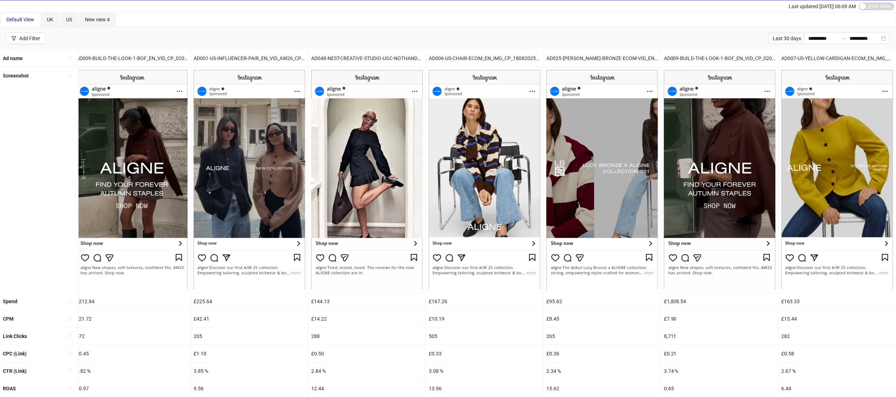
scroll to position [84, 0]
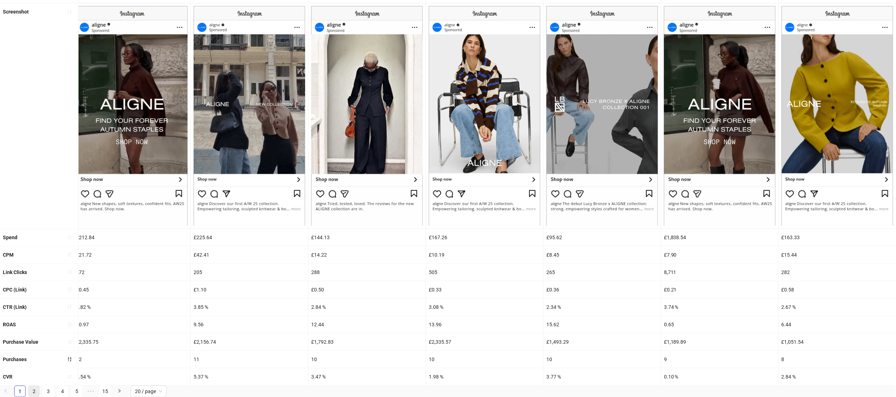
click at [32, 390] on link "2" at bounding box center [34, 391] width 11 height 11
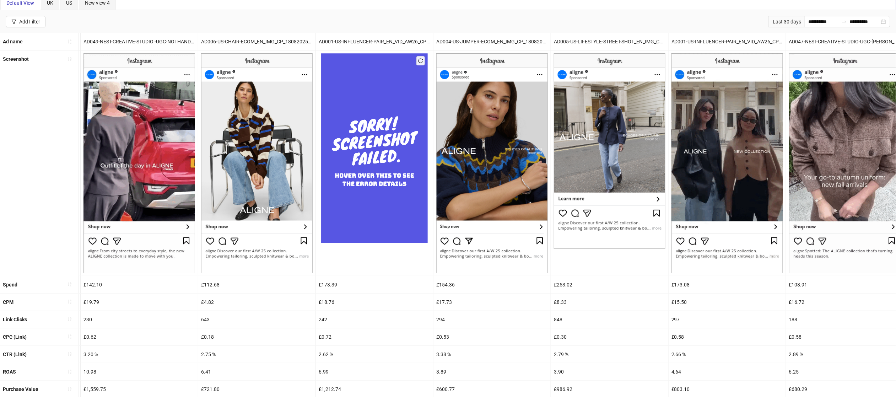
scroll to position [0, 0]
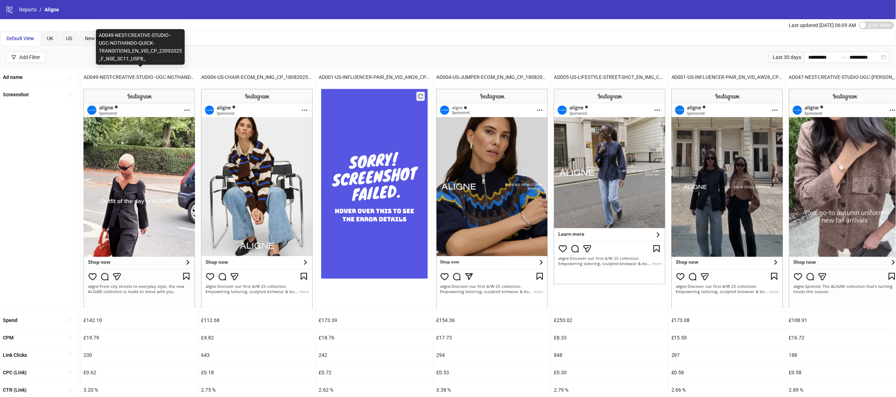
click at [105, 76] on div "AD049-NEST-CREATIVE-STUDIO -UGC-NOTHANDO-QUICK-TRANSITIONS_EN_VID_CP_23092025_F…" at bounding box center [139, 77] width 117 height 17
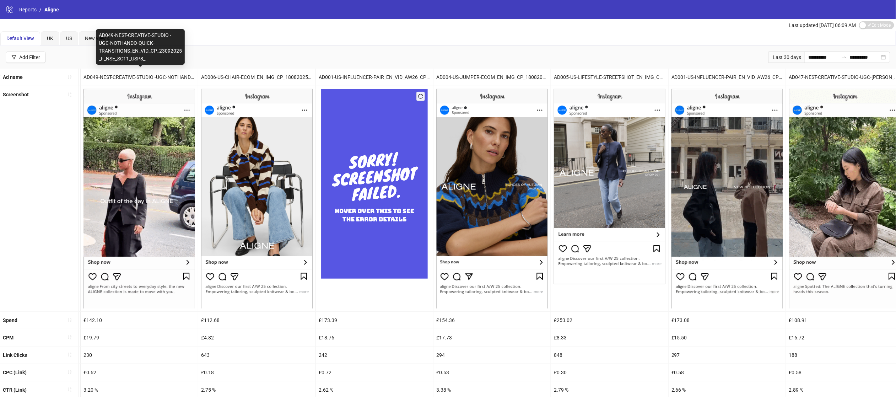
click at [105, 76] on div "AD049-NEST-CREATIVE-STUDIO -UGC-NOTHANDO-QUICK-TRANSITIONS_EN_VID_CP_23092025_F…" at bounding box center [139, 77] width 117 height 17
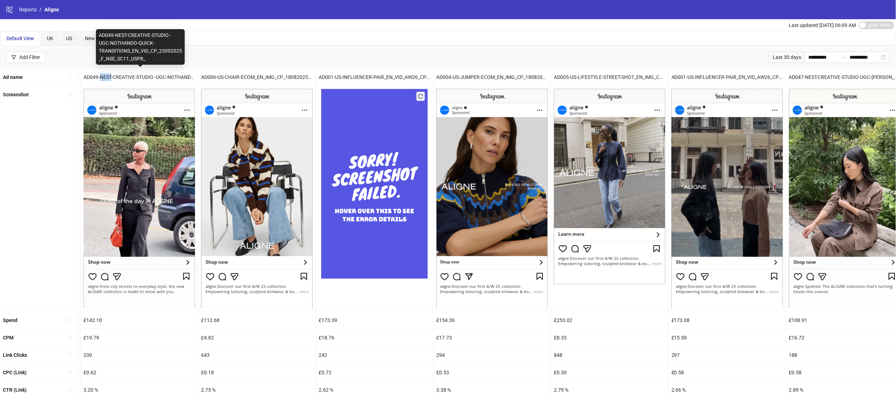
click at [105, 76] on div "AD049-NEST-CREATIVE-STUDIO -UGC-NOTHANDO-QUICK-TRANSITIONS_EN_VID_CP_23092025_F…" at bounding box center [139, 77] width 117 height 17
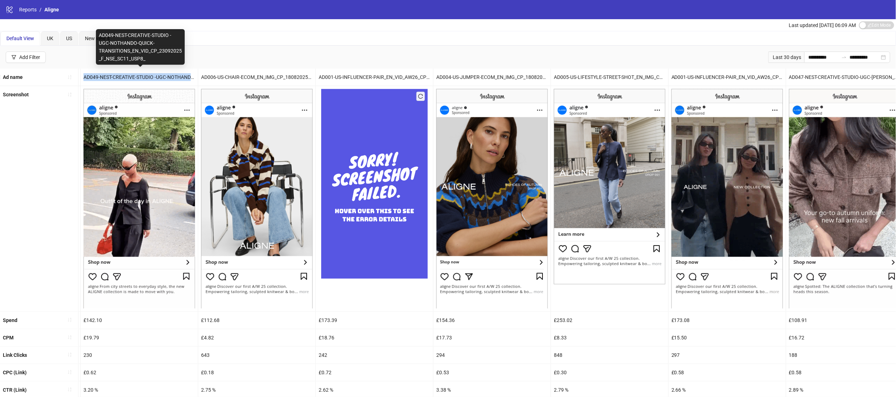
copy div "AD049-NEST-CREATIVE-STUDIO -UGC-NOTHANDO-QUICK-TRANSITIONS_EN_VID_CP_23092025_F…"
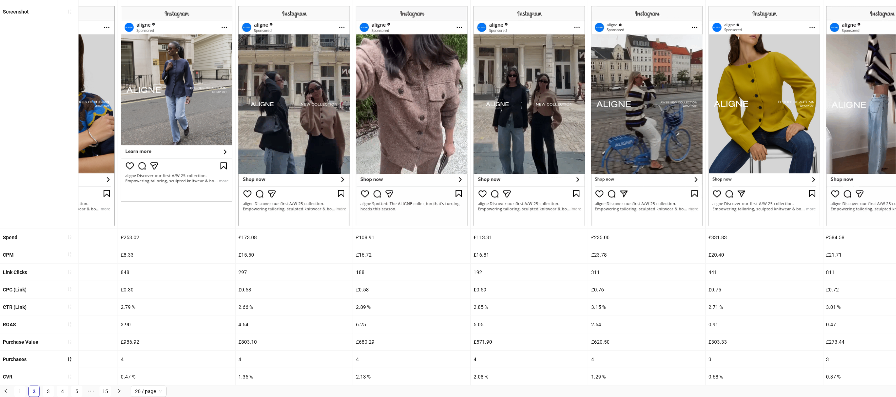
scroll to position [0, 1536]
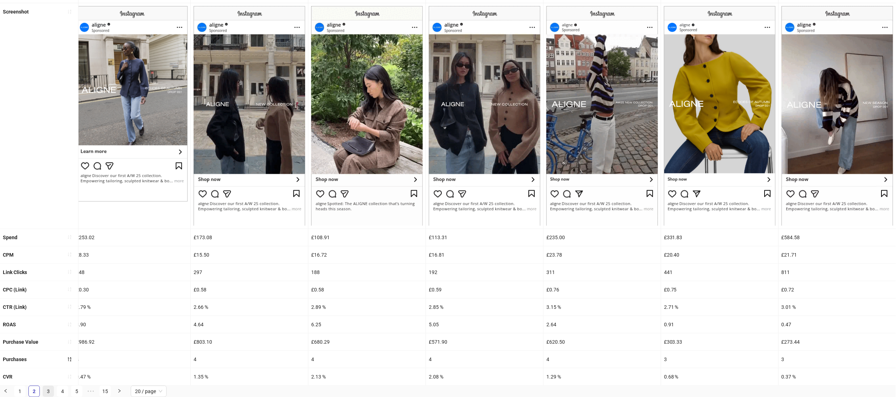
click at [50, 393] on link "3" at bounding box center [48, 391] width 11 height 11
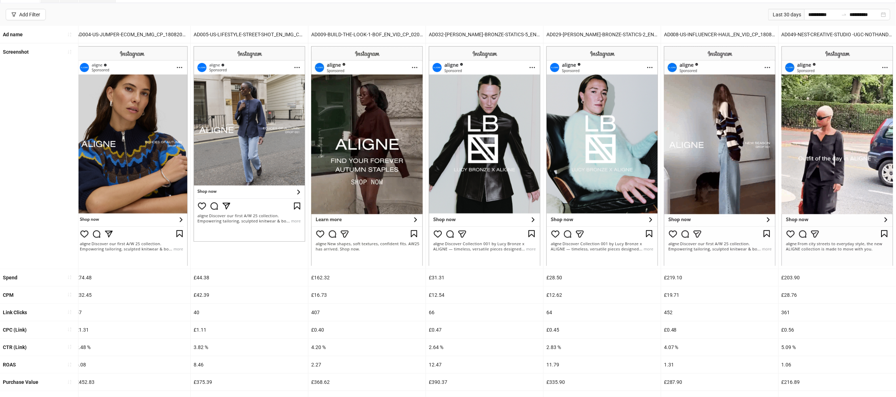
scroll to position [84, 0]
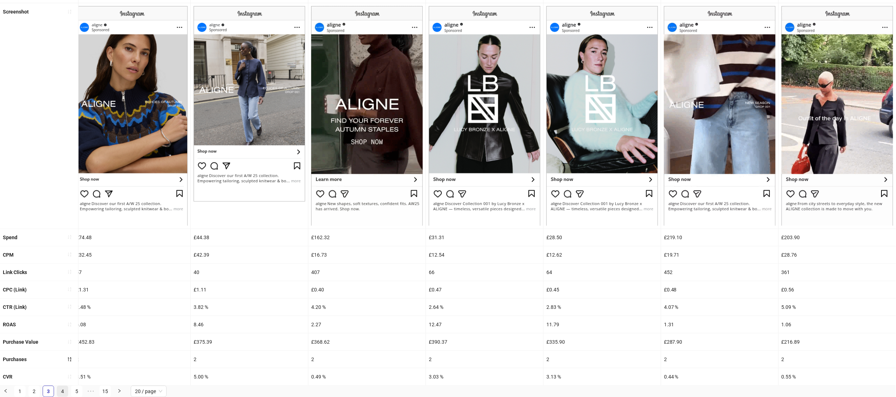
click at [63, 391] on link "4" at bounding box center [62, 391] width 11 height 11
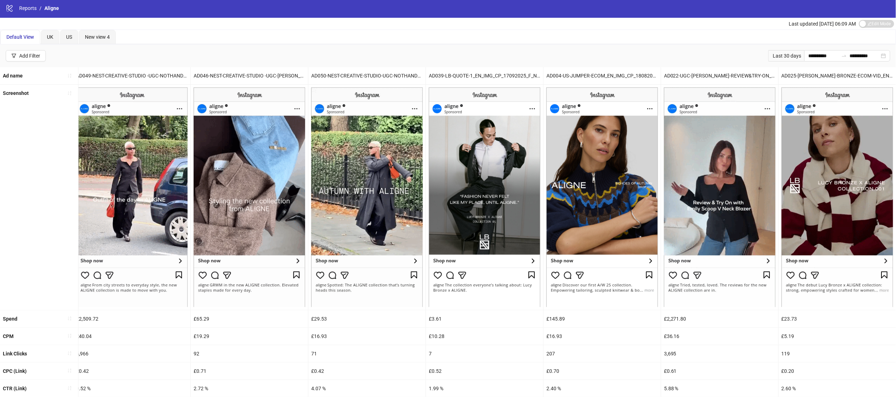
scroll to position [0, 1535]
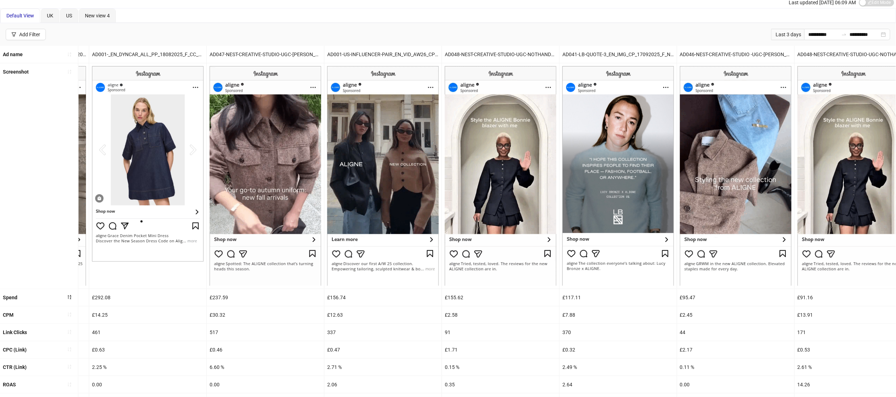
scroll to position [6, 0]
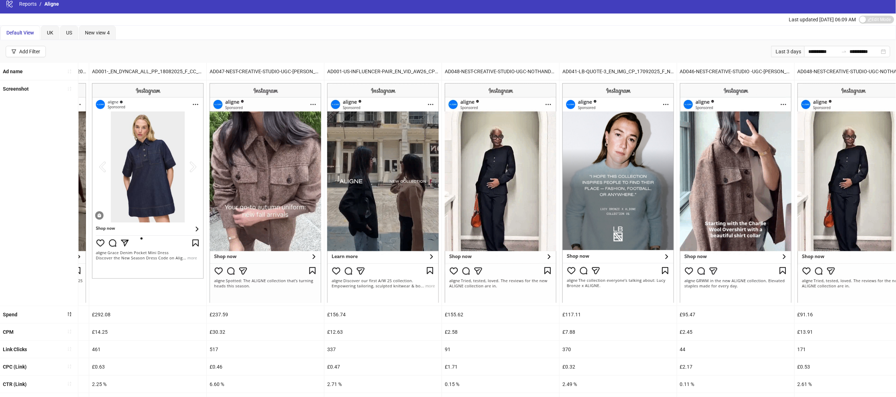
click at [256, 75] on div "AD047-NEST-CREATIVE-STUDIO-UGC-[PERSON_NAME]-PAPARAZZI_EN_VID_CP_23092025_F_NSE…" at bounding box center [265, 71] width 117 height 17
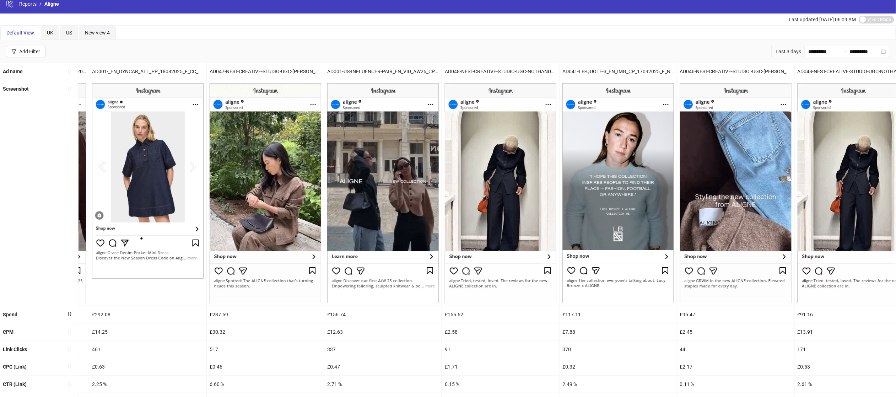
click at [256, 75] on div "AD047-NEST-CREATIVE-STUDIO-UGC-[PERSON_NAME]-PAPARAZZI_EN_VID_CP_23092025_F_NSE…" at bounding box center [265, 71] width 117 height 17
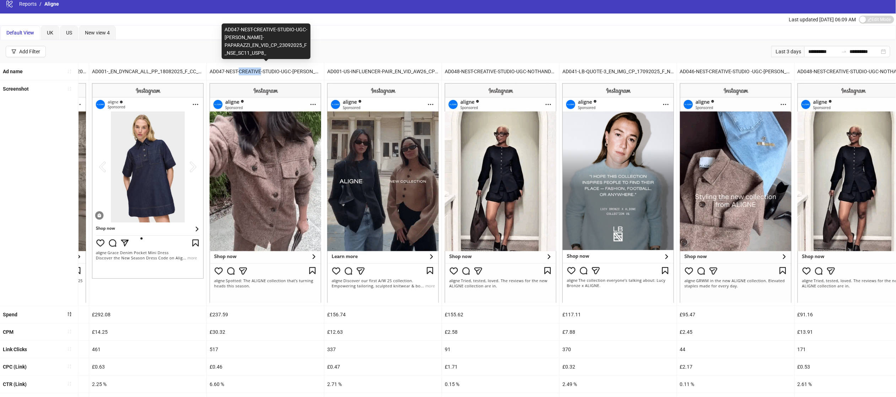
click at [256, 75] on div "AD047-NEST-CREATIVE-STUDIO-UGC-[PERSON_NAME]-PAPARAZZI_EN_VID_CP_23092025_F_NSE…" at bounding box center [265, 71] width 117 height 17
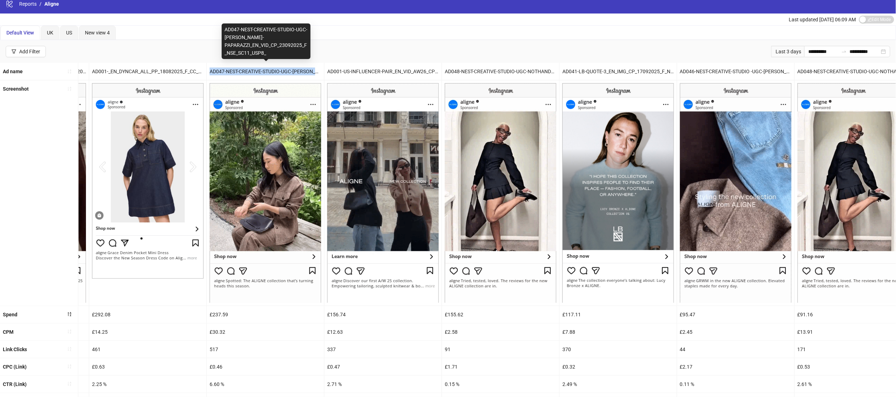
copy div "AD047-NEST-CREATIVE-STUDIO-UGC-[PERSON_NAME]-PAPARAZZI_EN_VID_CP_23092025_F_NSE…"
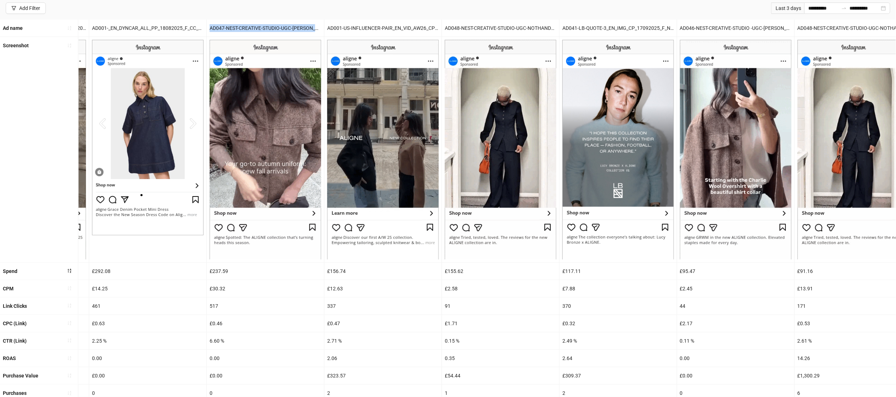
scroll to position [84, 0]
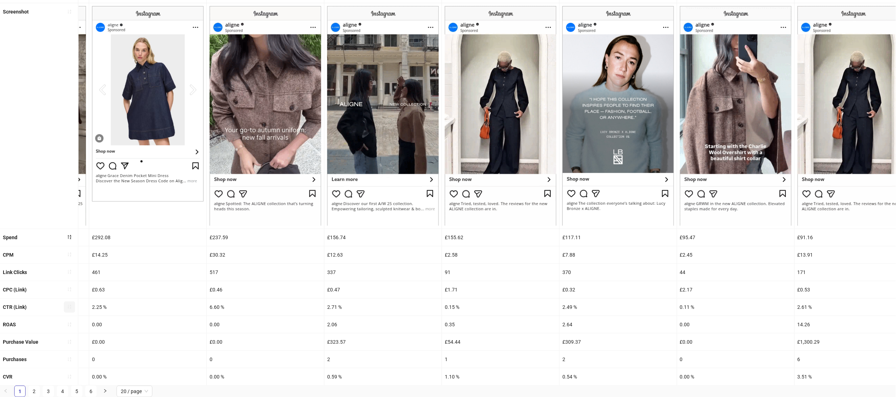
click at [72, 306] on button "button" at bounding box center [69, 306] width 11 height 11
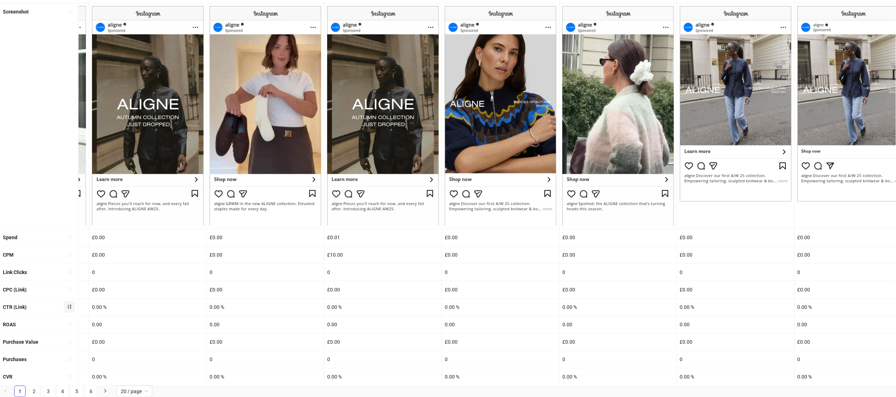
click at [73, 307] on button "button" at bounding box center [69, 306] width 11 height 11
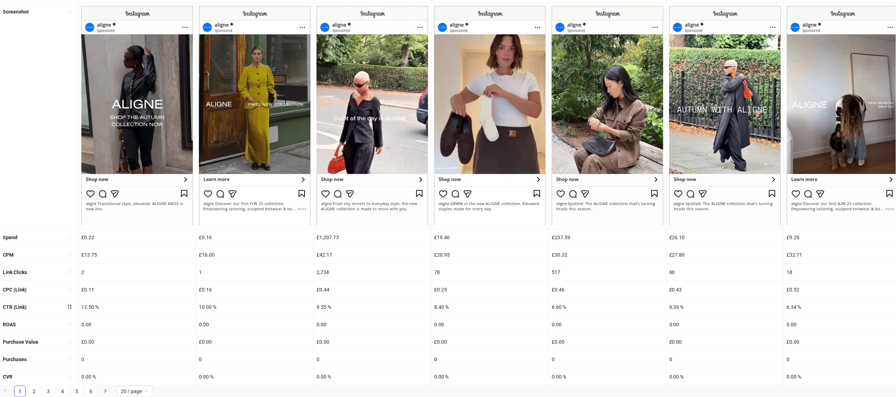
click at [349, 305] on div "9.55 %" at bounding box center [372, 306] width 117 height 17
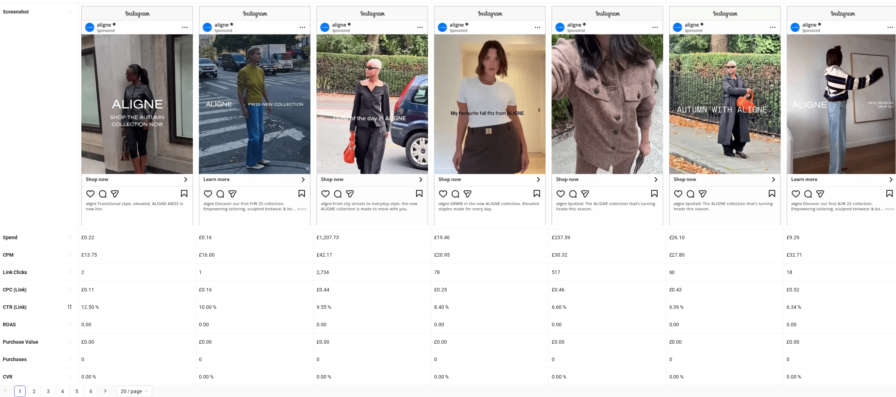
click at [40, 310] on div "CTR (Link)" at bounding box center [39, 306] width 78 height 17
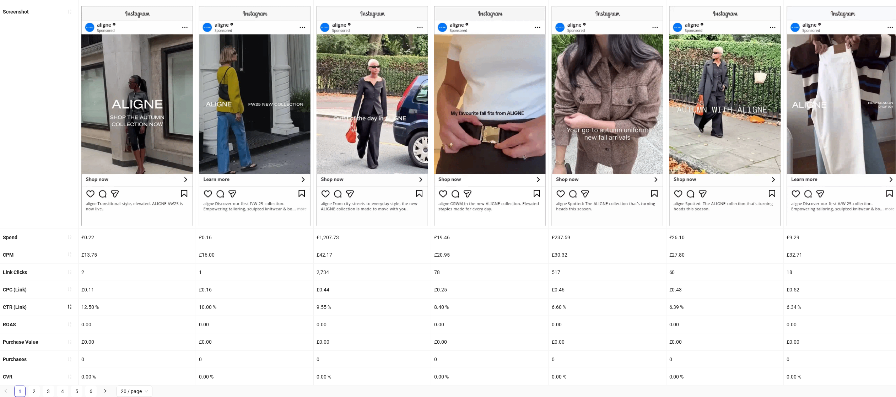
click at [326, 303] on div "9.55 %" at bounding box center [372, 306] width 117 height 17
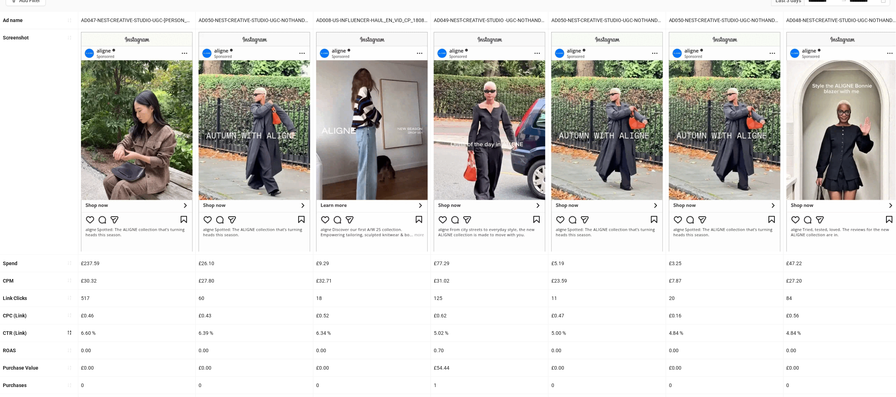
scroll to position [53, 0]
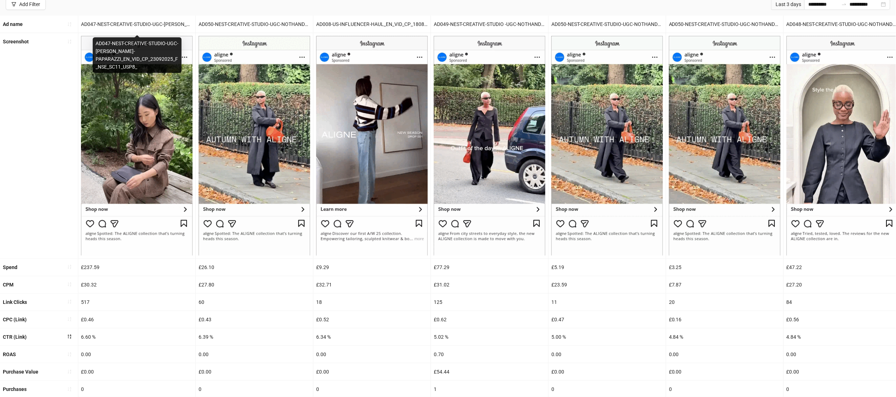
click at [145, 23] on div "AD047-NEST-CREATIVE-STUDIO-UGC-[PERSON_NAME]-PAPARAZZI_EN_VID_CP_23092025_F_NSE…" at bounding box center [136, 24] width 117 height 17
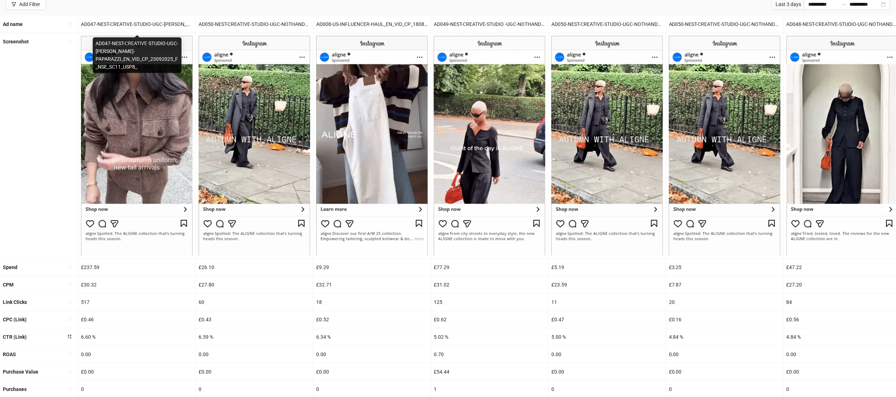
click at [145, 23] on div "AD047-NEST-CREATIVE-STUDIO-UGC-[PERSON_NAME]-PAPARAZZI_EN_VID_CP_23092025_F_NSE…" at bounding box center [136, 24] width 117 height 17
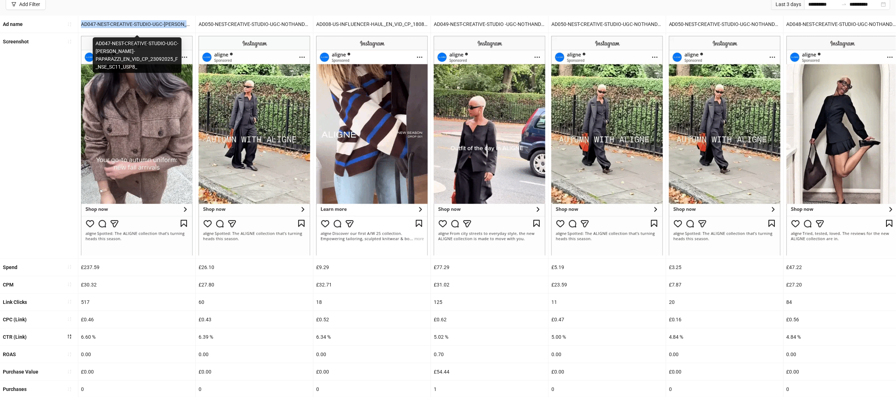
click at [145, 23] on div "AD047-NEST-CREATIVE-STUDIO-UGC-[PERSON_NAME]-PAPARAZZI_EN_VID_CP_23092025_F_NSE…" at bounding box center [136, 24] width 117 height 17
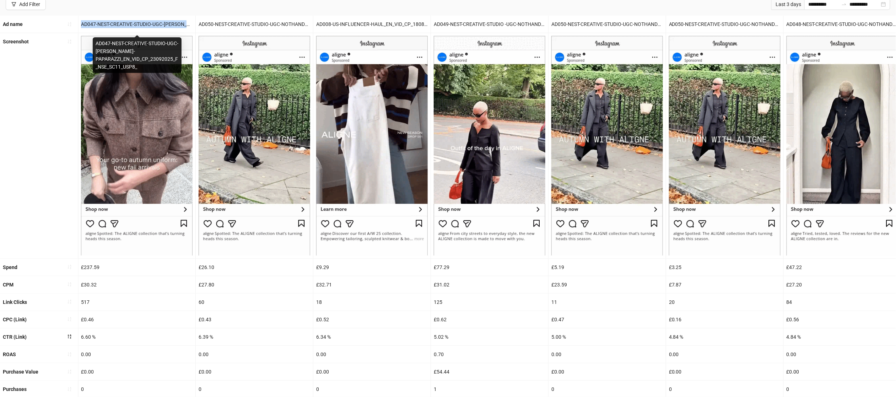
copy div "AD047-NEST-CREATIVE-STUDIO-UGC-[PERSON_NAME]-PAPARAZZI_EN_VID_CP_23092025_F_NSE…"
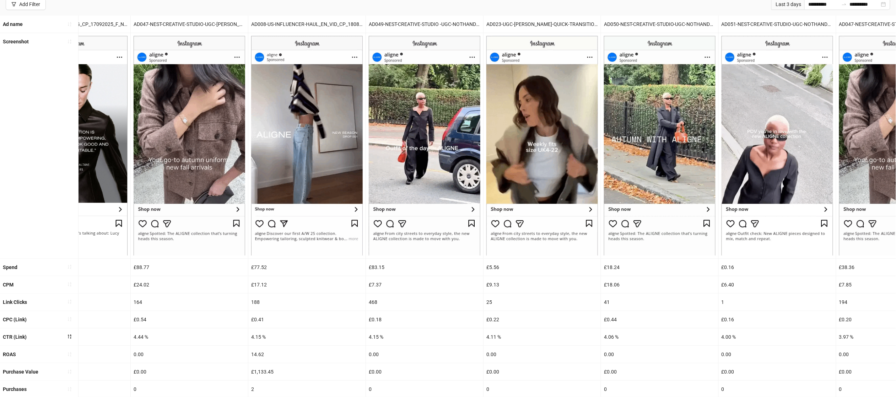
scroll to position [0, 1477]
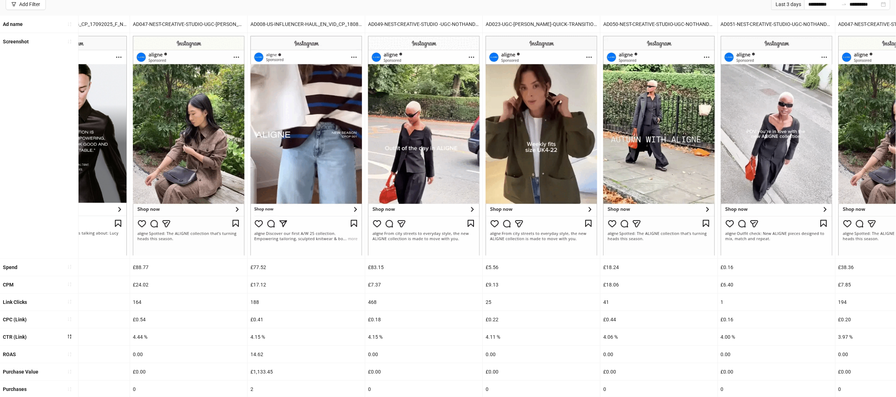
click at [56, 266] on div "Spend" at bounding box center [39, 267] width 78 height 17
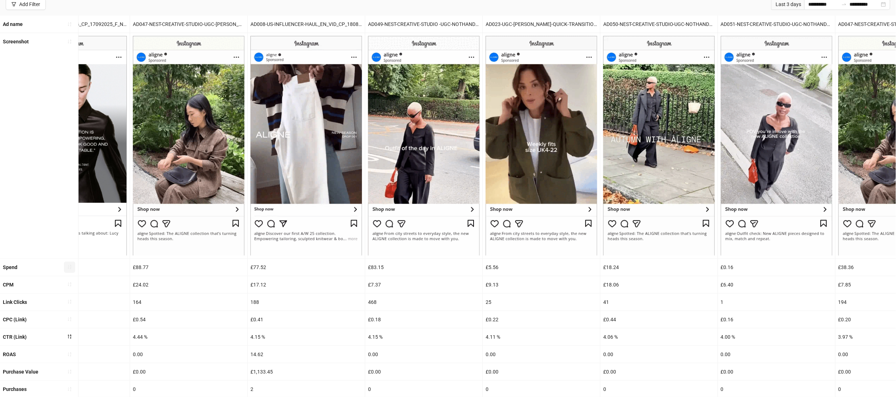
click at [67, 266] on icon "sort-ascending" at bounding box center [69, 266] width 5 height 5
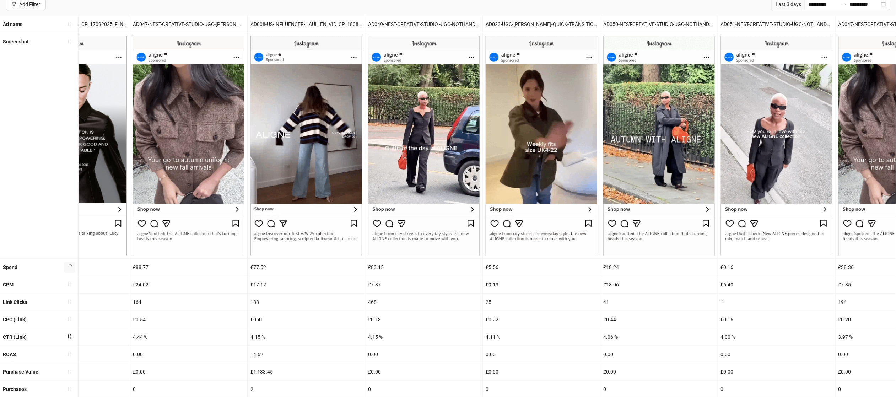
scroll to position [0, 0]
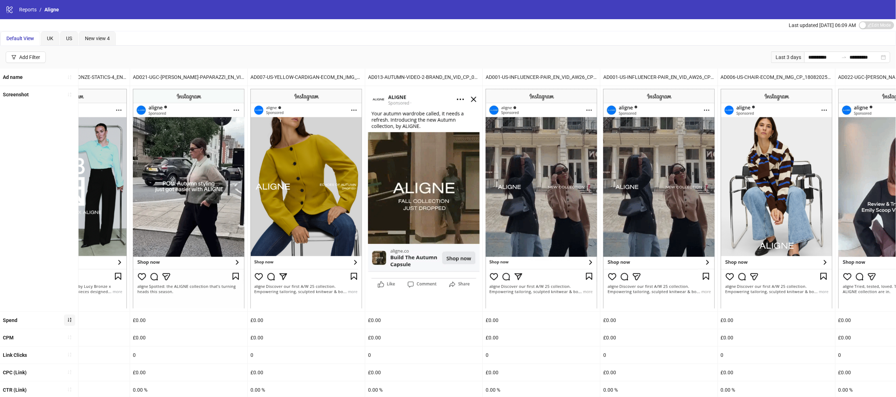
click at [72, 322] on button "button" at bounding box center [69, 319] width 11 height 11
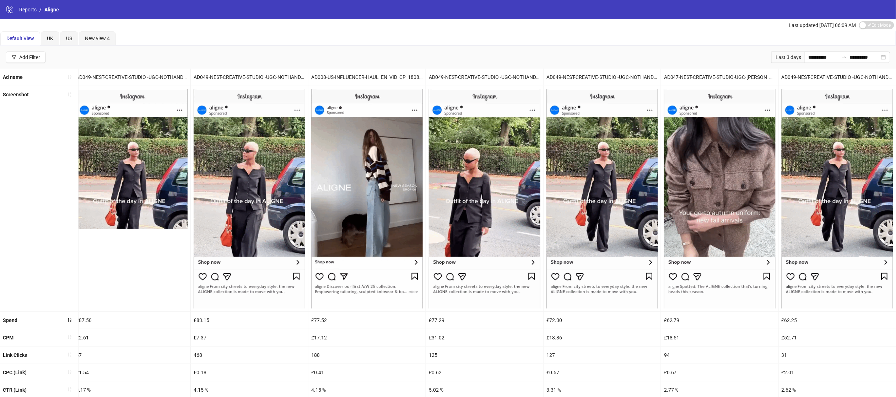
scroll to position [84, 0]
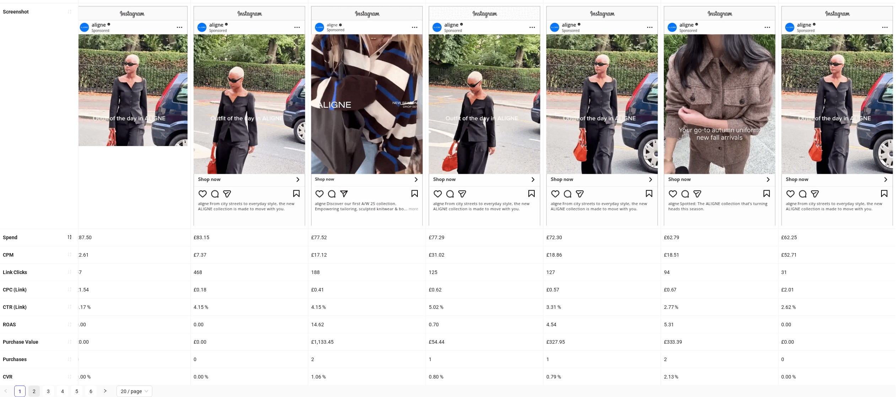
click at [35, 388] on link "2" at bounding box center [34, 391] width 11 height 11
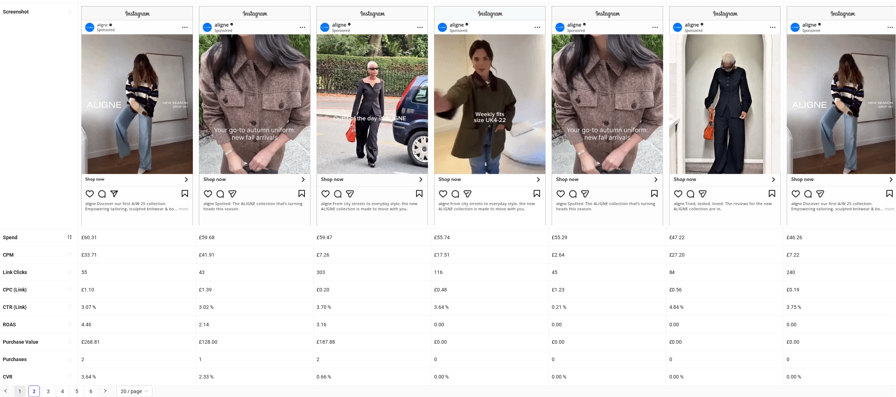
click at [19, 390] on link "1" at bounding box center [20, 391] width 11 height 11
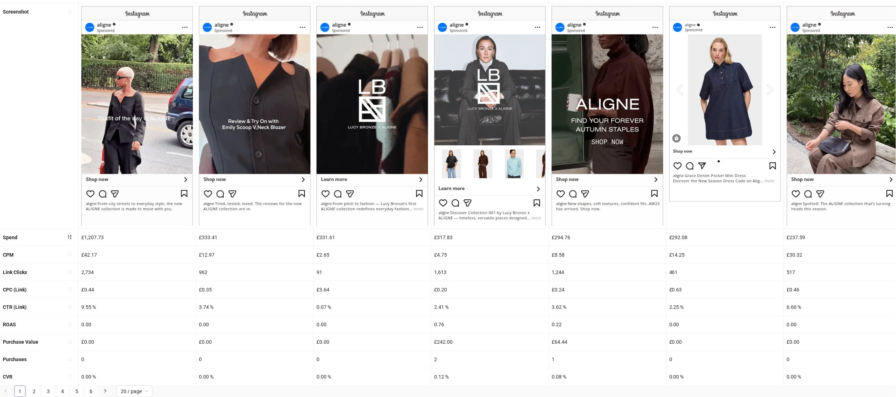
scroll to position [0, 0]
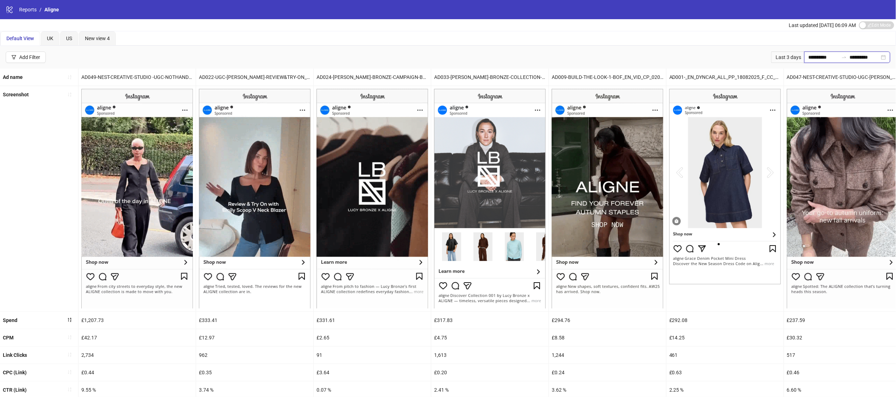
click at [829, 60] on input "**********" at bounding box center [823, 57] width 30 height 8
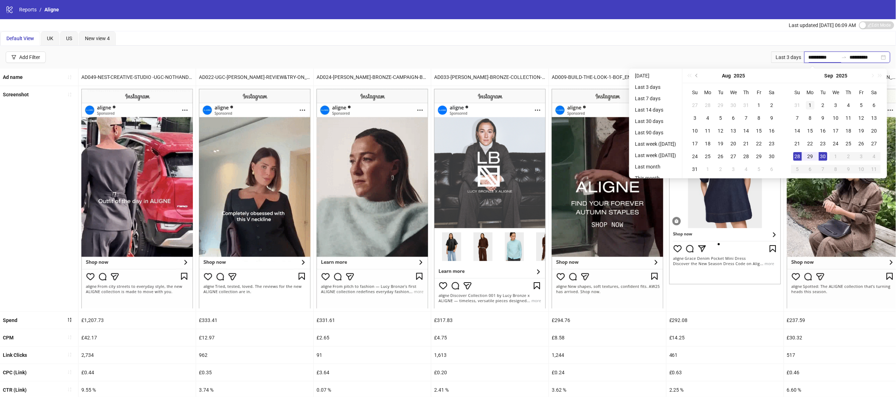
type input "**********"
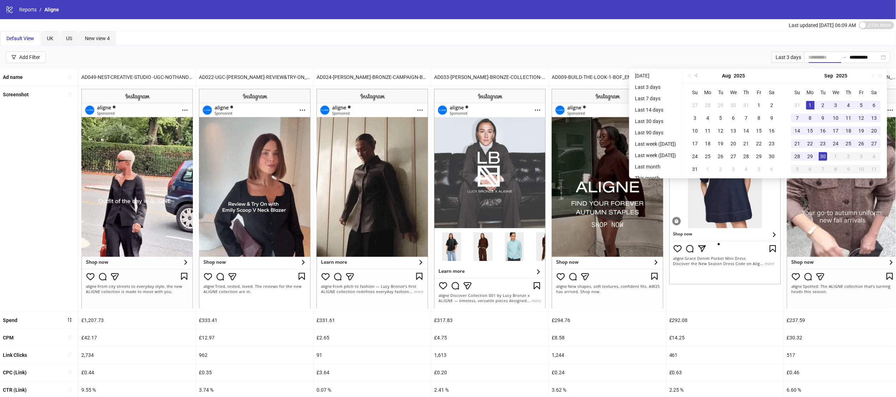
click at [814, 99] on td "1" at bounding box center [810, 105] width 13 height 13
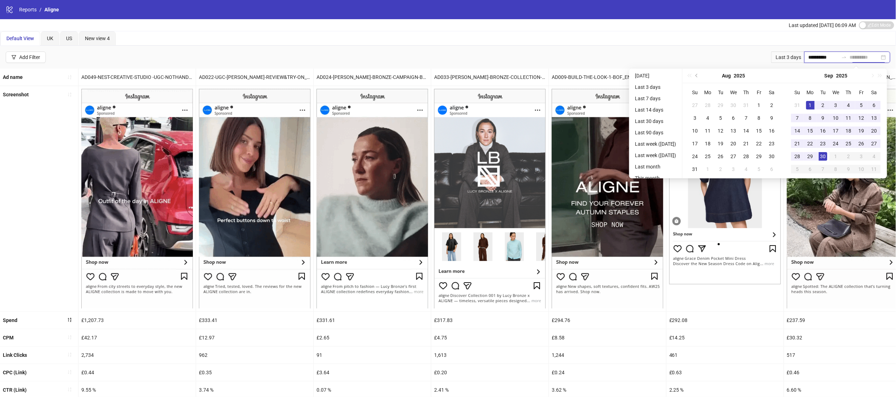
type input "**********"
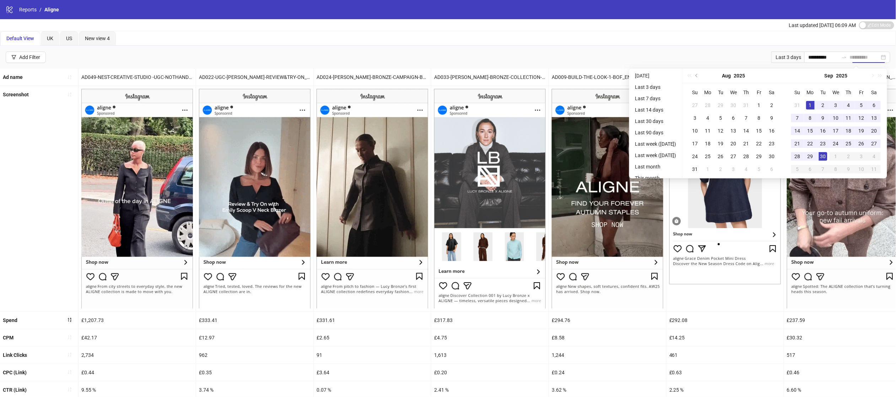
click at [824, 153] on div "30" at bounding box center [823, 156] width 9 height 9
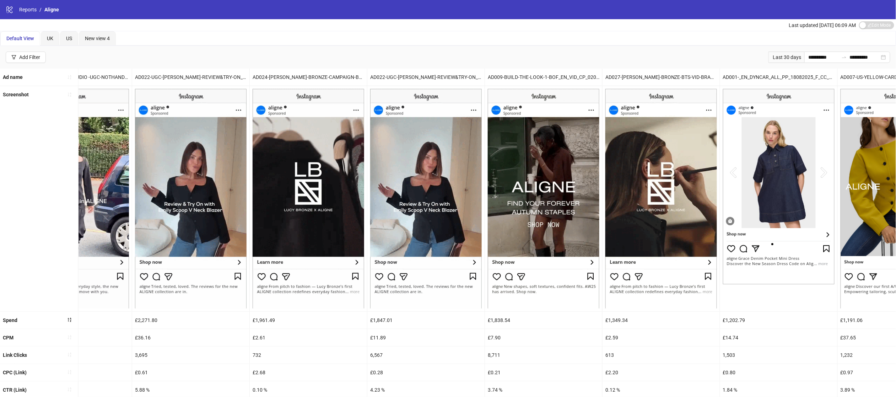
click at [563, 79] on div "AD009-BUILD-THE-LOOK-1-BOF_EN_VID_CP_02092025_F_NSE_SC16_USP11_" at bounding box center [543, 77] width 117 height 17
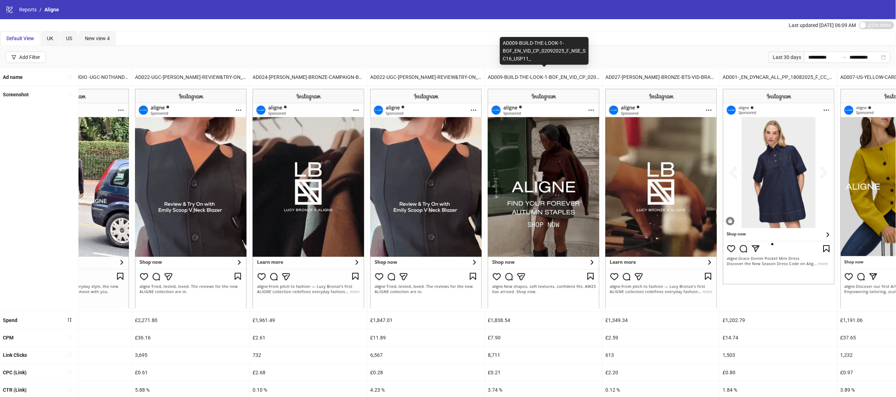
click at [563, 79] on div "AD009-BUILD-THE-LOOK-1-BOF_EN_VID_CP_02092025_F_NSE_SC16_USP11_" at bounding box center [543, 77] width 117 height 17
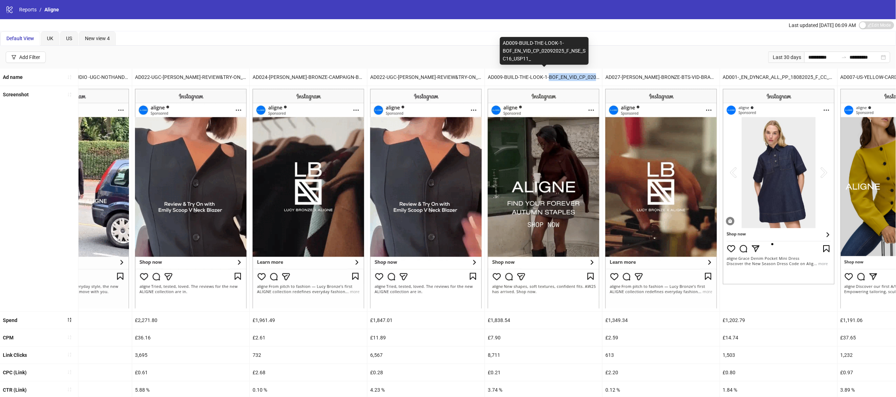
click at [563, 79] on div "AD009-BUILD-THE-LOOK-1-BOF_EN_VID_CP_02092025_F_NSE_SC16_USP11_" at bounding box center [543, 77] width 117 height 17
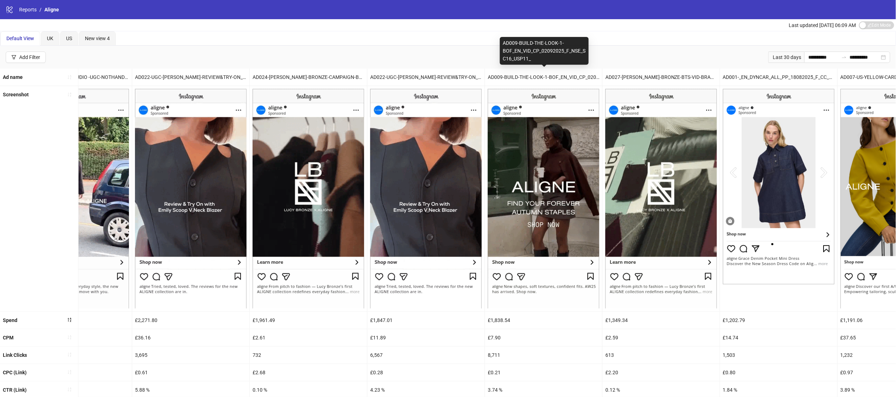
click at [563, 79] on div "AD009-BUILD-THE-LOOK-1-BOF_EN_VID_CP_02092025_F_NSE_SC16_USP11_" at bounding box center [543, 77] width 117 height 17
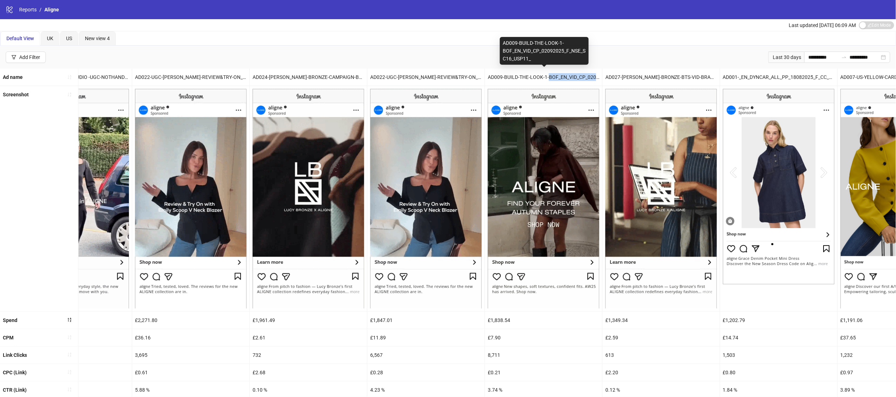
click at [563, 79] on div "AD009-BUILD-THE-LOOK-1-BOF_EN_VID_CP_02092025_F_NSE_SC16_USP11_" at bounding box center [543, 77] width 117 height 17
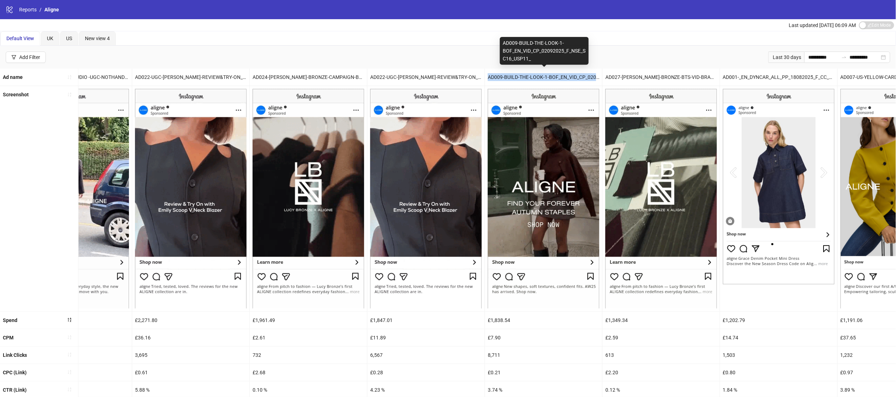
click at [563, 79] on div "AD009-BUILD-THE-LOOK-1-BOF_EN_VID_CP_02092025_F_NSE_SC16_USP11_" at bounding box center [543, 77] width 117 height 17
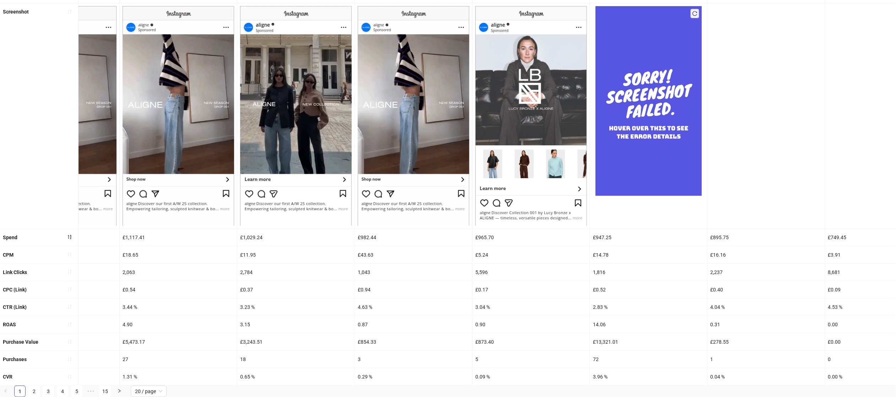
scroll to position [0, 1536]
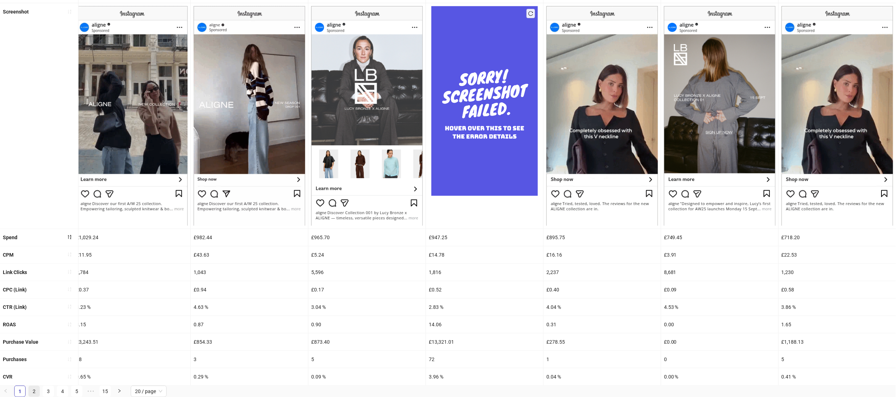
click at [34, 388] on link "2" at bounding box center [34, 391] width 11 height 11
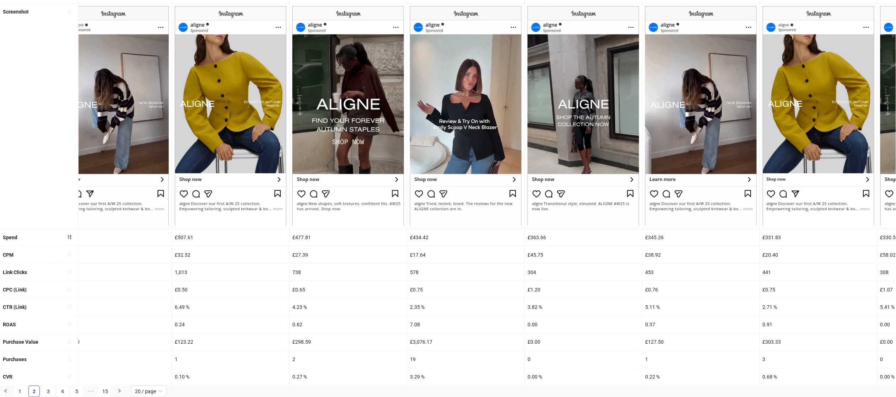
scroll to position [0, 442]
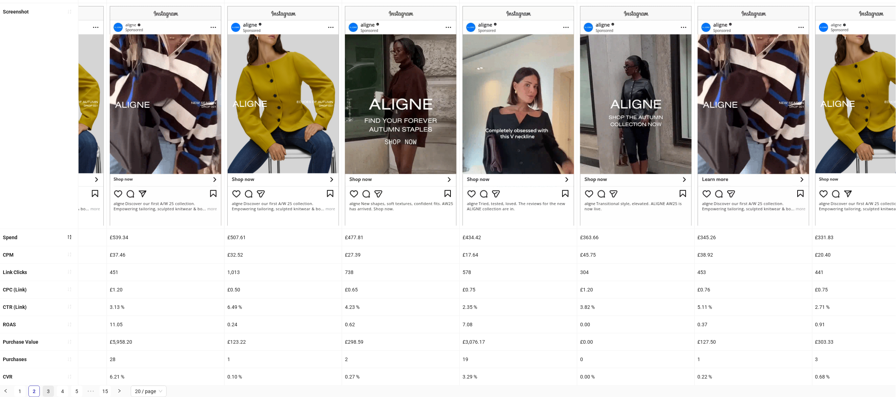
click at [49, 390] on link "3" at bounding box center [48, 391] width 11 height 11
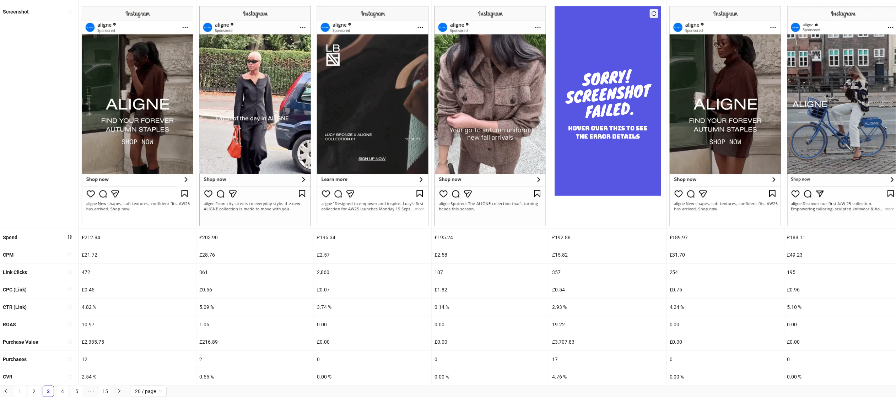
scroll to position [0, 0]
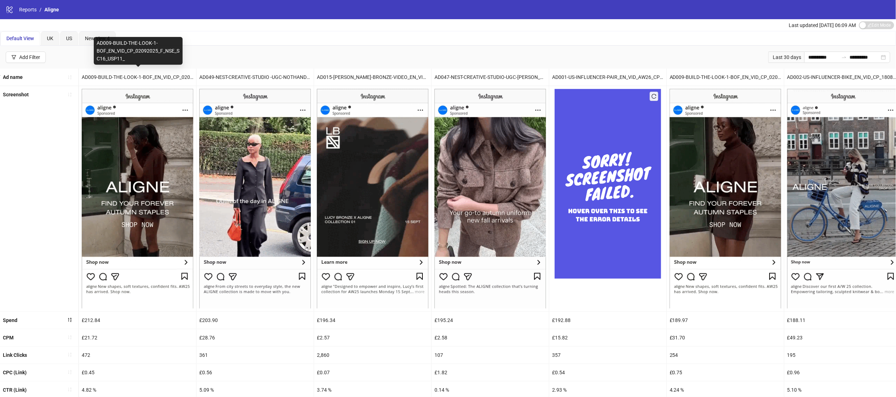
click at [156, 72] on div "AD009-BUILD-THE-LOOK-1-BOF_EN_VID_CP_02092025_F_NSE_SC16_USP11_" at bounding box center [137, 77] width 117 height 17
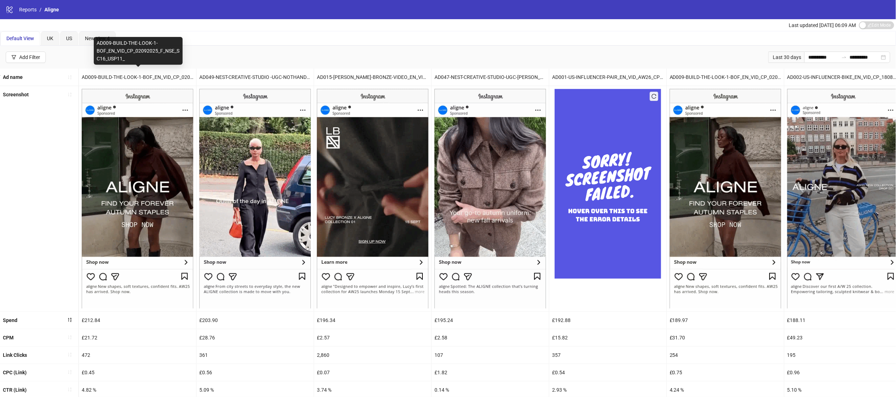
click at [142, 77] on div "AD009-BUILD-THE-LOOK-1-BOF_EN_VID_CP_02092025_F_NSE_SC16_USP11_" at bounding box center [137, 77] width 117 height 17
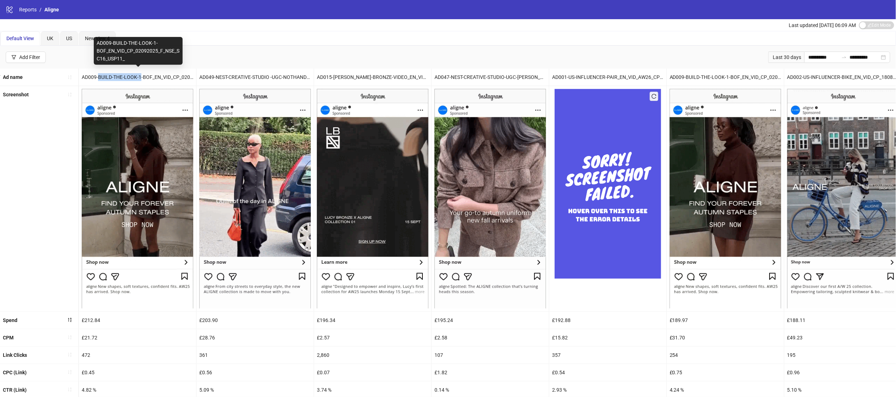
drag, startPoint x: 98, startPoint y: 77, endPoint x: 140, endPoint y: 78, distance: 41.9
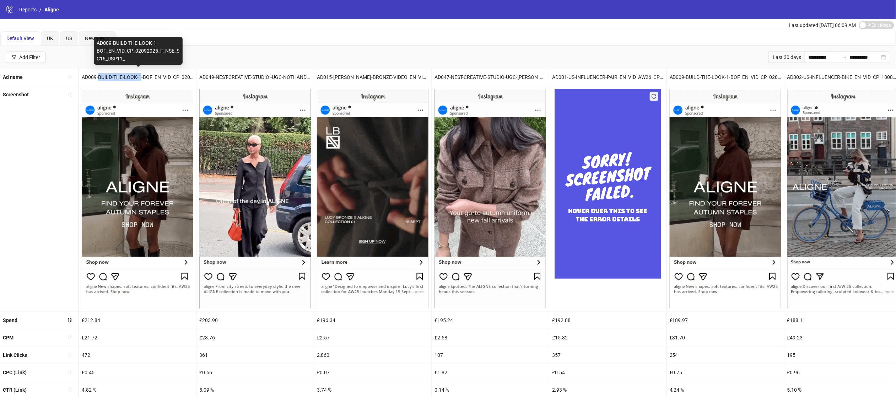
click at [140, 78] on div "AD009-BUILD-THE-LOOK-1-BOF_EN_VID_CP_02092025_F_NSE_SC16_USP11_" at bounding box center [137, 77] width 117 height 17
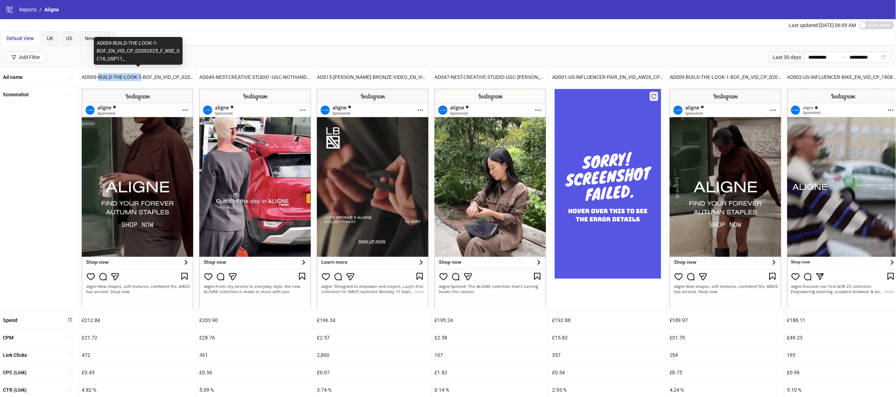
copy div "BUILD-THE-LOOK-1"
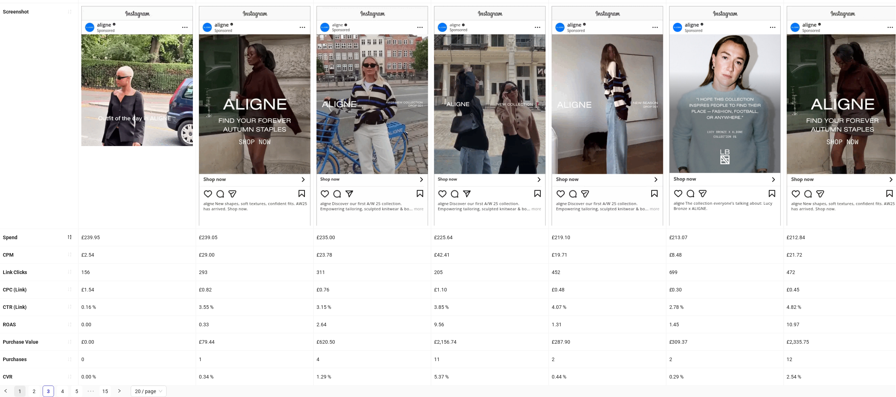
click at [20, 394] on link "1" at bounding box center [20, 391] width 11 height 11
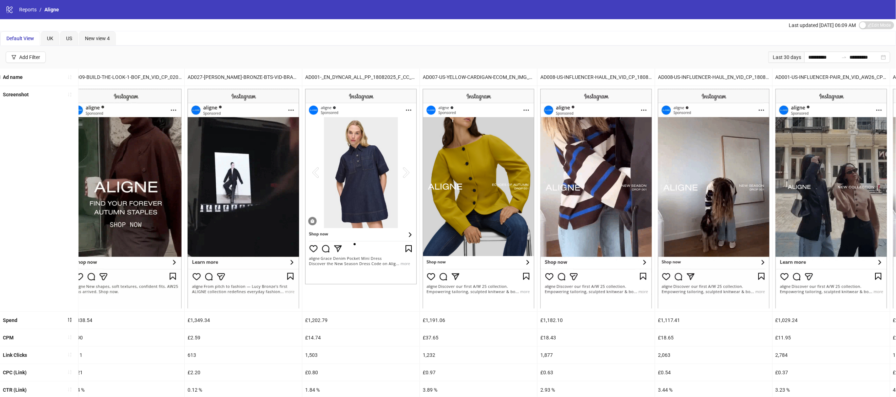
scroll to position [84, 0]
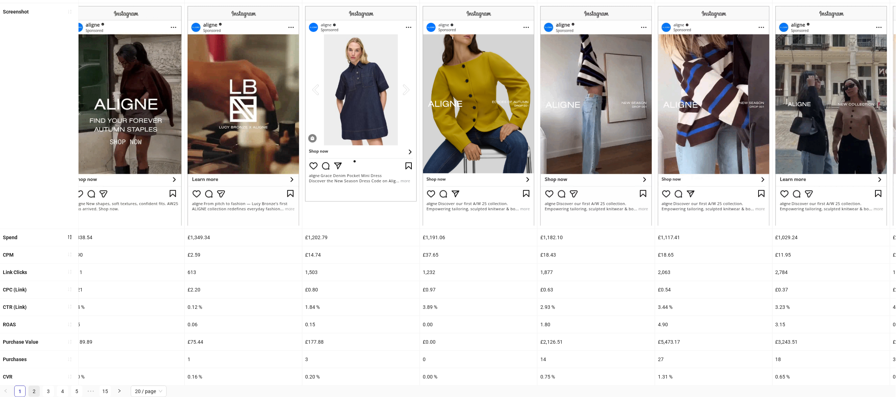
click at [34, 387] on link "2" at bounding box center [34, 391] width 11 height 11
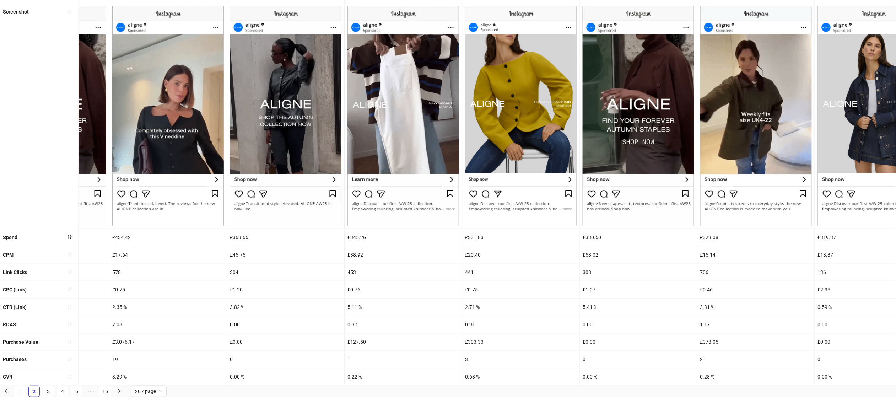
scroll to position [0, 0]
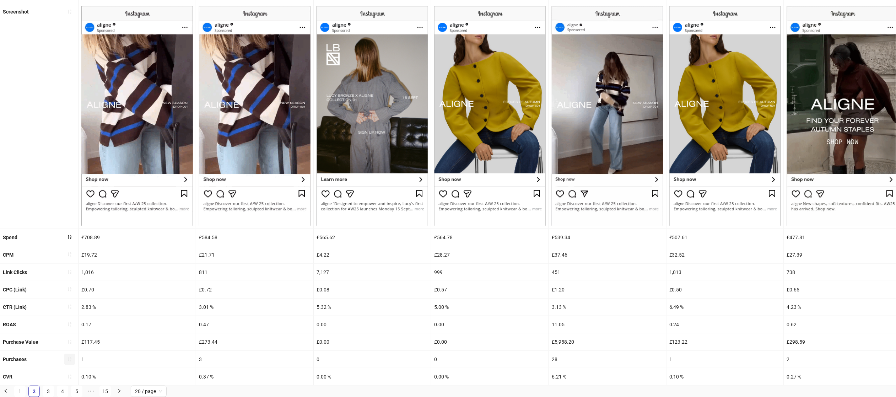
click at [71, 353] on button "button" at bounding box center [69, 358] width 11 height 11
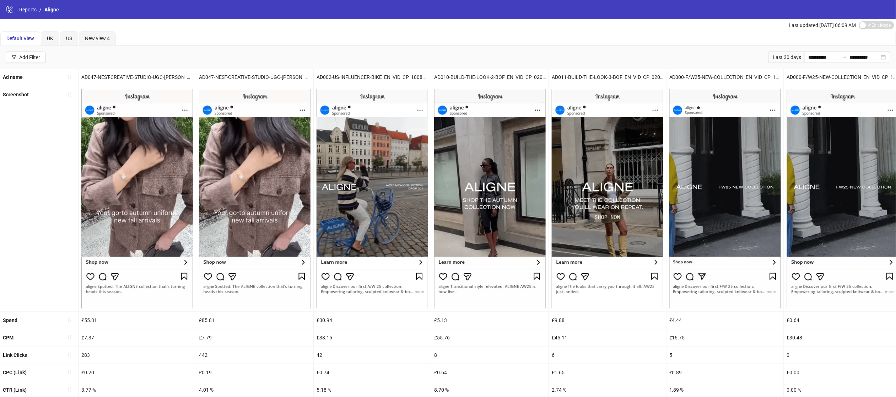
scroll to position [84, 0]
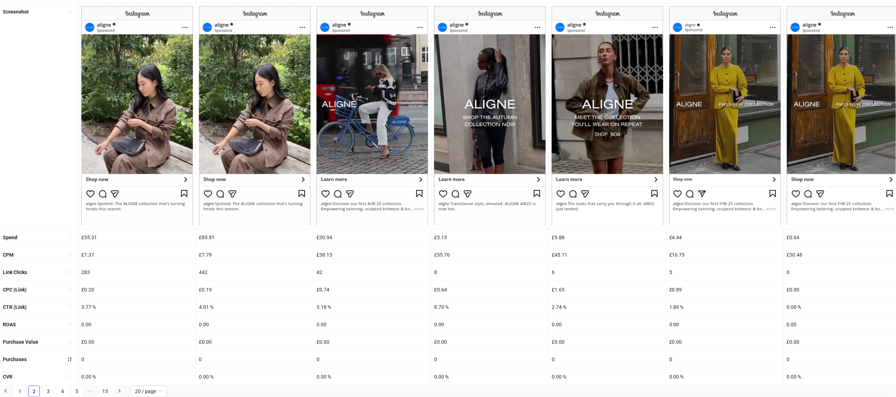
click at [71, 360] on icon "sort-ascending" at bounding box center [69, 359] width 5 height 5
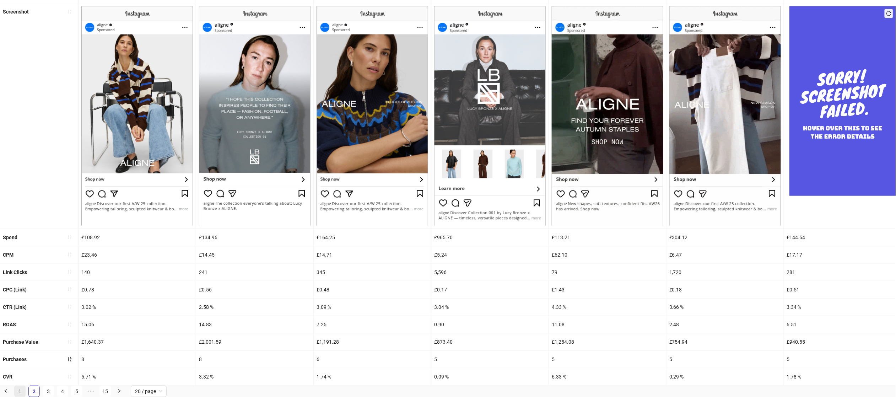
click at [21, 389] on link "1" at bounding box center [20, 391] width 11 height 11
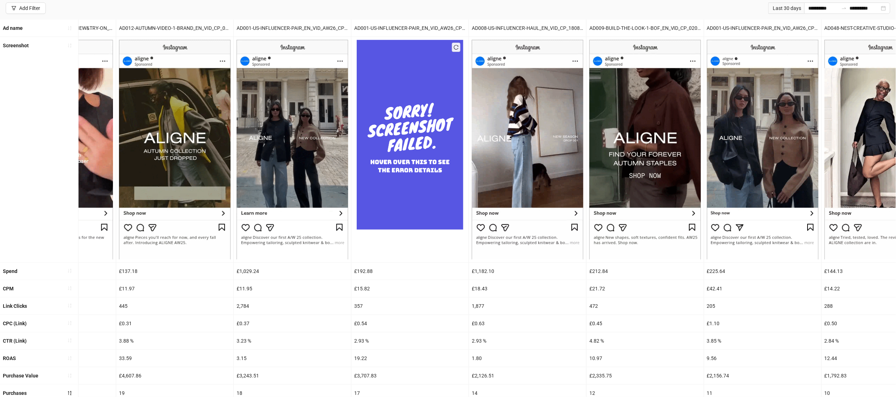
scroll to position [34, 0]
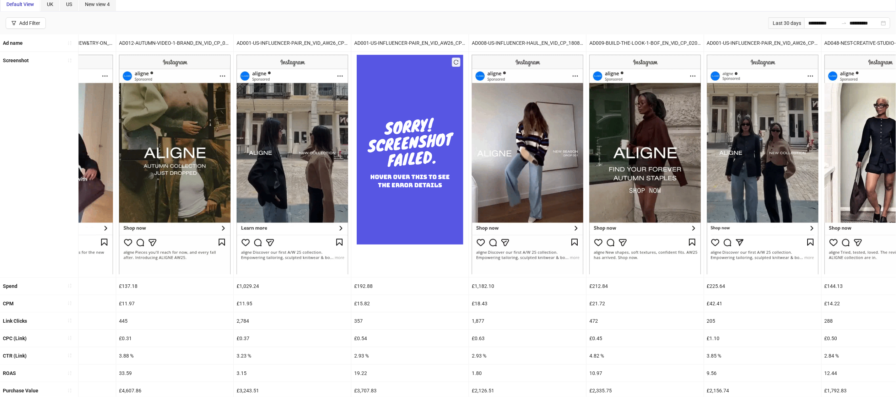
click at [170, 42] on div "AD012-AUTUMN-VIDEO-1-BRAND_EN_VID_CP_02092025_F_NSE_SC16_USP11_" at bounding box center [174, 42] width 117 height 17
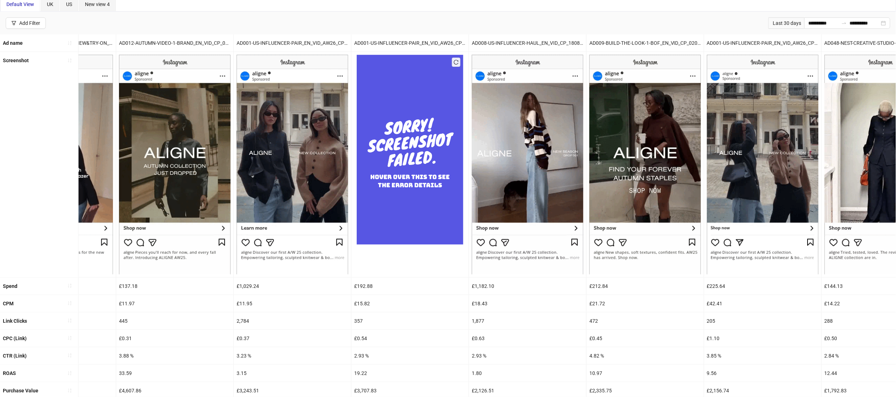
click at [170, 42] on div "AD012-AUTUMN-VIDEO-1-BRAND_EN_VID_CP_02092025_F_NSE_SC16_USP11_" at bounding box center [174, 42] width 117 height 17
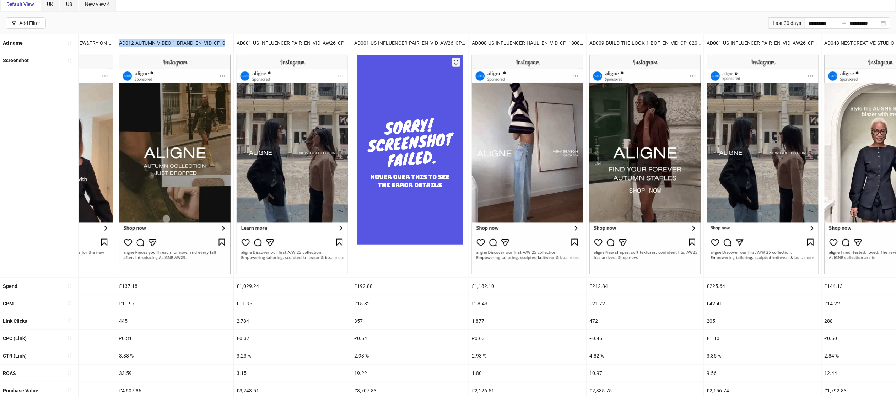
click at [170, 42] on div "AD012-AUTUMN-VIDEO-1-BRAND_EN_VID_CP_02092025_F_NSE_SC16_USP11_" at bounding box center [174, 42] width 117 height 17
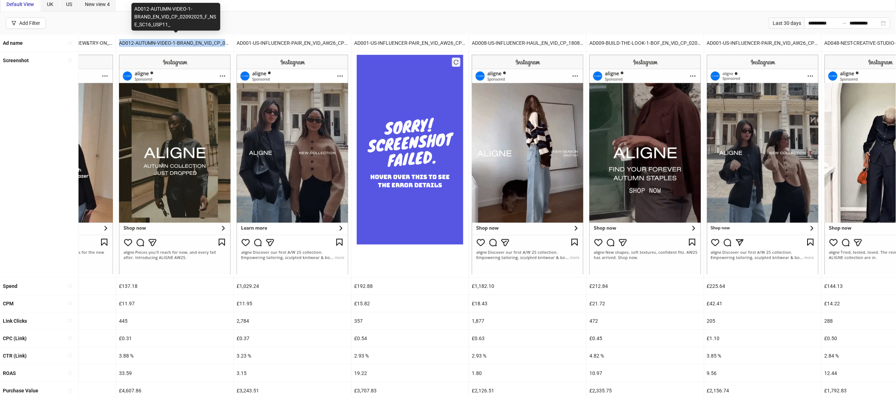
copy div "AD012-AUTUMN-VIDEO-1-BRAND_EN_VID_CP_02092025_F_NSE_SC16_USP11_"
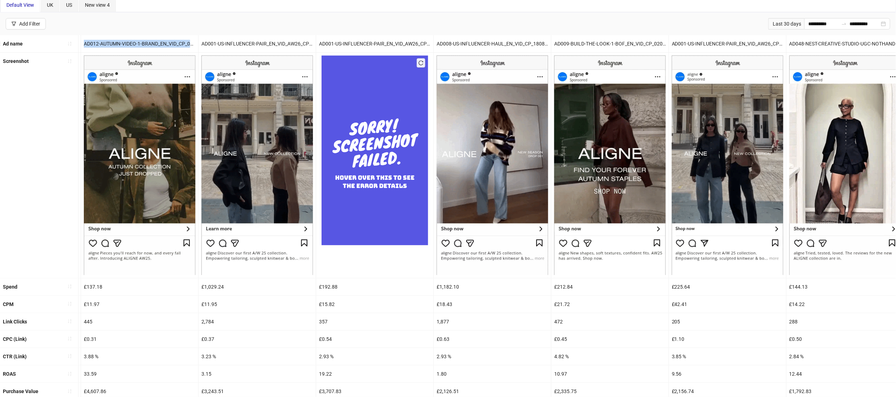
scroll to position [0, 0]
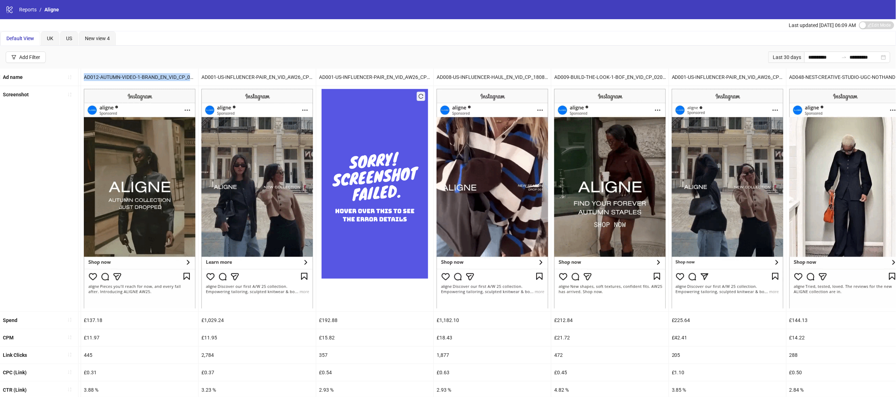
click at [137, 83] on div "AD012-AUTUMN-VIDEO-1-BRAND_EN_VID_CP_02092025_F_NSE_SC16_USP11_" at bounding box center [139, 77] width 117 height 17
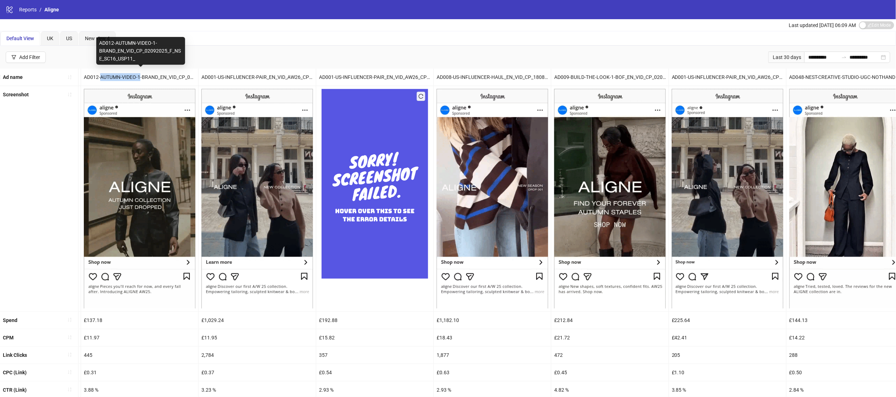
drag, startPoint x: 102, startPoint y: 77, endPoint x: 142, endPoint y: 78, distance: 39.8
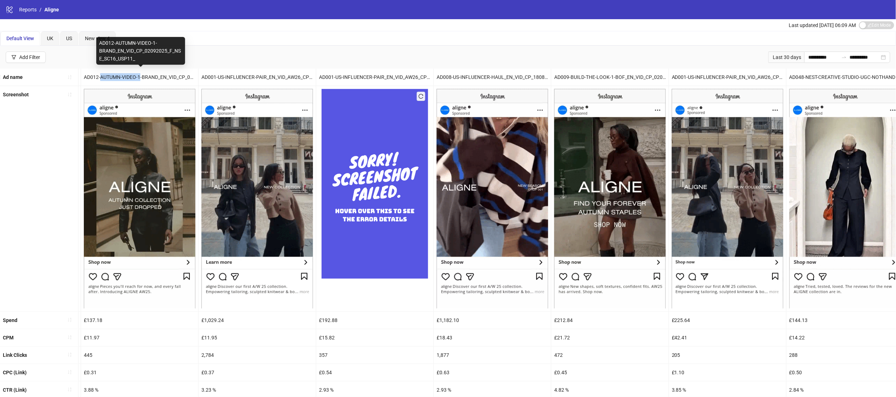
click at [142, 78] on div "AD012-AUTUMN-VIDEO-1-BRAND_EN_VID_CP_02092025_F_NSE_SC16_USP11_" at bounding box center [139, 77] width 117 height 17
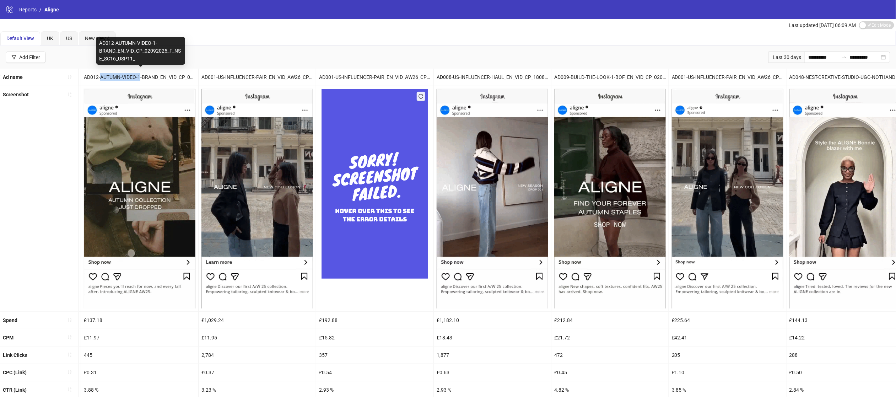
copy div "AUTUMN-VIDEO-1"
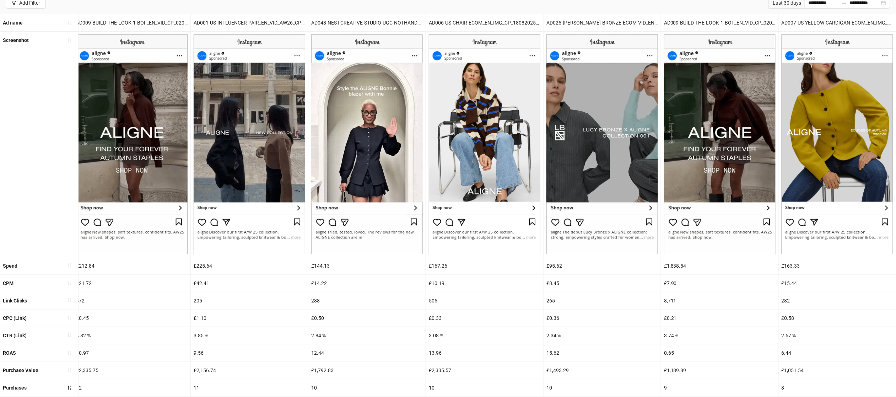
scroll to position [53, 0]
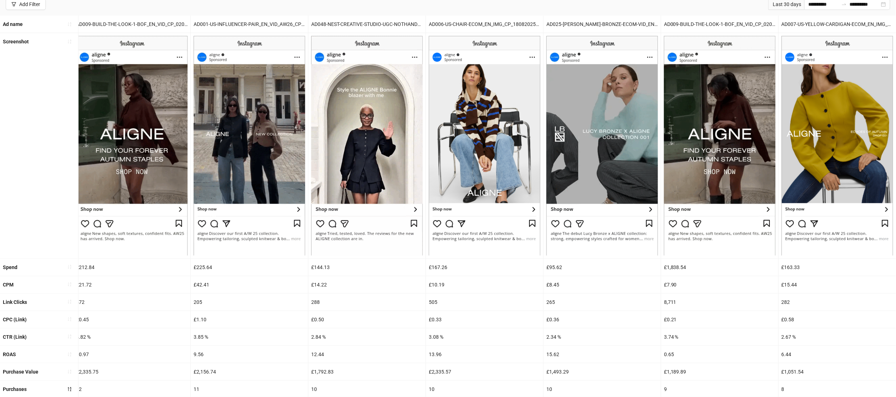
click at [601, 21] on div "AD025-[PERSON_NAME]-BRONZE-ECOM-VID_EN_VID_CP_12092025_F_CC_SC1_USP8_" at bounding box center [601, 24] width 117 height 17
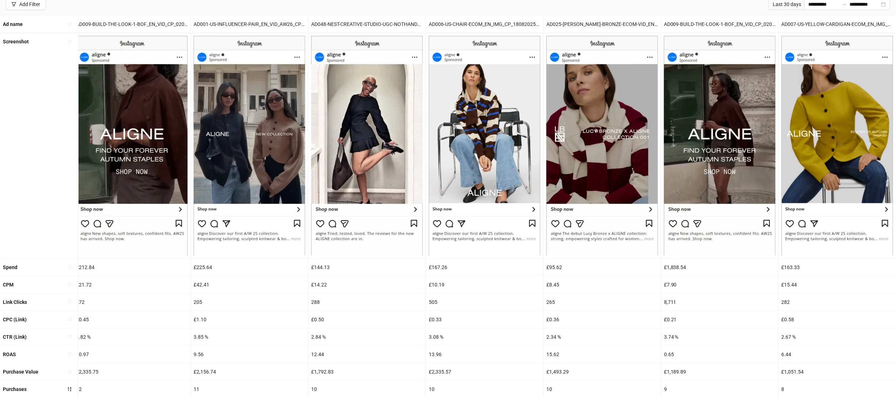
click at [601, 21] on div "AD025-[PERSON_NAME]-BRONZE-ECOM-VID_EN_VID_CP_12092025_F_CC_SC1_USP8_" at bounding box center [601, 24] width 117 height 17
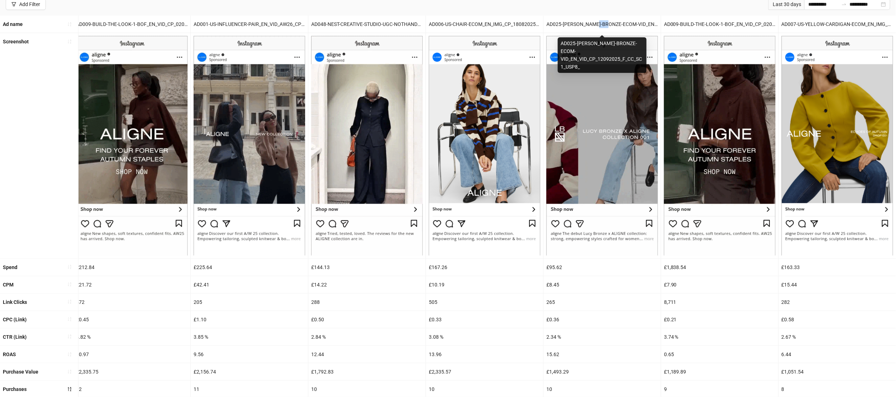
click at [601, 21] on div "AD025-[PERSON_NAME]-BRONZE-ECOM-VID_EN_VID_CP_12092025_F_CC_SC1_USP8_" at bounding box center [601, 24] width 117 height 17
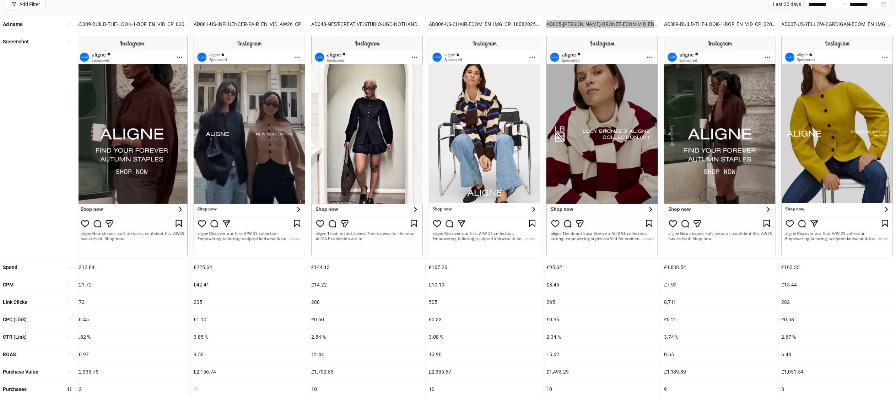
scroll to position [84, 0]
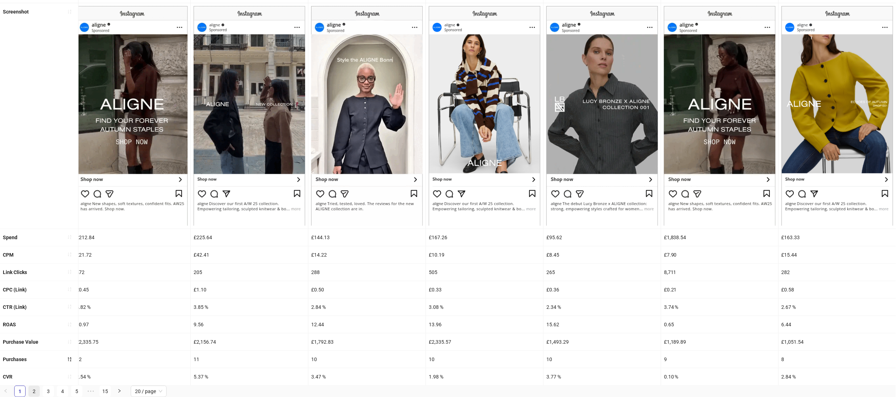
click at [34, 389] on link "2" at bounding box center [34, 391] width 11 height 11
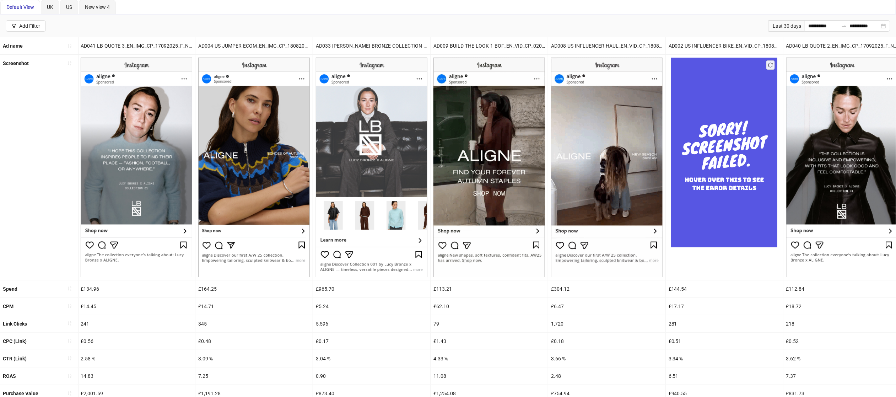
scroll to position [0, 0]
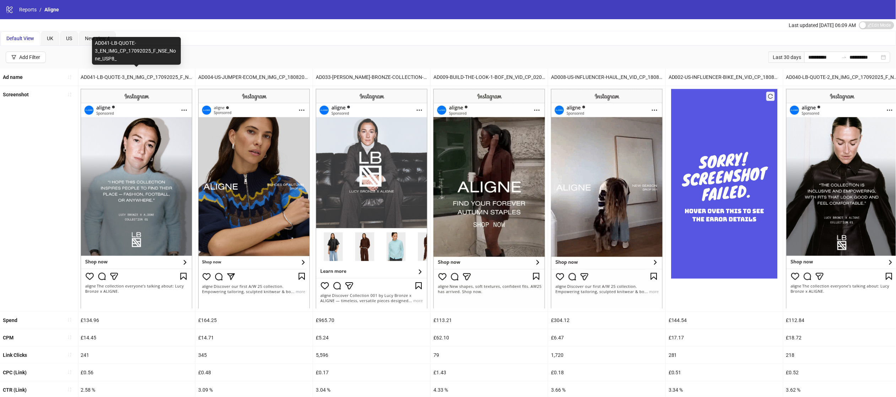
click at [129, 75] on div "AD041-LB-QUOTE-3_EN_IMG_CP_17092025_F_NSE_None_USP8_" at bounding box center [136, 77] width 117 height 17
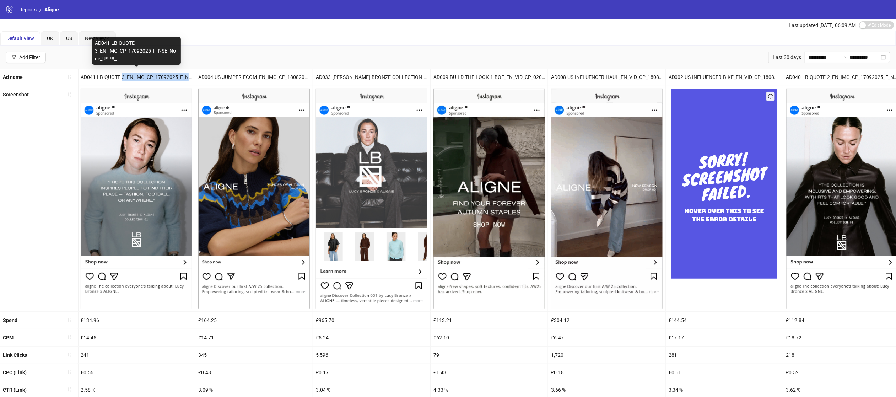
click at [129, 75] on div "AD041-LB-QUOTE-3_EN_IMG_CP_17092025_F_NSE_None_USP8_" at bounding box center [136, 77] width 117 height 17
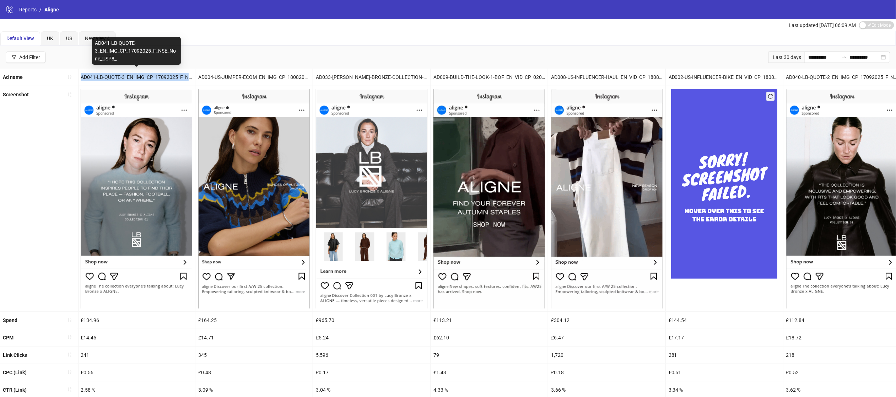
click at [129, 75] on div "AD041-LB-QUOTE-3_EN_IMG_CP_17092025_F_NSE_None_USP8_" at bounding box center [136, 77] width 117 height 17
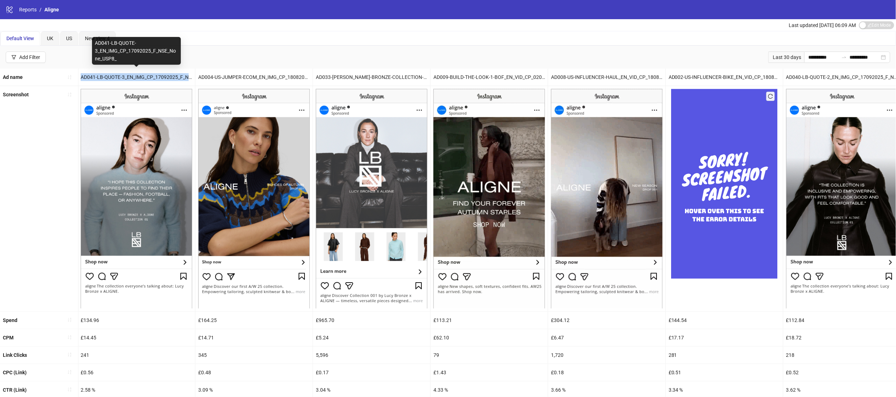
copy div "AD041-LB-QUOTE-3_EN_IMG_CP_17092025_F_NSE_None_USP8_"
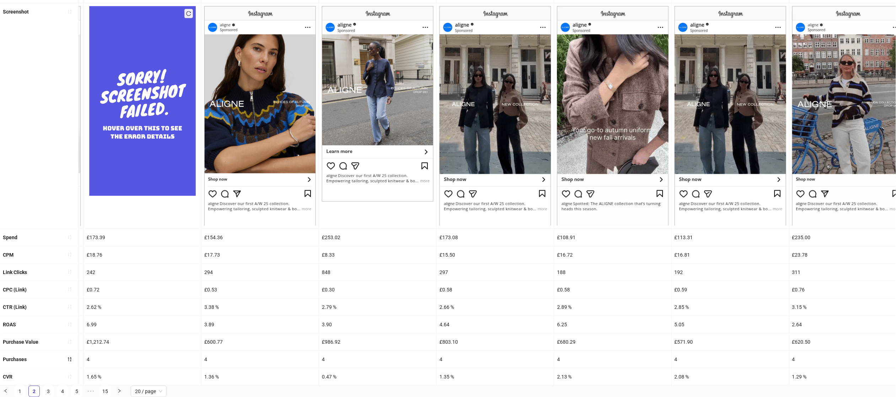
scroll to position [0, 1291]
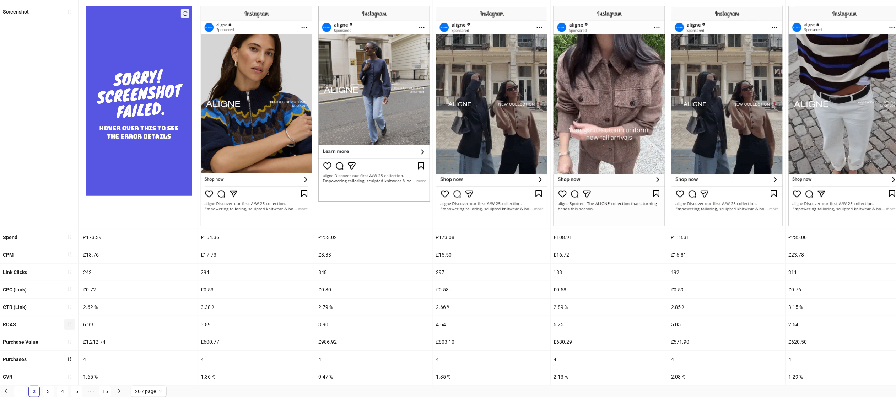
click at [74, 324] on button "button" at bounding box center [69, 324] width 11 height 11
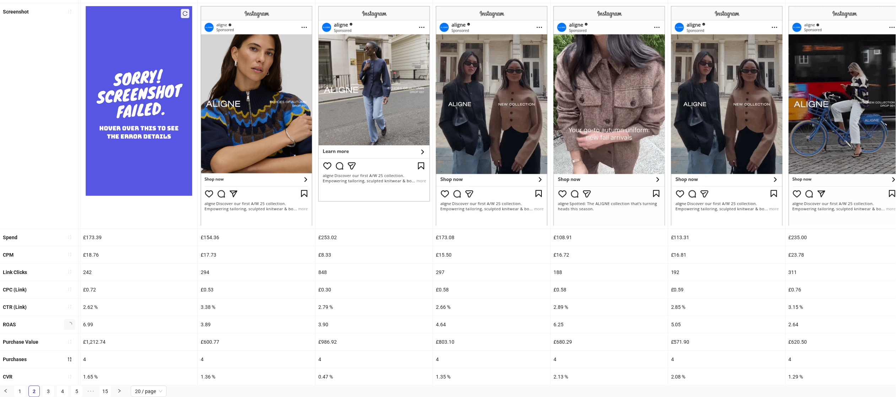
click at [74, 324] on button "button" at bounding box center [69, 324] width 11 height 11
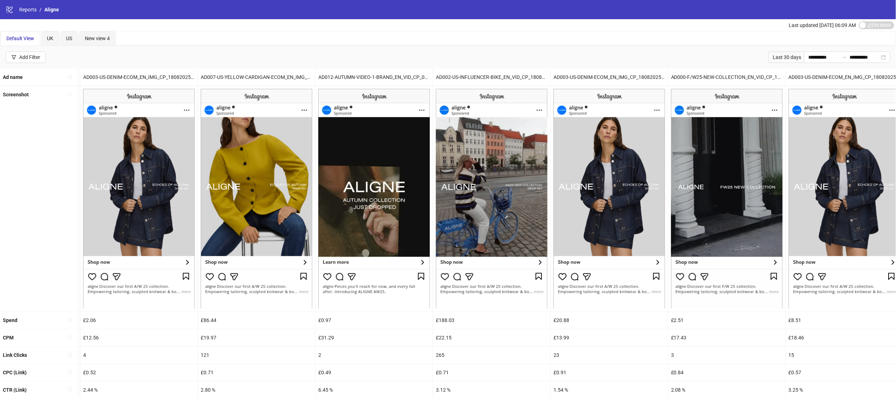
scroll to position [84, 0]
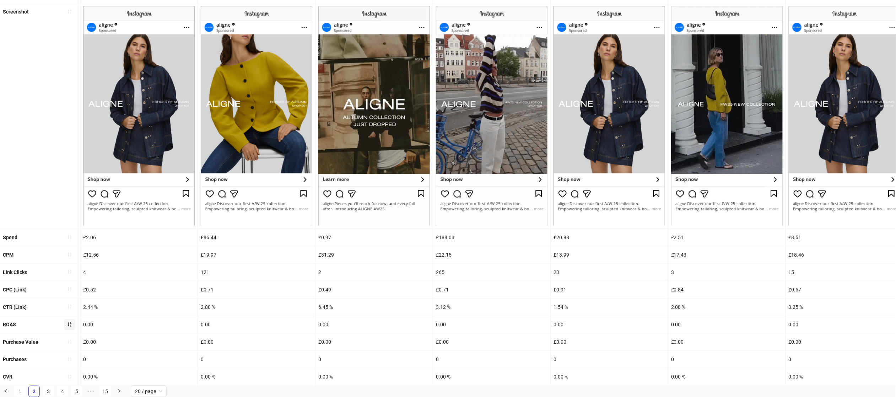
click at [72, 323] on button "button" at bounding box center [69, 324] width 11 height 11
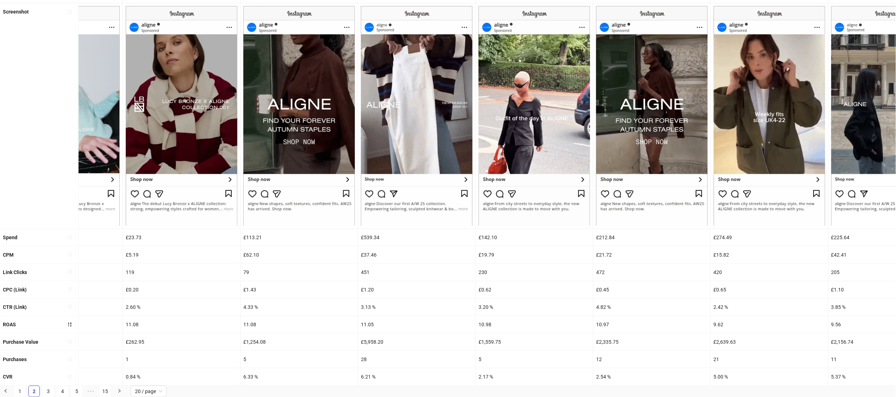
scroll to position [0, 729]
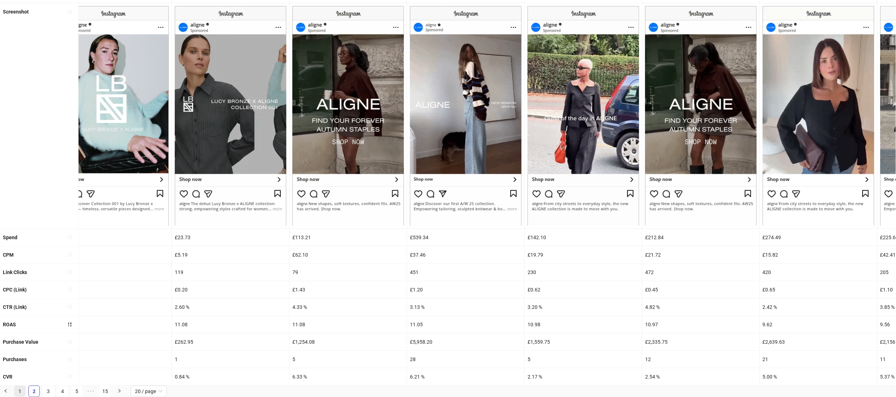
click at [20, 392] on link "1" at bounding box center [20, 391] width 11 height 11
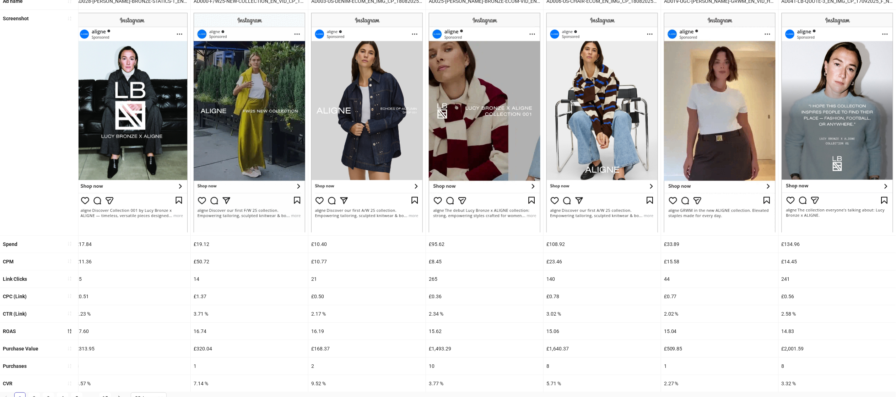
scroll to position [84, 0]
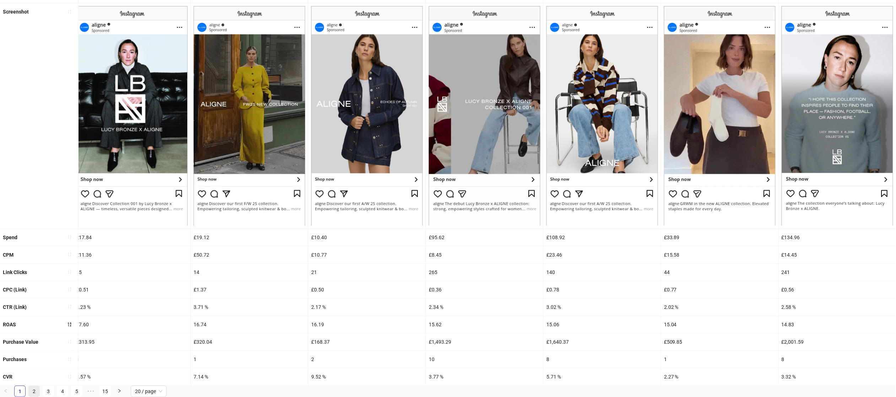
click at [37, 390] on link "2" at bounding box center [34, 391] width 11 height 11
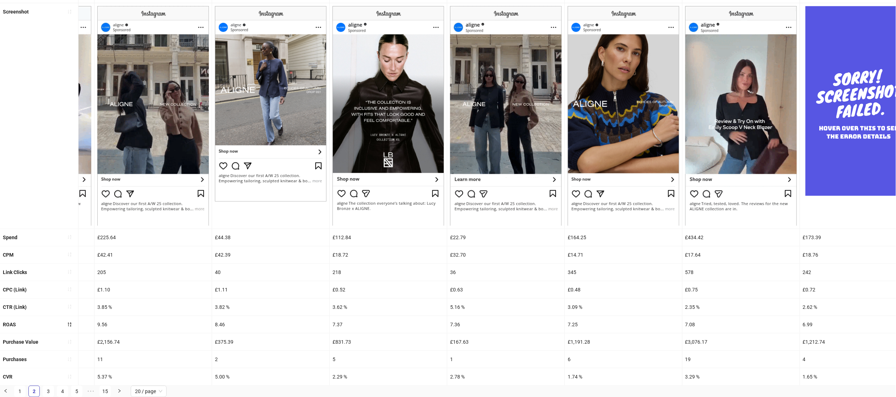
scroll to position [0, 1536]
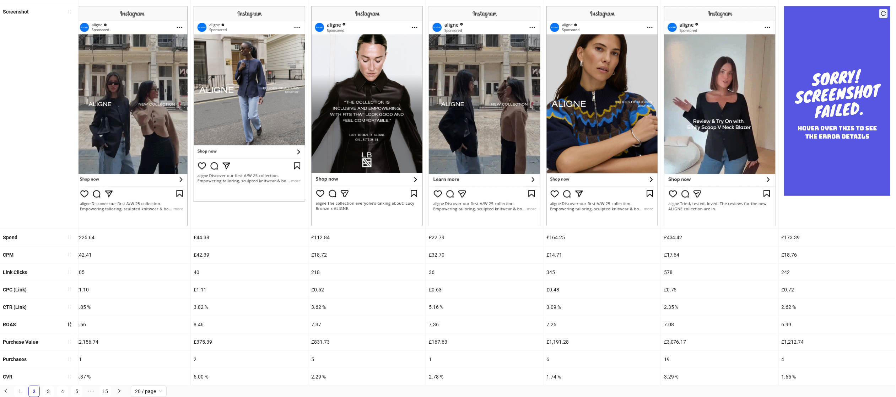
click at [54, 391] on ul "1 2 3 4 5 ••• 15 20 / page" at bounding box center [448, 390] width 896 height 11
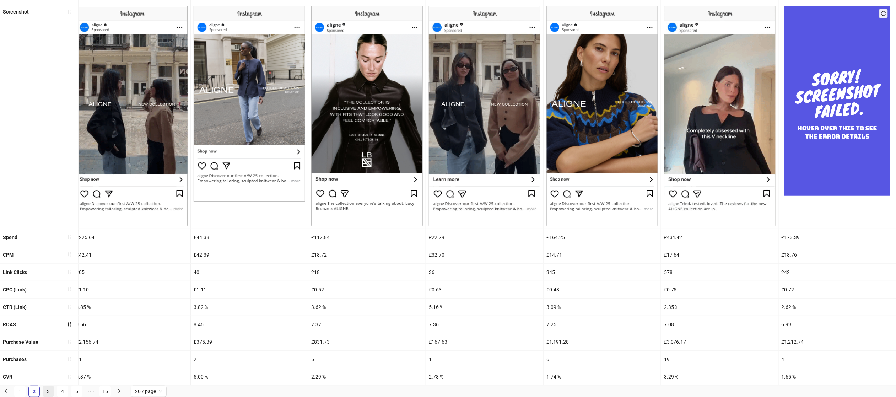
click at [51, 391] on link "3" at bounding box center [48, 391] width 11 height 11
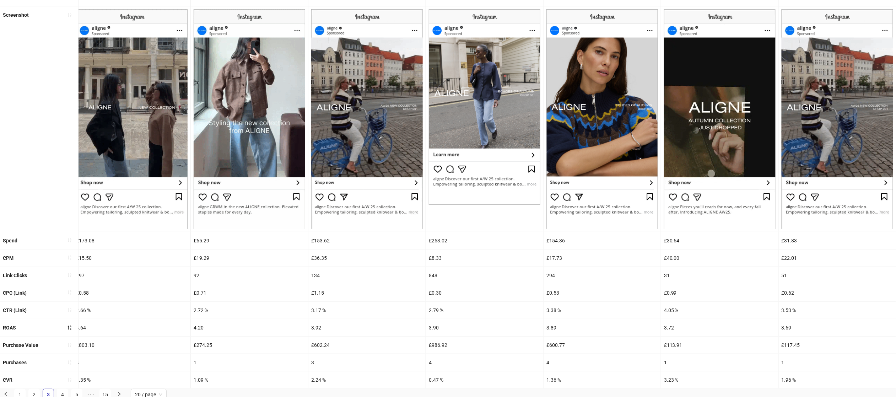
scroll to position [84, 0]
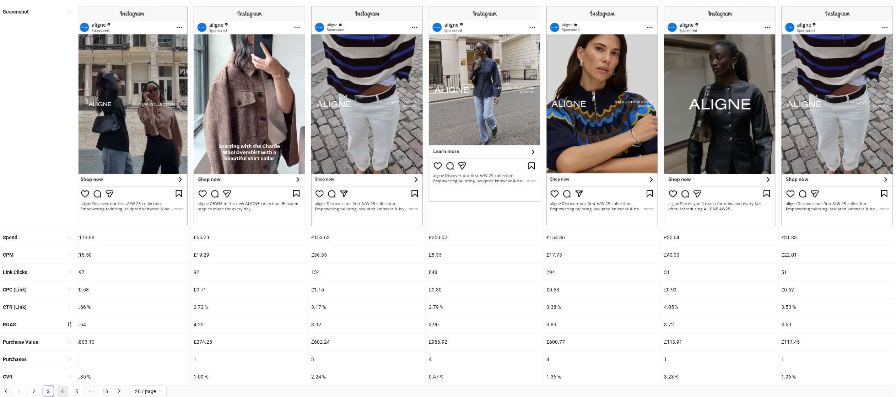
click at [67, 395] on li "4" at bounding box center [62, 390] width 11 height 11
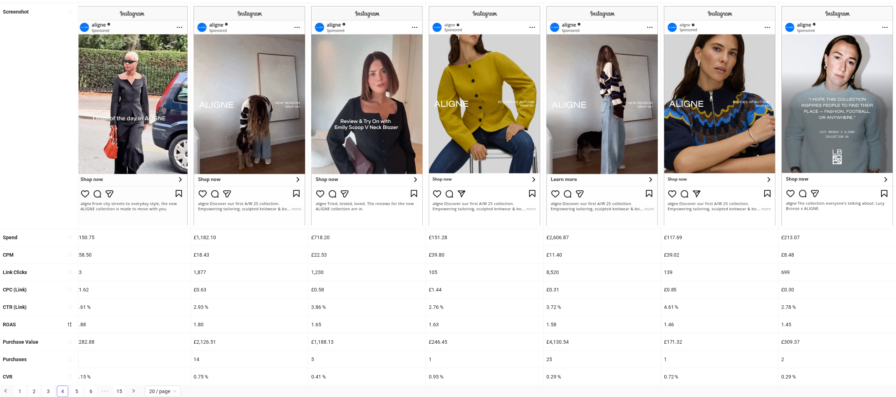
click at [67, 395] on div "**********" at bounding box center [448, 156] width 896 height 479
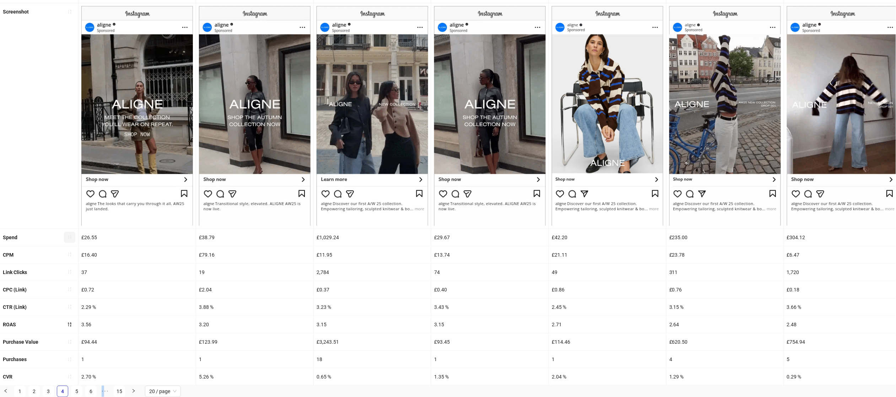
click at [68, 237] on icon "sort-ascending" at bounding box center [69, 236] width 5 height 5
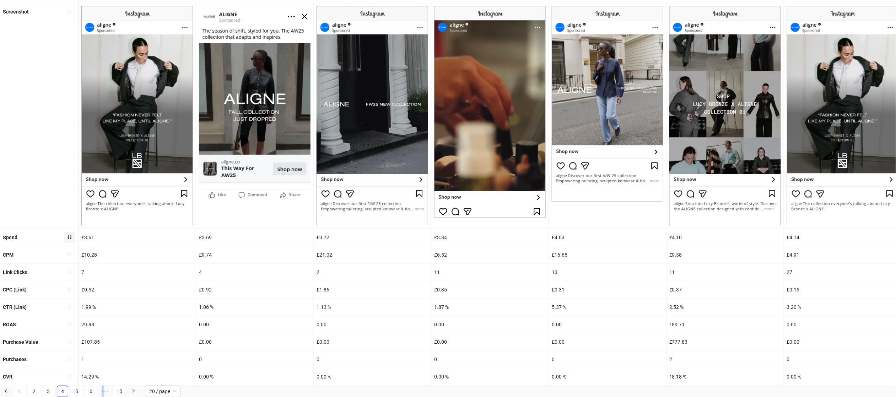
click at [68, 235] on icon "sort-ascending" at bounding box center [70, 237] width 4 height 4
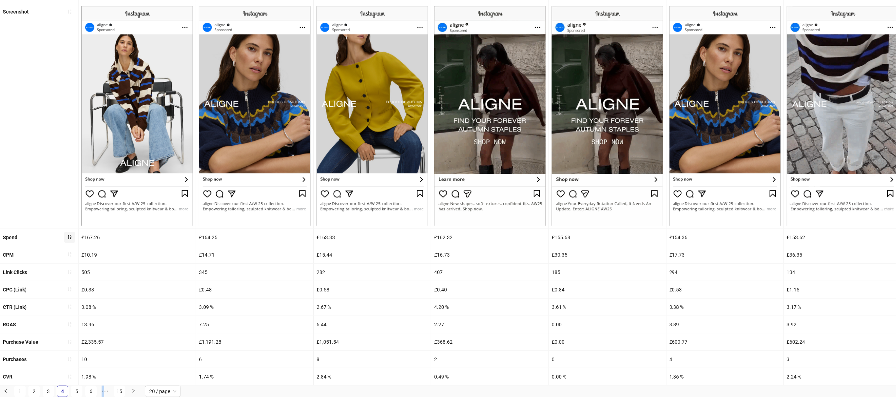
click at [13, 393] on ul "1 2 3 4 5 6 ••• 15 20 / page" at bounding box center [448, 390] width 896 height 11
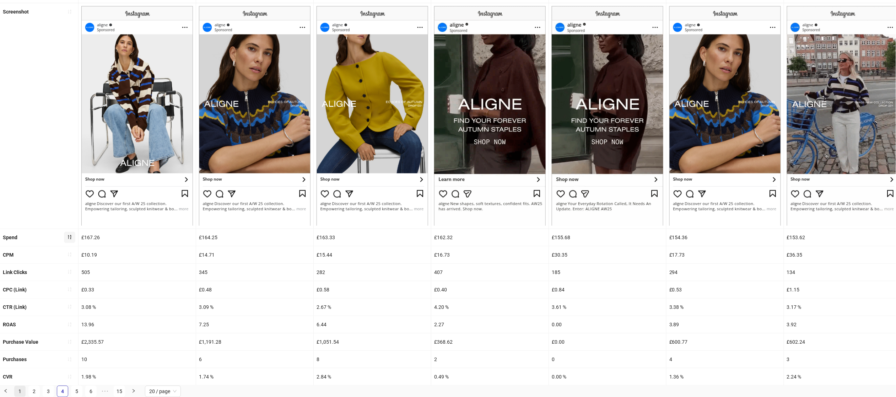
click at [18, 389] on link "1" at bounding box center [20, 391] width 11 height 11
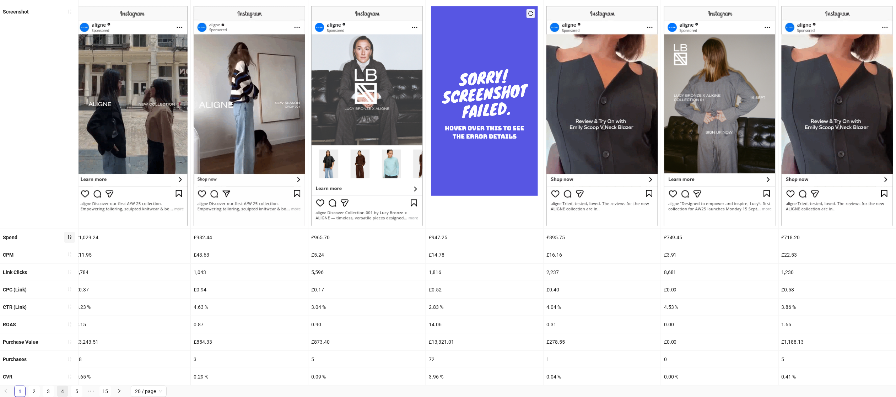
click at [62, 385] on li "4" at bounding box center [62, 390] width 11 height 11
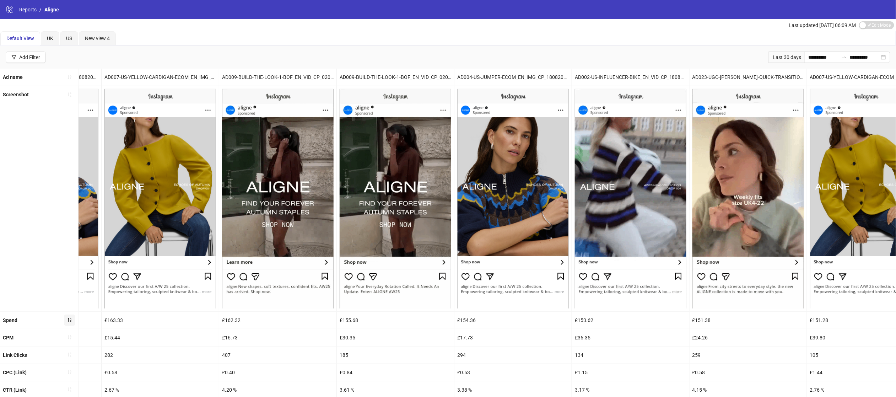
scroll to position [0, 0]
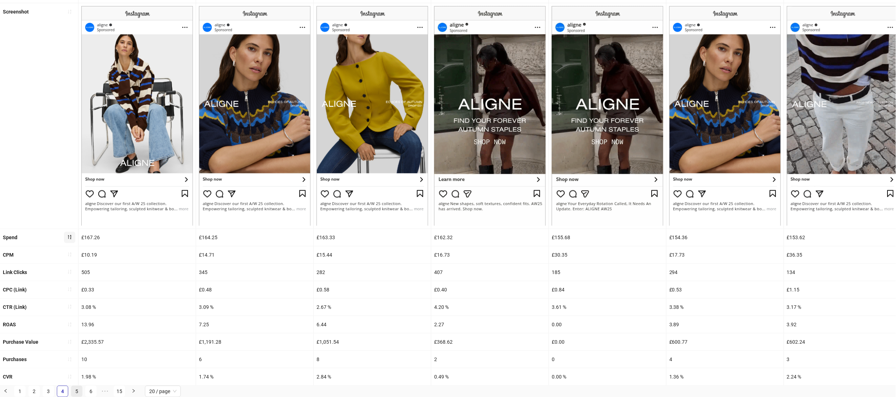
click at [73, 391] on link "5" at bounding box center [76, 391] width 11 height 11
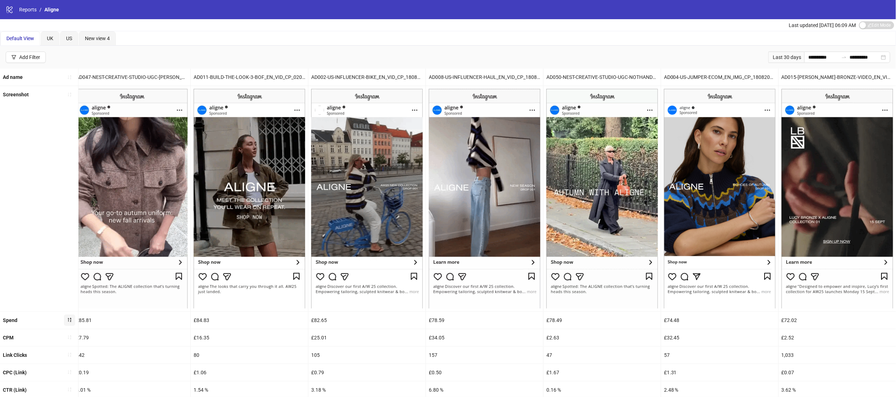
scroll to position [84, 0]
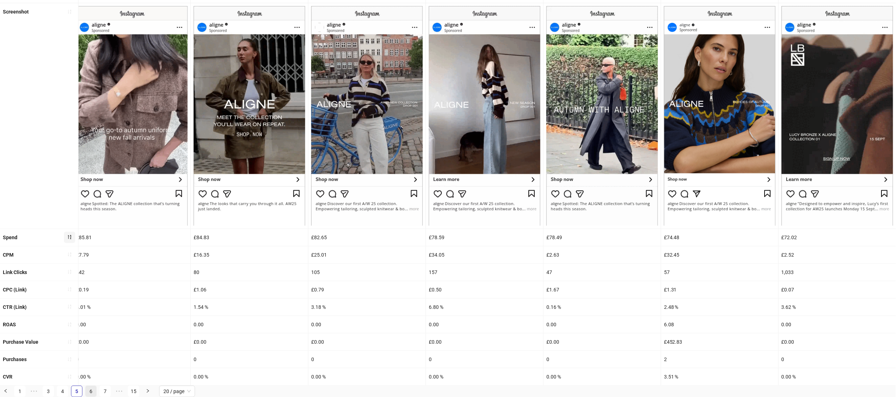
click at [91, 387] on link "6" at bounding box center [91, 391] width 11 height 11
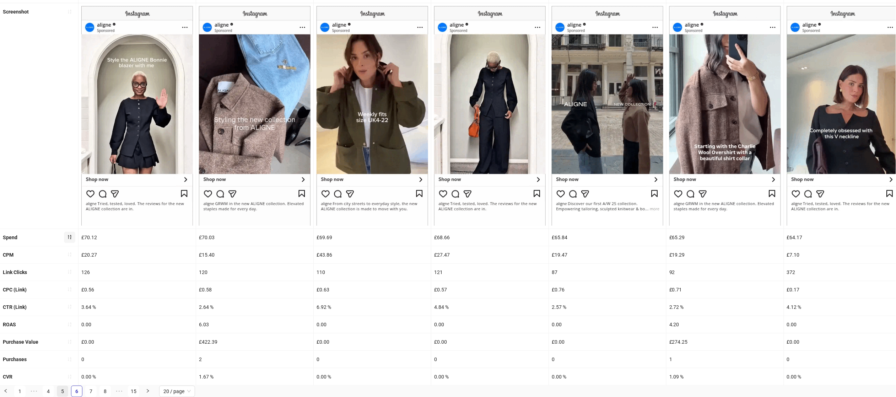
click at [61, 393] on link "5" at bounding box center [62, 391] width 11 height 11
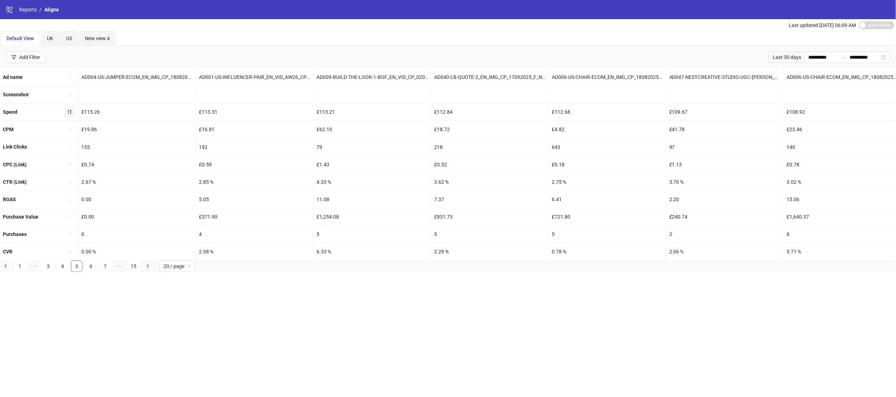
scroll to position [0, 0]
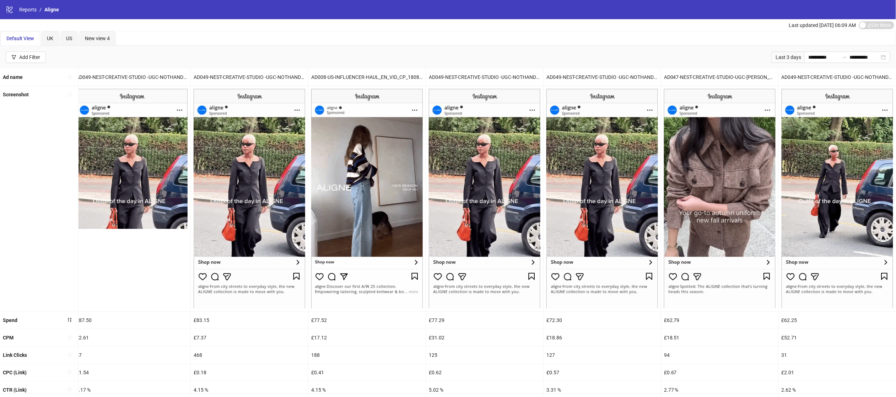
scroll to position [84, 0]
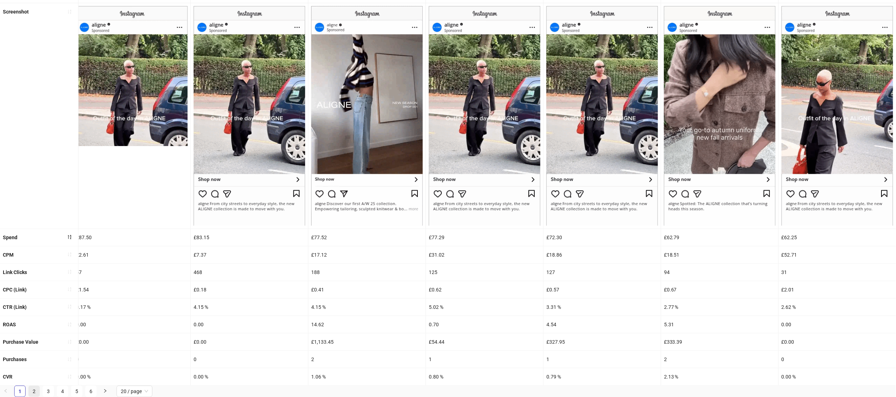
click at [33, 387] on link "2" at bounding box center [34, 391] width 11 height 11
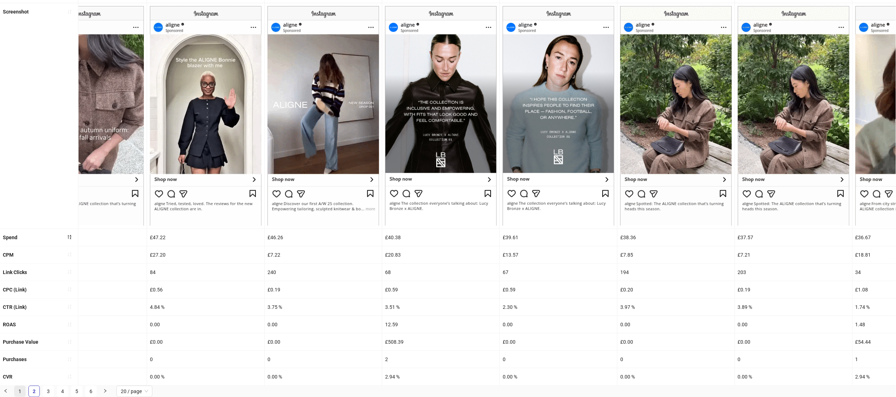
click at [22, 389] on link "1" at bounding box center [20, 391] width 11 height 11
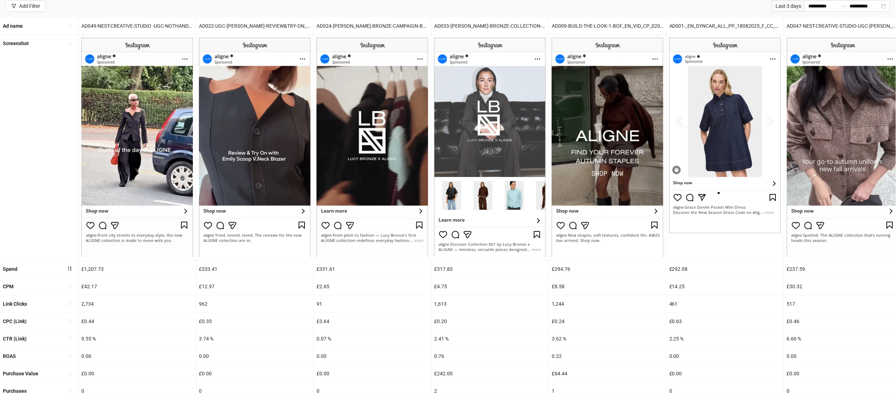
scroll to position [0, 0]
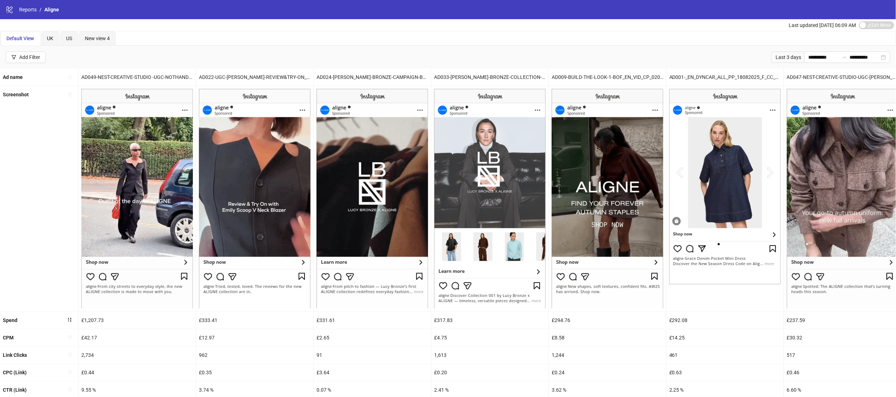
click at [843, 67] on div "AD047-NEST-CREATIVE-STUDIO-UGC-[PERSON_NAME]-PAPARAZZI_EN_VID_CP_23092025_F_NSE…" at bounding box center [843, 67] width 0 height 0
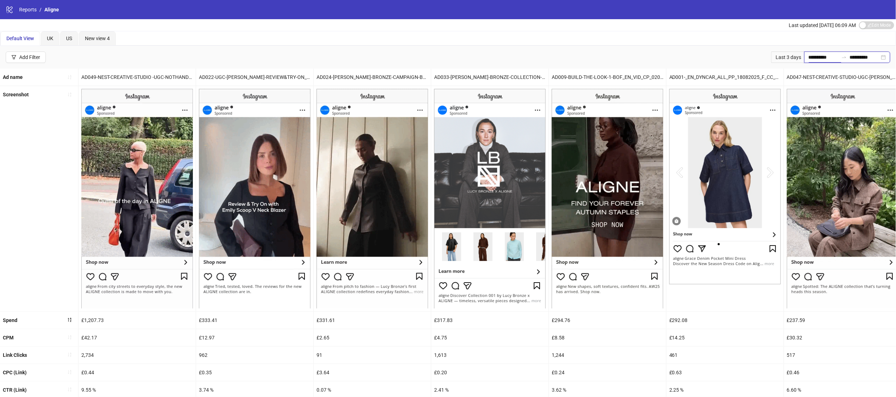
click at [819, 60] on input "**********" at bounding box center [823, 57] width 30 height 8
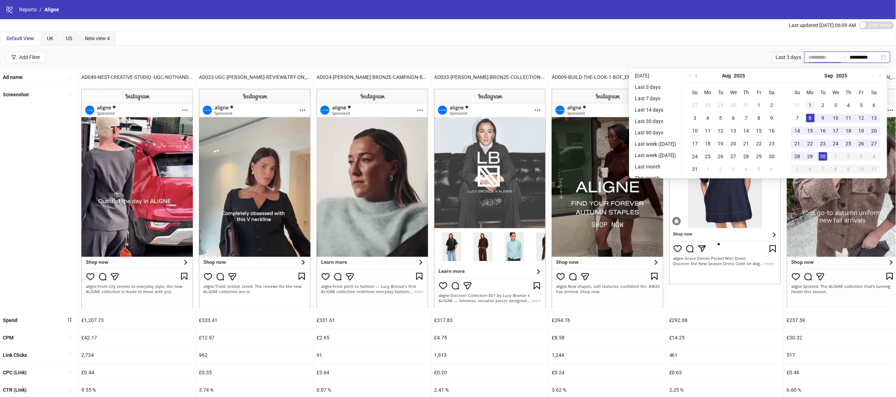
type input "**********"
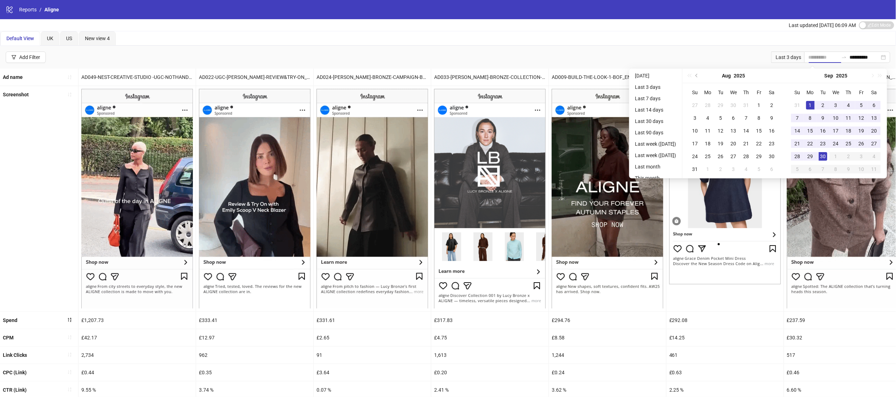
click at [812, 101] on div "1" at bounding box center [810, 105] width 9 height 9
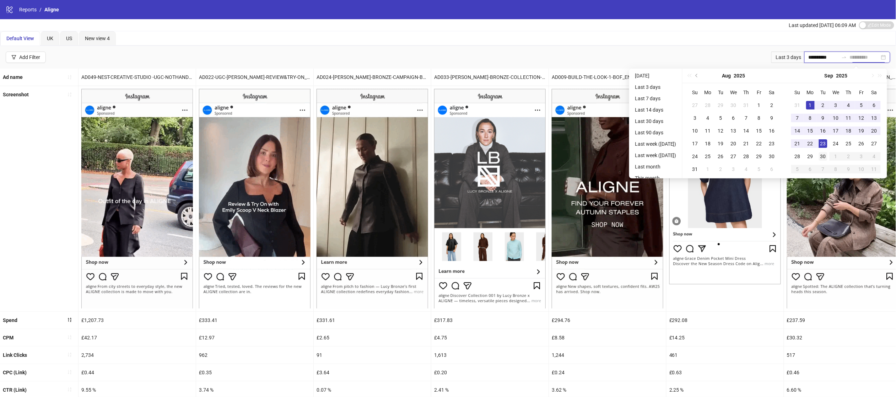
type input "**********"
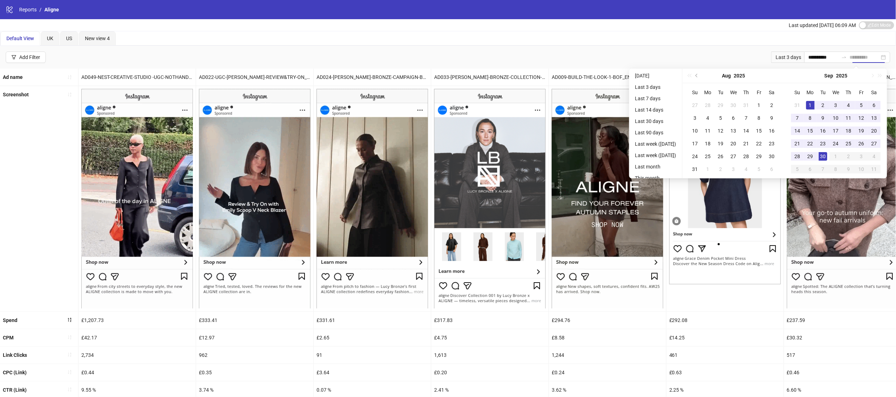
click at [826, 153] on div "30" at bounding box center [823, 156] width 9 height 9
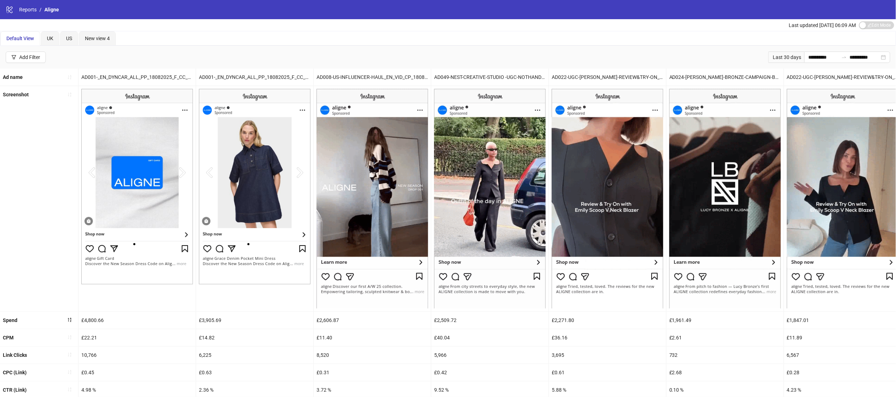
scroll to position [84, 0]
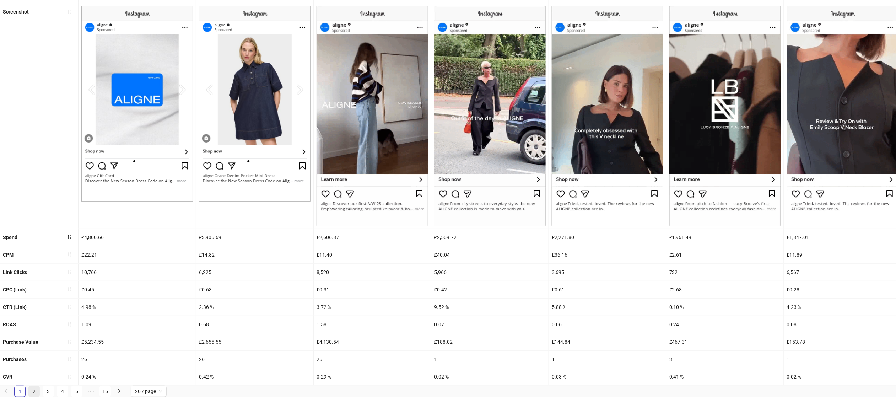
click at [34, 391] on link "2" at bounding box center [34, 391] width 11 height 11
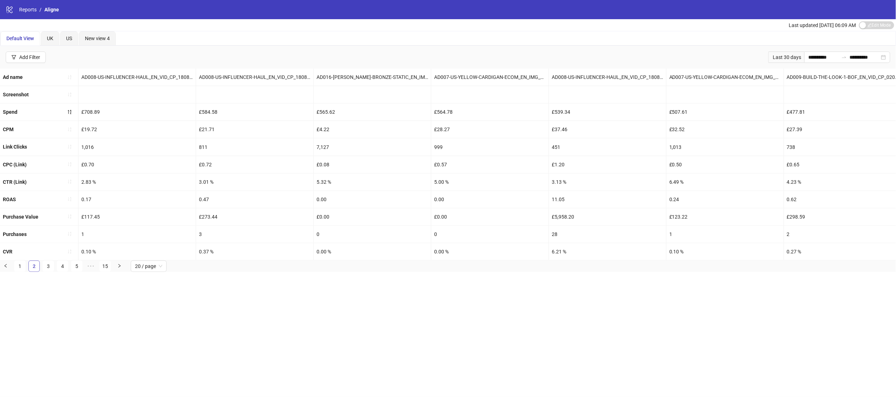
scroll to position [0, 0]
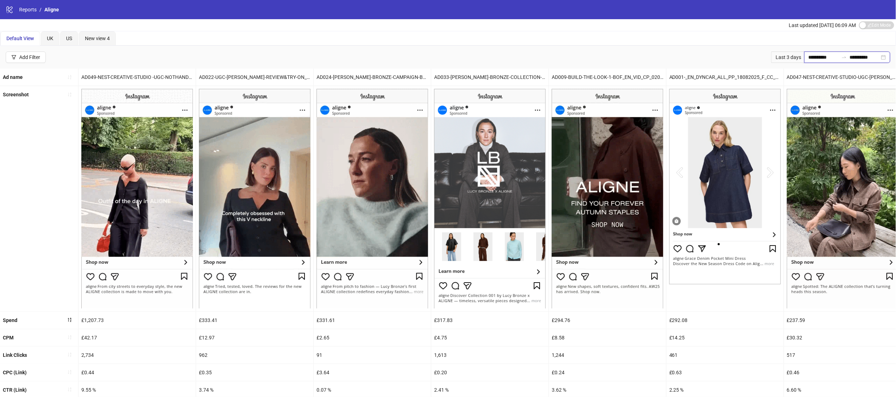
click at [827, 59] on input "**********" at bounding box center [823, 57] width 30 height 8
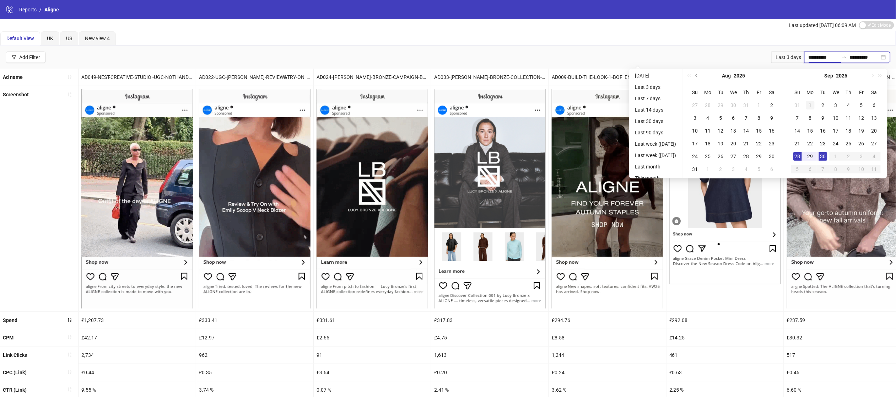
type input "**********"
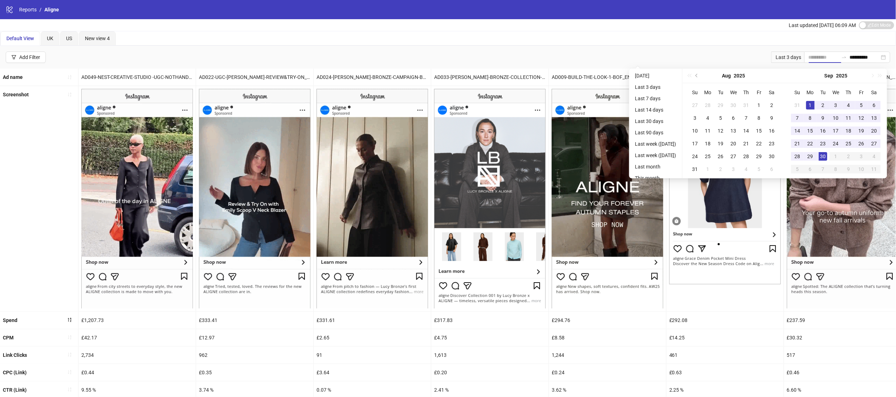
click at [814, 101] on div "1" at bounding box center [810, 105] width 9 height 9
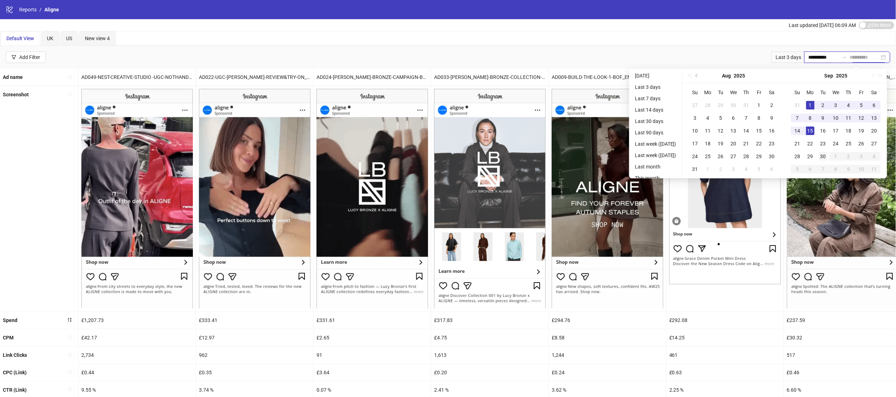
type input "**********"
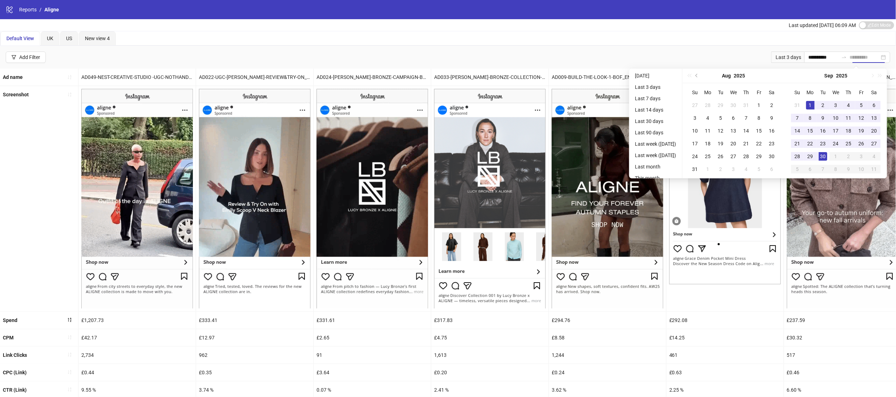
click at [827, 155] on div "30" at bounding box center [823, 156] width 9 height 9
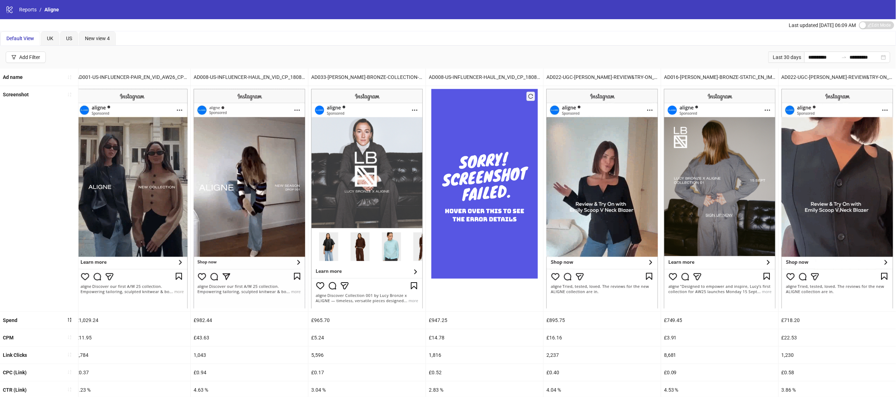
scroll to position [84, 0]
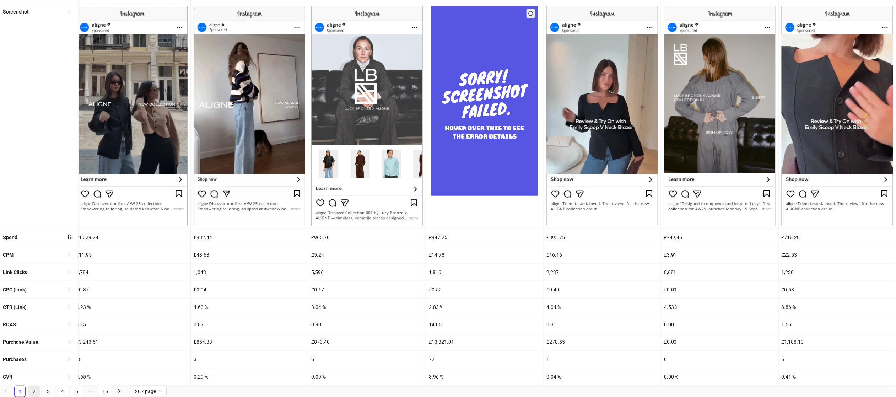
click at [35, 390] on link "2" at bounding box center [34, 391] width 11 height 11
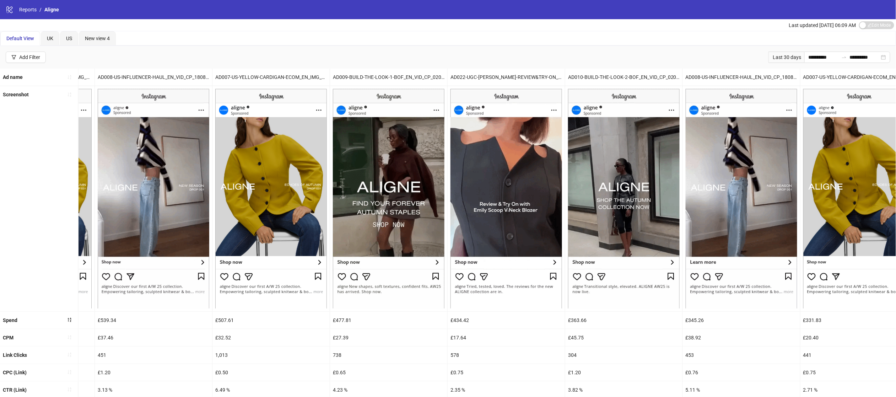
scroll to position [0, 679]
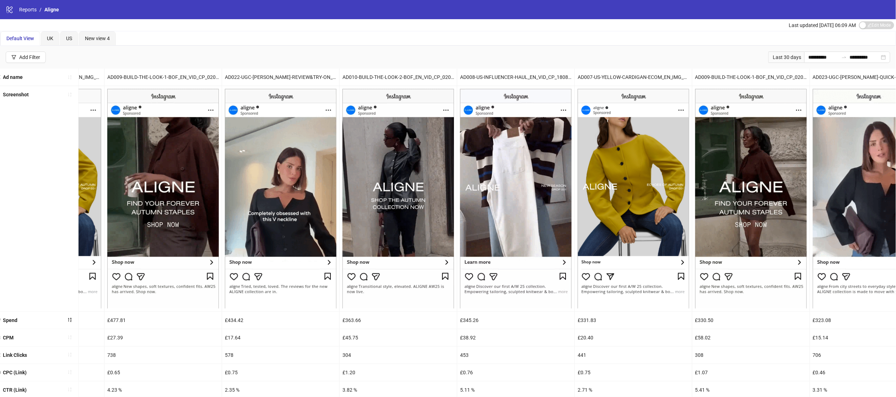
click at [503, 199] on img at bounding box center [516, 198] width 112 height 219
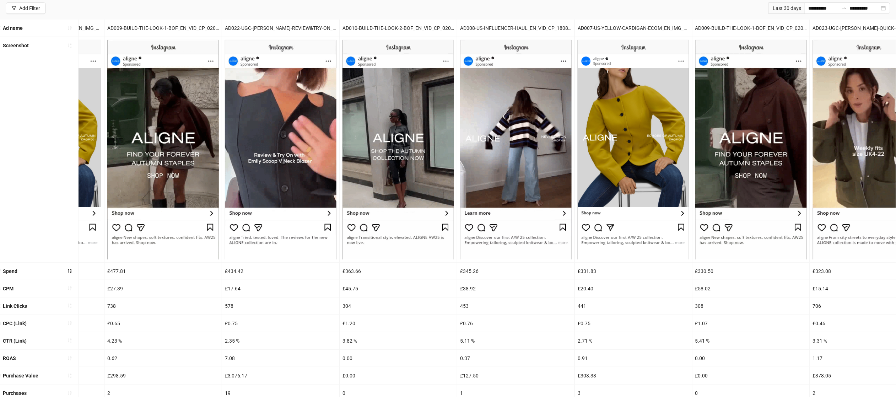
scroll to position [0, 0]
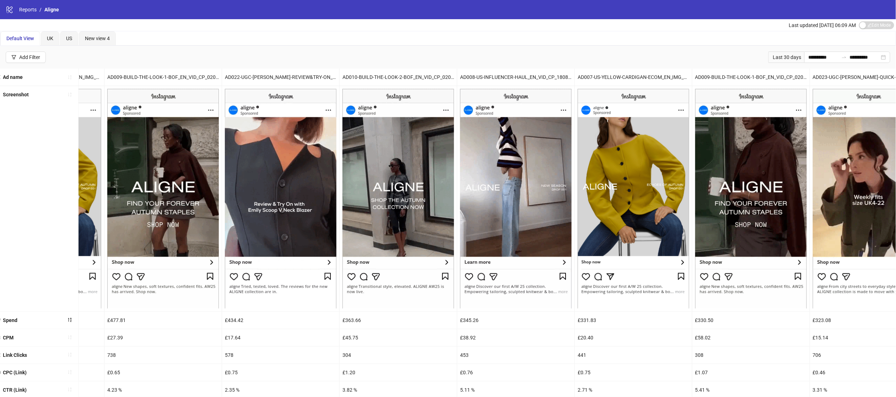
click at [375, 81] on div "AD010-BUILD-THE-LOOK-2-BOF_EN_VID_CP_02092025_F_NSE_SC16_USP11_" at bounding box center [398, 77] width 117 height 17
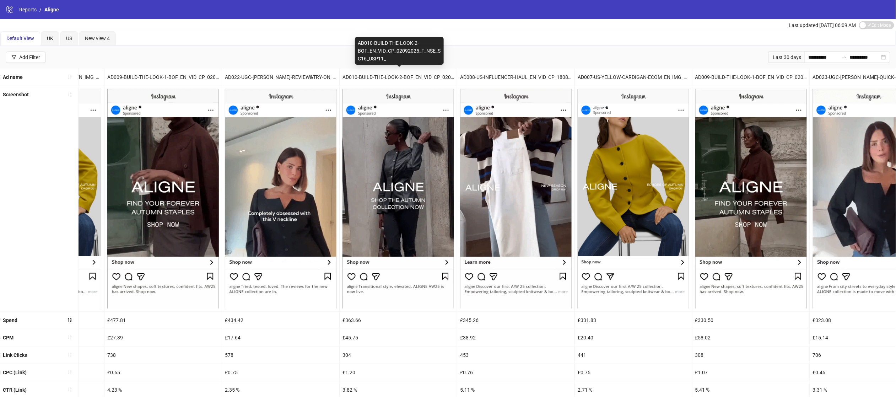
click at [376, 79] on div "AD010-BUILD-THE-LOOK-2-BOF_EN_VID_CP_02092025_F_NSE_SC16_USP11_" at bounding box center [398, 77] width 117 height 17
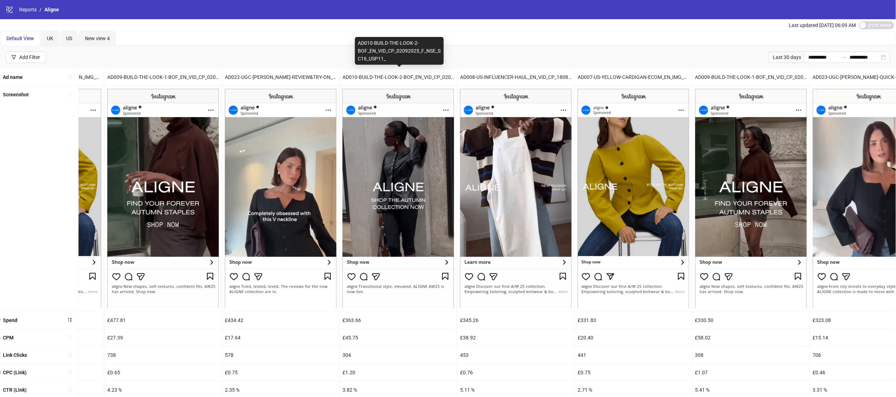
click at [376, 79] on div "AD010-BUILD-THE-LOOK-2-BOF_EN_VID_CP_02092025_F_NSE_SC16_USP11_" at bounding box center [398, 77] width 117 height 17
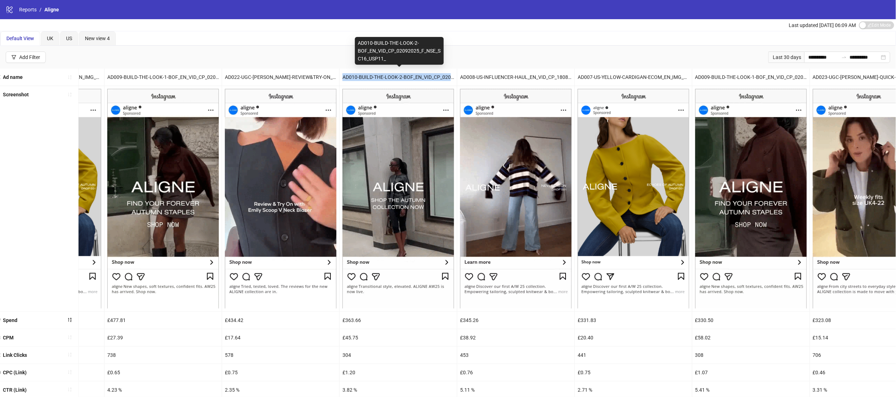
copy div "AD010-BUILD-THE-LOOK-2-BOF_EN_VID_CP_02092025_F_NSE_SC16_USP11_"
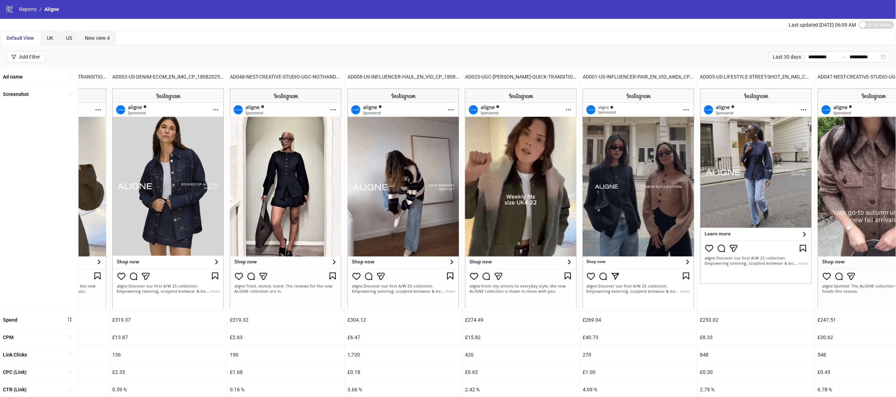
scroll to position [84, 0]
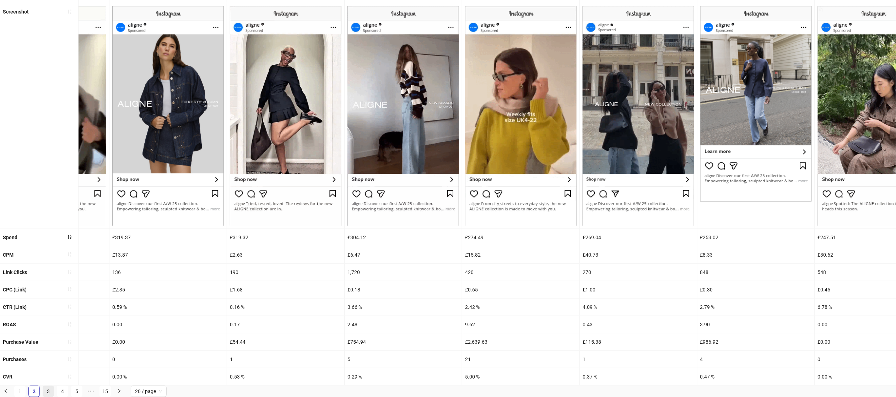
click at [50, 389] on link "3" at bounding box center [48, 391] width 11 height 11
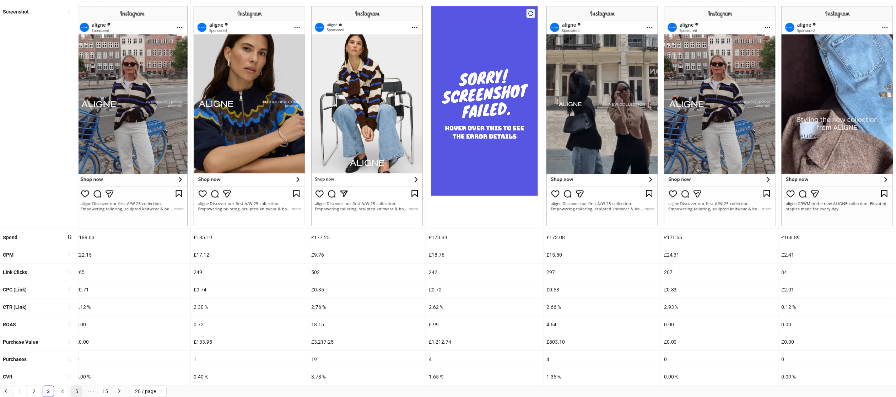
click at [71, 388] on li "5" at bounding box center [76, 390] width 11 height 11
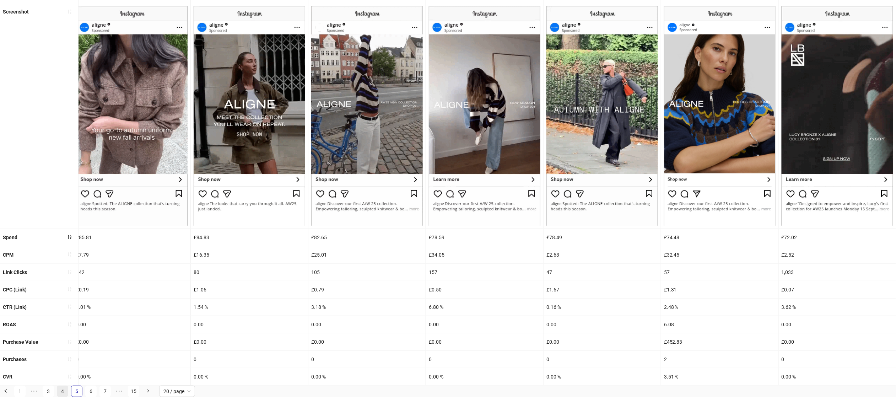
click at [65, 388] on link "4" at bounding box center [62, 391] width 11 height 11
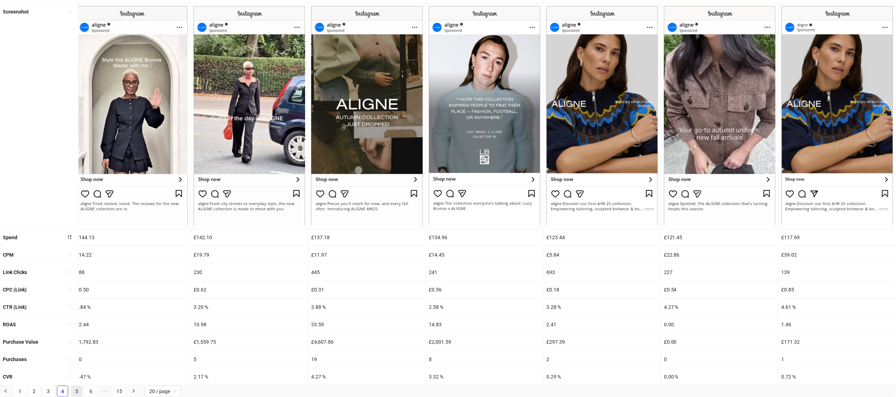
click at [77, 388] on link "5" at bounding box center [76, 391] width 11 height 11
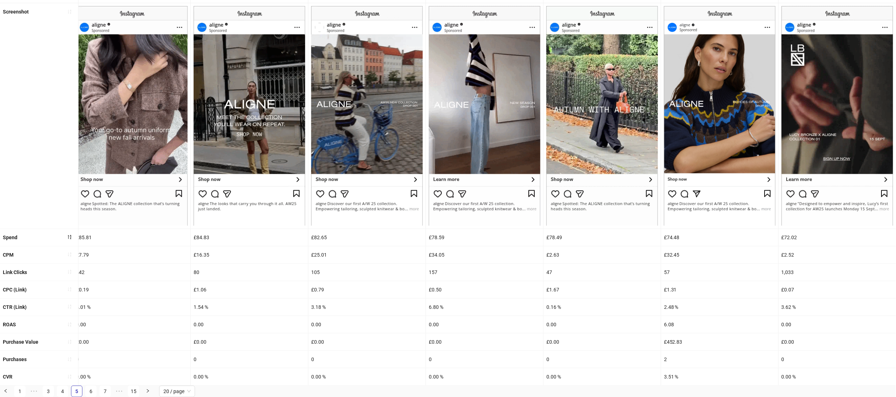
click at [112, 389] on ul "1 ••• 3 4 5 6 7 ••• 15 20 / page" at bounding box center [448, 390] width 896 height 11
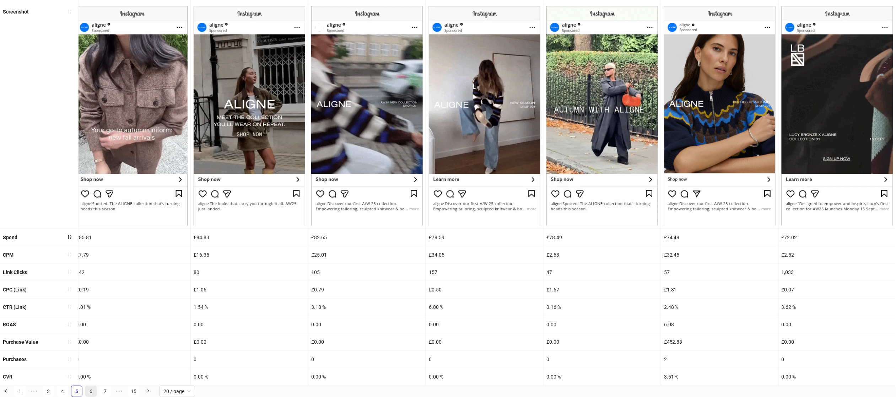
click at [89, 391] on link "6" at bounding box center [91, 391] width 11 height 11
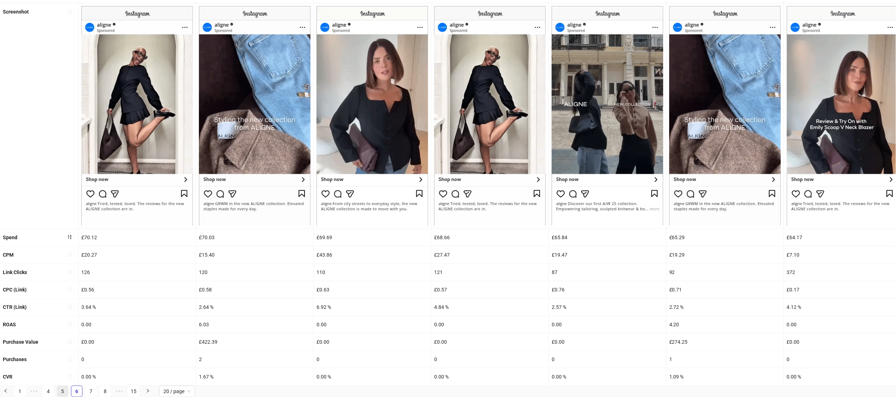
click at [65, 392] on link "5" at bounding box center [62, 391] width 11 height 11
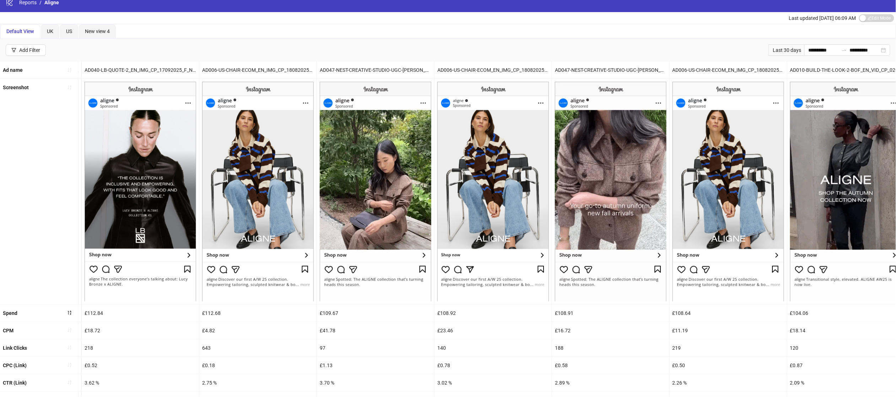
scroll to position [0, 0]
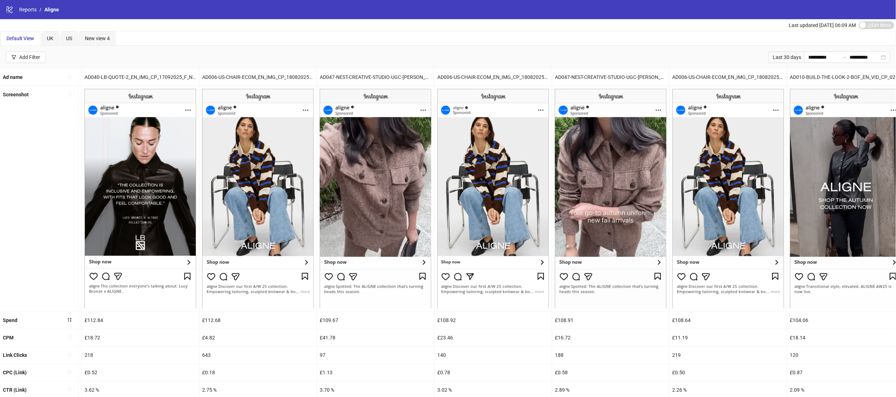
click at [151, 71] on div "AD040-LB-QUOTE-2_EN_IMG_CP_17092025_F_NSE_None_USP8_" at bounding box center [140, 77] width 117 height 17
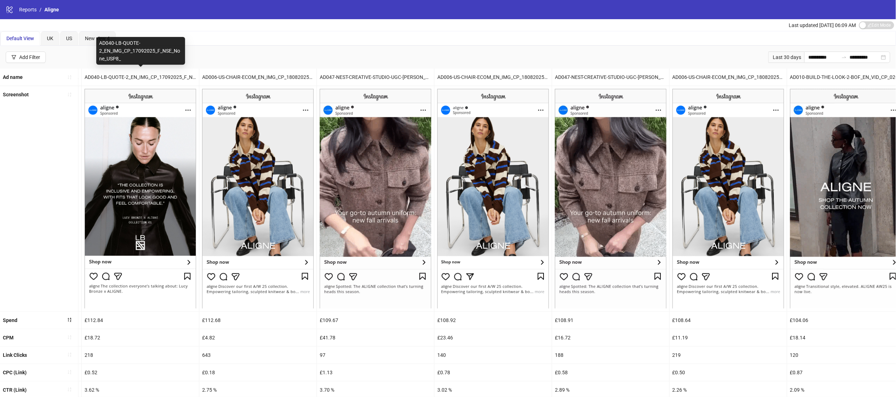
click at [151, 75] on div "AD040-LB-QUOTE-2_EN_IMG_CP_17092025_F_NSE_None_USP8_" at bounding box center [140, 77] width 117 height 17
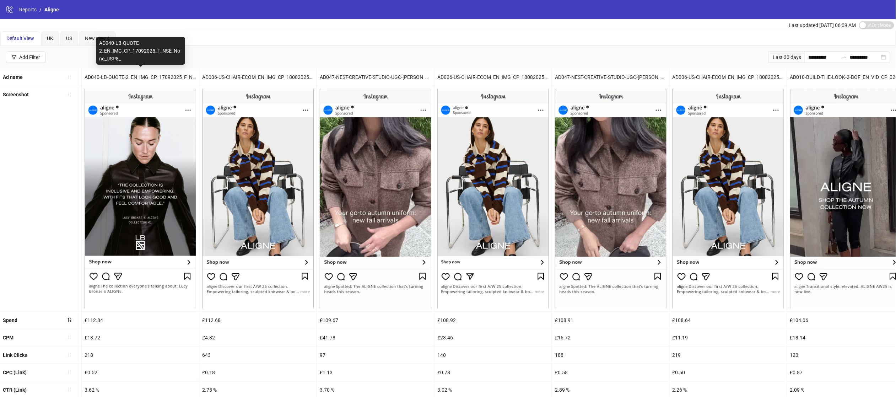
click at [151, 75] on div "AD040-LB-QUOTE-2_EN_IMG_CP_17092025_F_NSE_None_USP8_" at bounding box center [140, 77] width 117 height 17
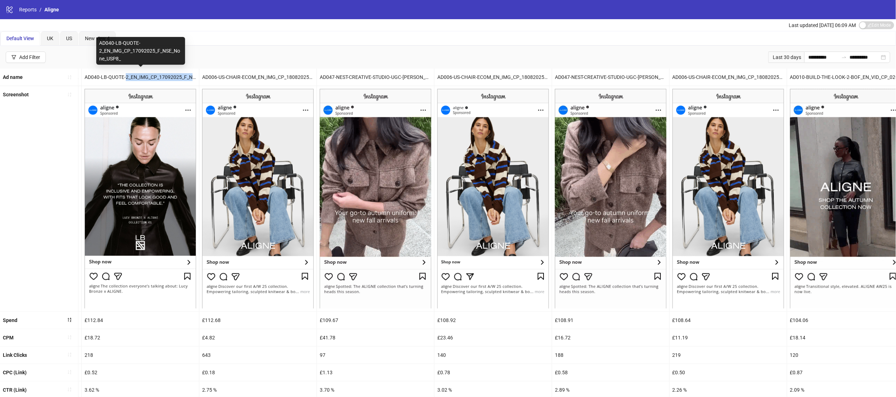
click at [151, 75] on div "AD040-LB-QUOTE-2_EN_IMG_CP_17092025_F_NSE_None_USP8_" at bounding box center [140, 77] width 117 height 17
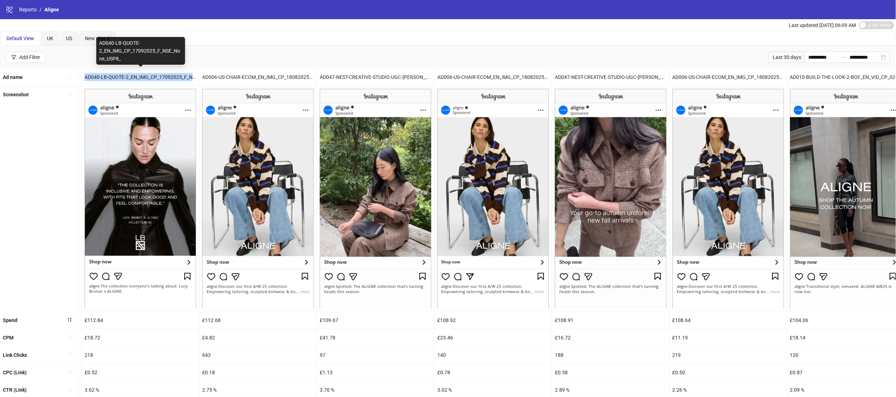
copy div "AD040-LB-QUOTE-2_EN_IMG_CP_17092025_F_NSE_None_USP8_"
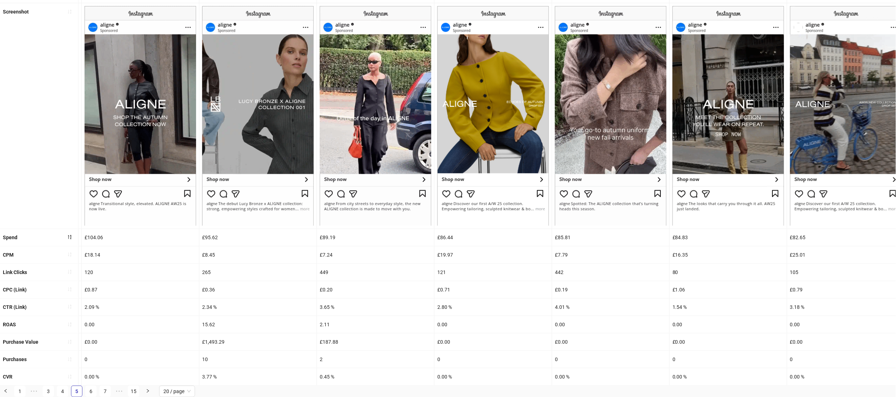
scroll to position [33, 0]
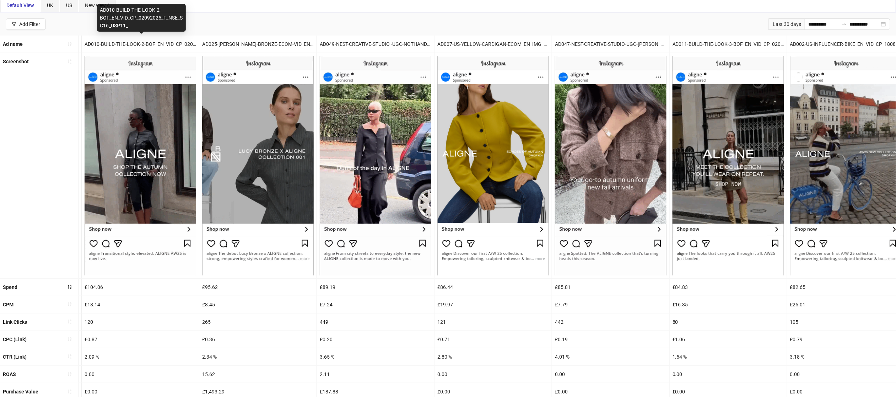
click at [136, 40] on div "AD010-BUILD-THE-LOOK-2-BOF_EN_VID_CP_02092025_F_NSE_SC16_USP11_" at bounding box center [140, 44] width 117 height 17
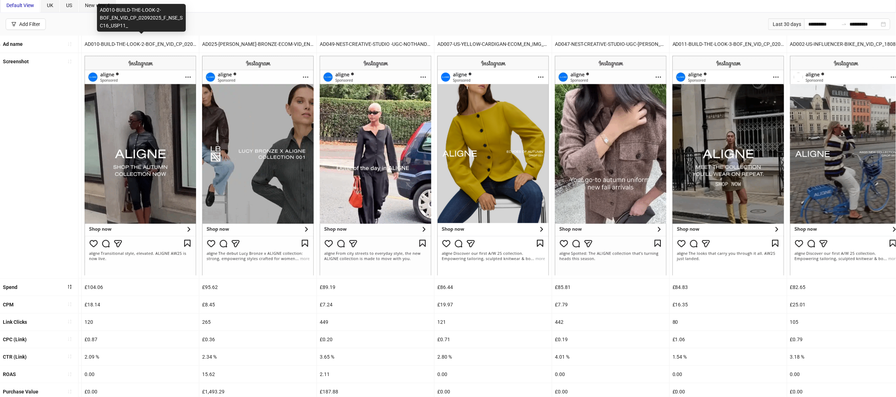
click at [136, 40] on div "AD010-BUILD-THE-LOOK-2-BOF_EN_VID_CP_02092025_F_NSE_SC16_USP11_" at bounding box center [140, 44] width 117 height 17
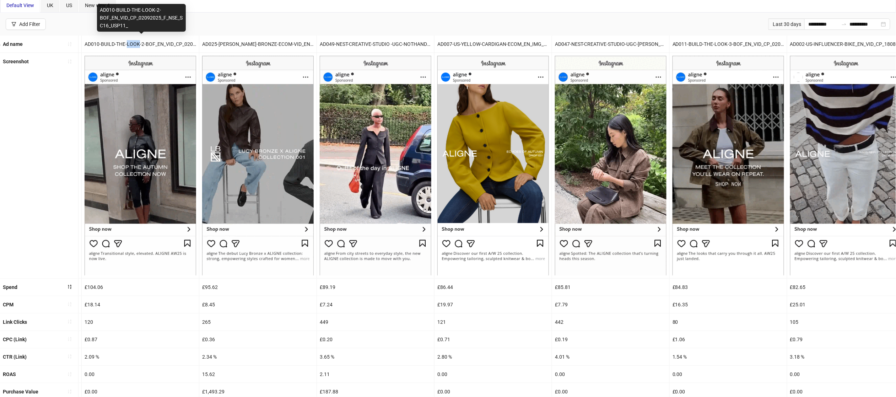
click at [136, 40] on div "AD010-BUILD-THE-LOOK-2-BOF_EN_VID_CP_02092025_F_NSE_SC16_USP11_" at bounding box center [140, 44] width 117 height 17
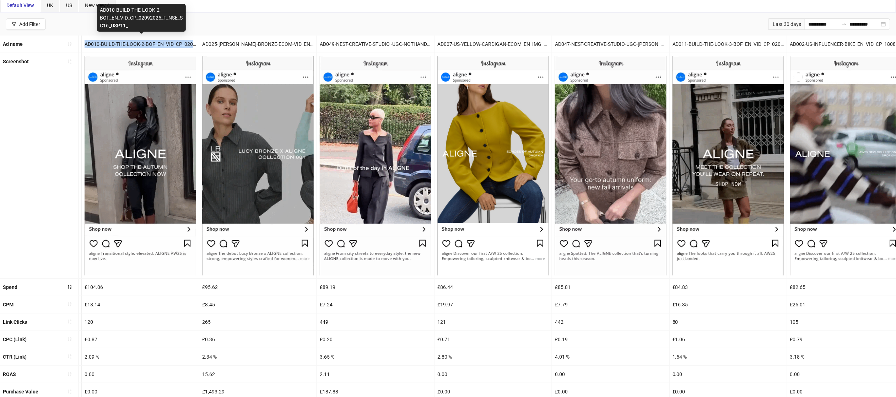
copy div "AD010-BUILD-THE-LOOK-2-BOF_EN_VID_CP_02092025_F_NSE_SC16_USP11_"
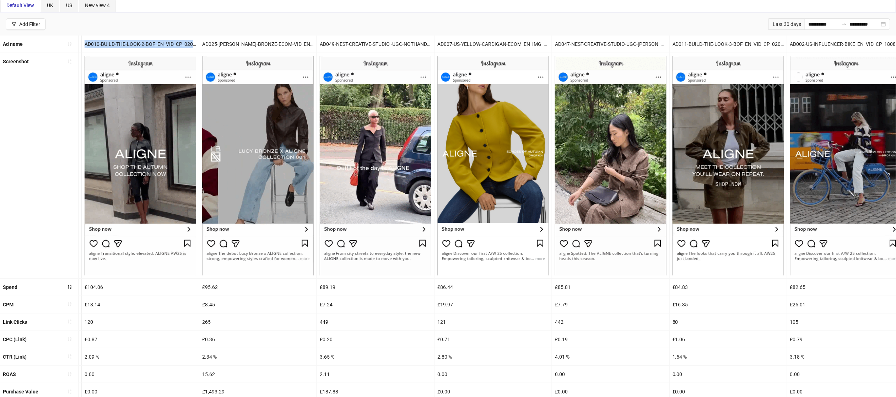
scroll to position [84, 0]
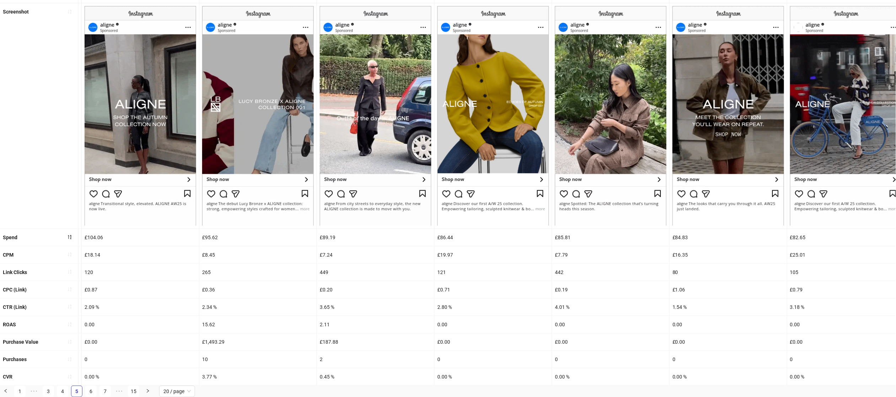
click at [176, 282] on ul "Ad name AD004-US-JUMPER-ECOM_EN_IMG_CP_18082025_F_CC_SC15_USP11_AW26 AD001-US-I…" at bounding box center [448, 186] width 896 height 400
